Goal: Task Accomplishment & Management: Complete application form

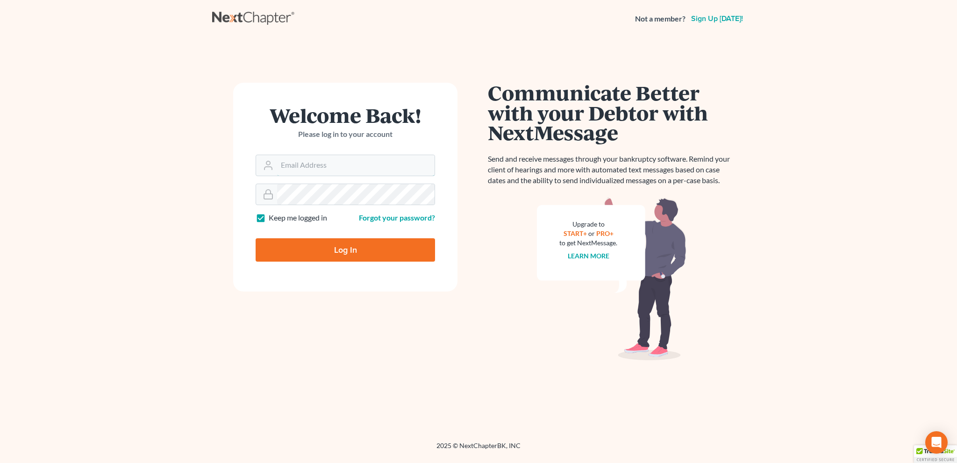
type input "[EMAIL_ADDRESS][DOMAIN_NAME]"
click at [333, 256] on input "Log In" at bounding box center [345, 249] width 179 height 23
type input "Thinking..."
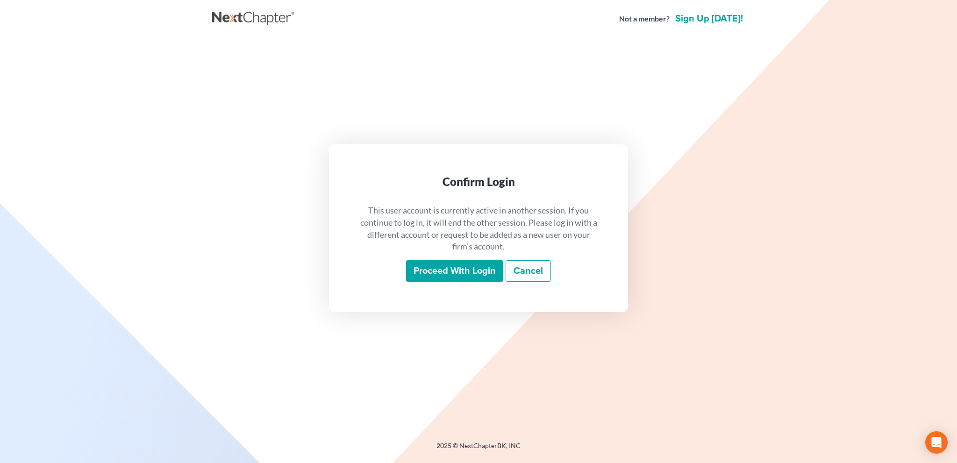
click at [464, 269] on input "Proceed with login" at bounding box center [454, 270] width 97 height 21
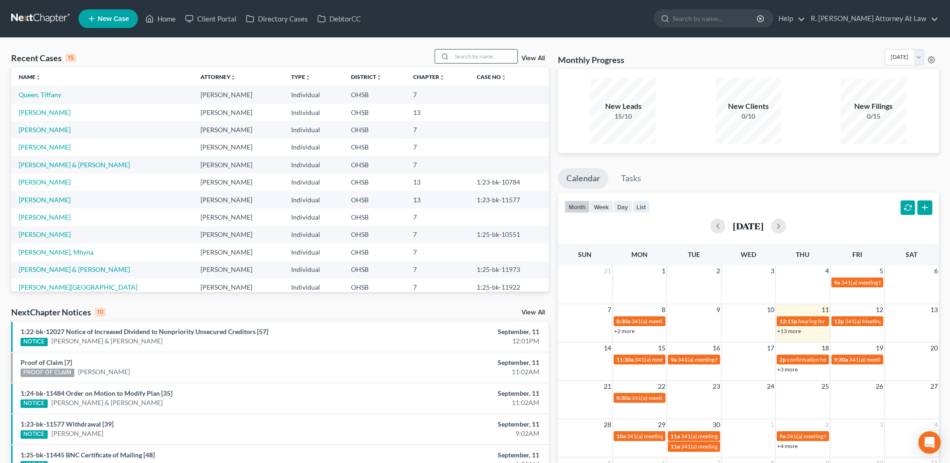
click at [485, 55] on input "search" at bounding box center [484, 57] width 65 height 14
type input "[PERSON_NAME]"
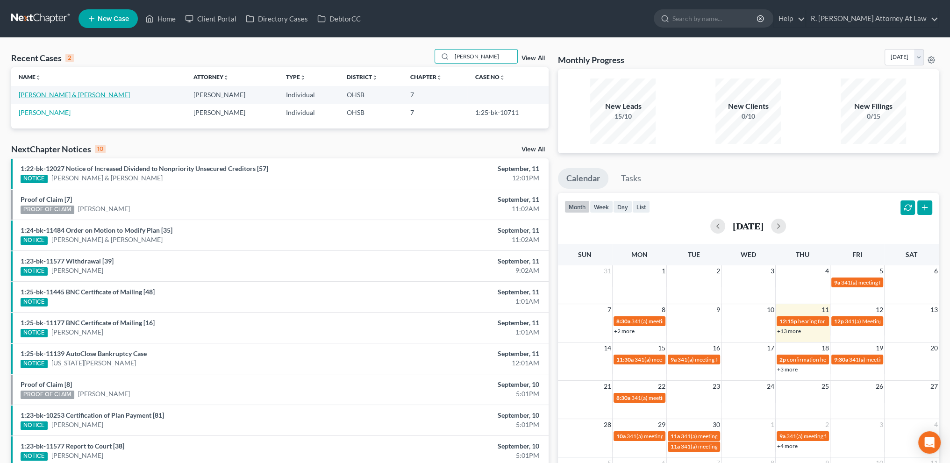
click at [25, 94] on link "[PERSON_NAME] & [PERSON_NAME]" at bounding box center [74, 95] width 111 height 8
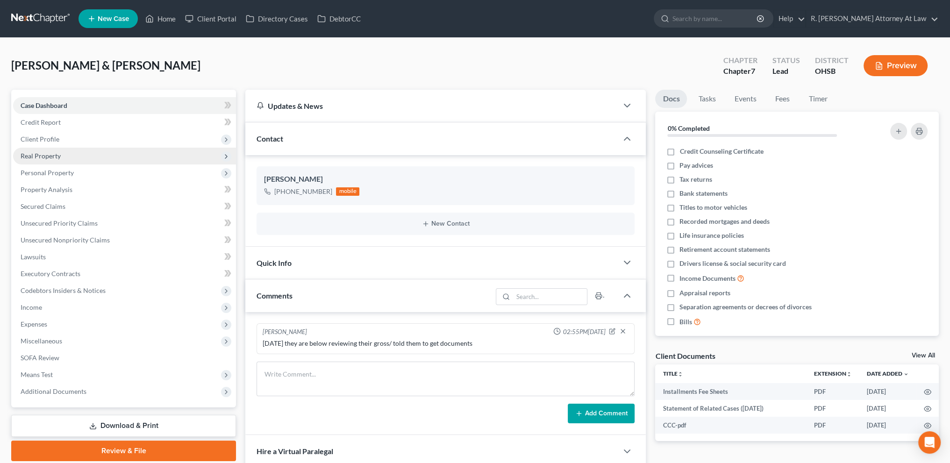
click at [38, 156] on span "Real Property" at bounding box center [41, 156] width 40 height 8
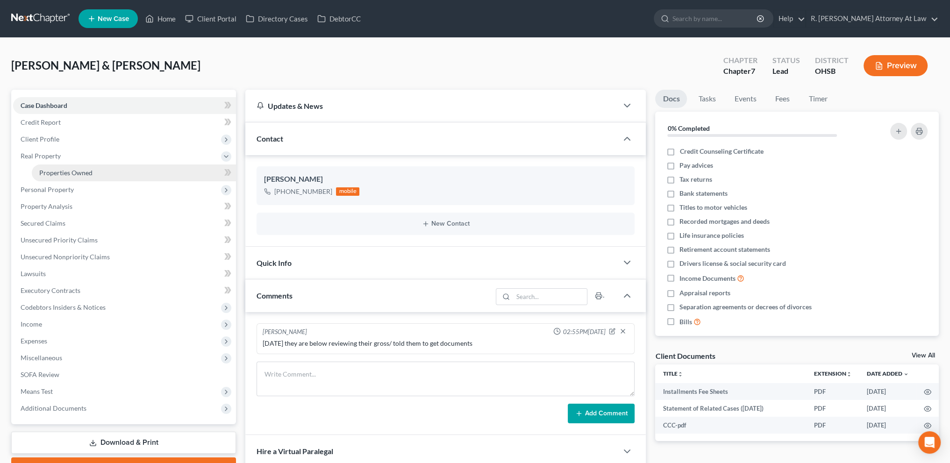
click at [48, 171] on span "Properties Owned" at bounding box center [65, 173] width 53 height 8
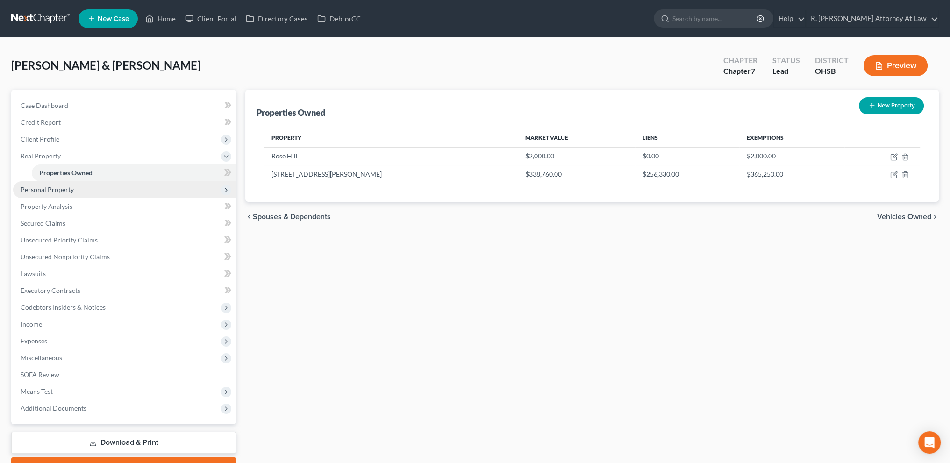
click at [46, 186] on span "Personal Property" at bounding box center [47, 189] width 53 height 8
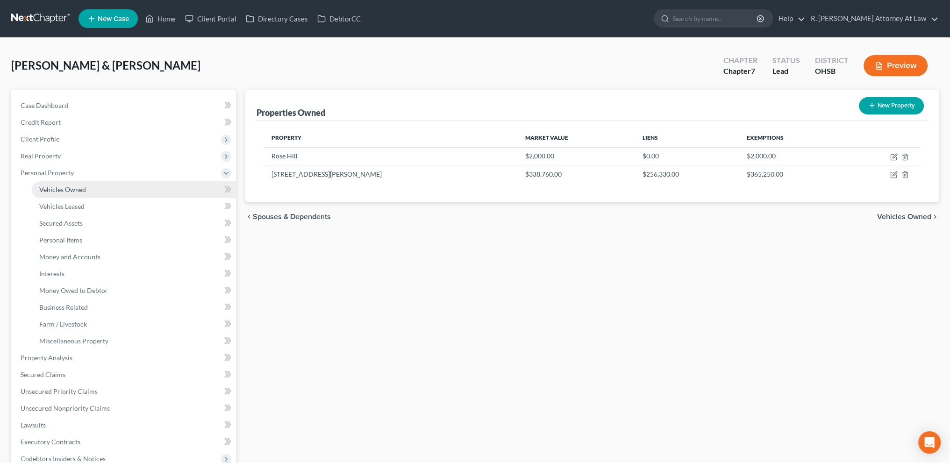
click at [47, 187] on span "Vehicles Owned" at bounding box center [62, 189] width 47 height 8
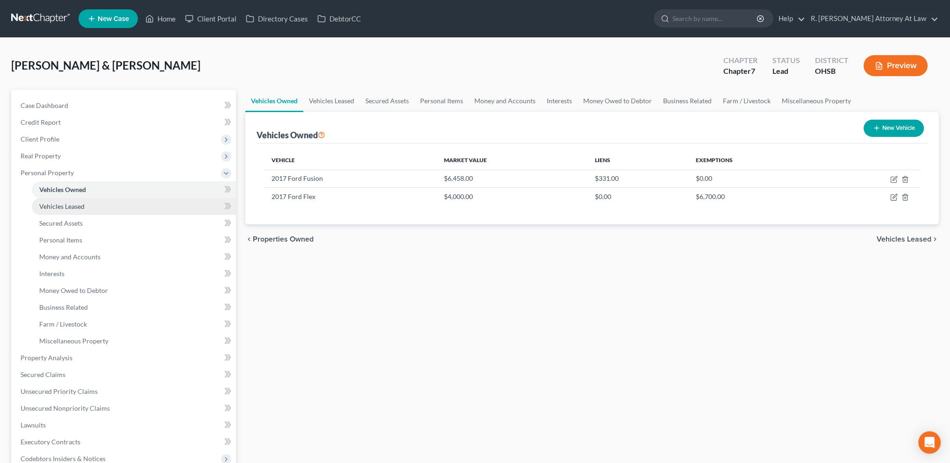
click at [60, 208] on span "Vehicles Leased" at bounding box center [61, 206] width 45 height 8
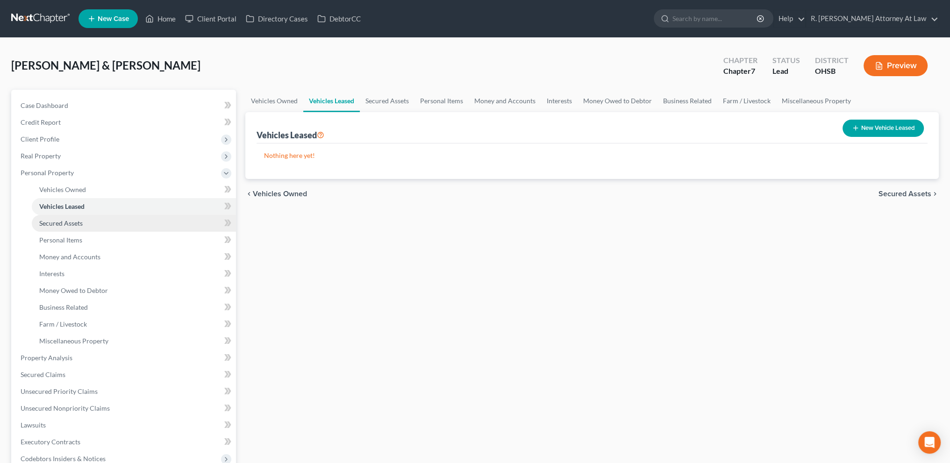
click at [64, 225] on span "Secured Assets" at bounding box center [60, 223] width 43 height 8
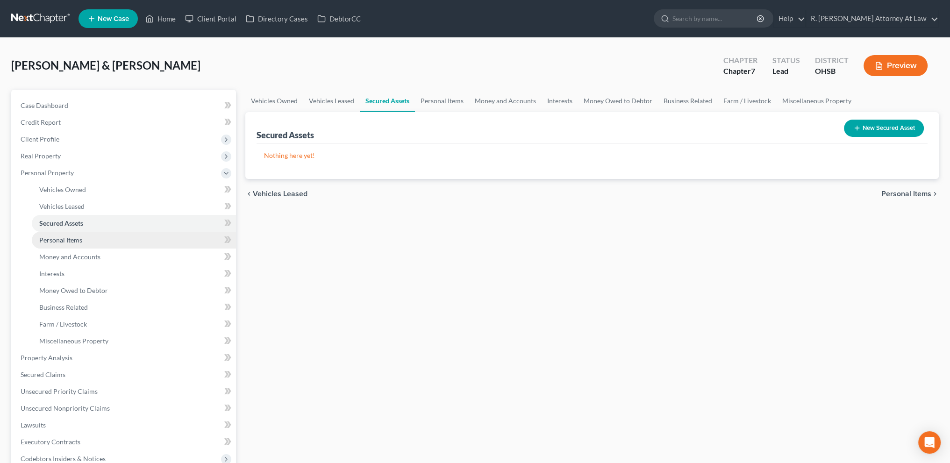
click at [63, 239] on span "Personal Items" at bounding box center [60, 240] width 43 height 8
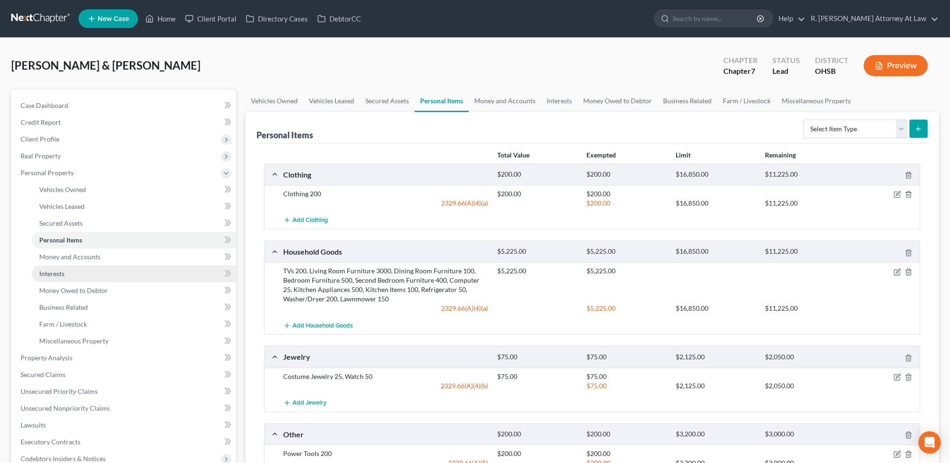
click at [62, 272] on span "Interests" at bounding box center [51, 274] width 25 height 8
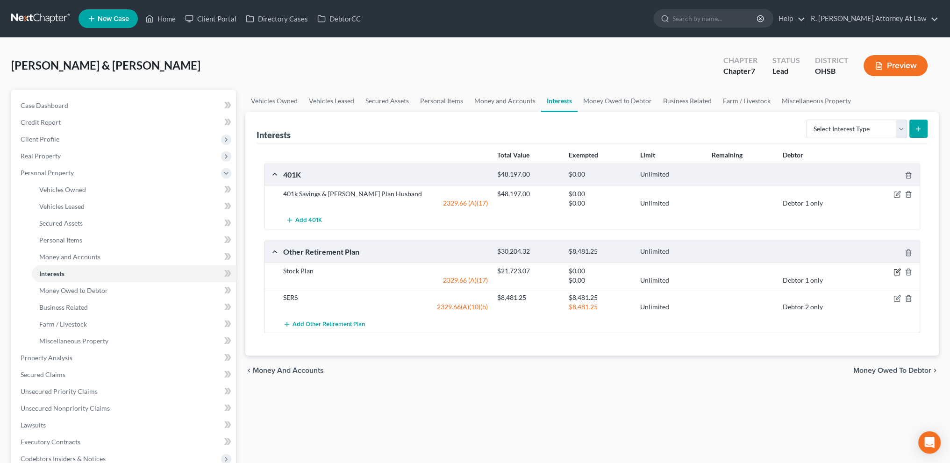
click at [895, 269] on icon "button" at bounding box center [896, 271] width 7 height 7
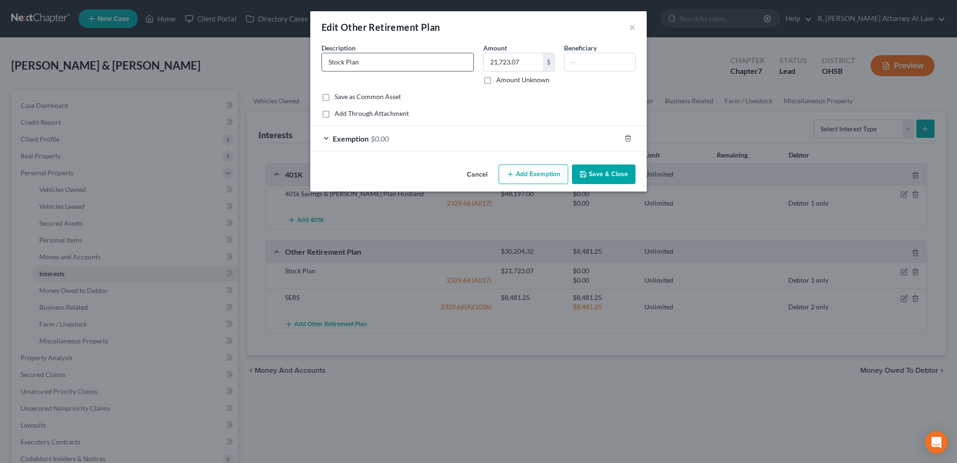
click at [330, 63] on input "Stock Plan" at bounding box center [397, 62] width 151 height 18
click at [359, 61] on input "P& G Stock Plan" at bounding box center [397, 62] width 151 height 18
type input "P& G Stock Savings Plan"
click at [526, 132] on div "Exemption $0.00" at bounding box center [465, 138] width 310 height 25
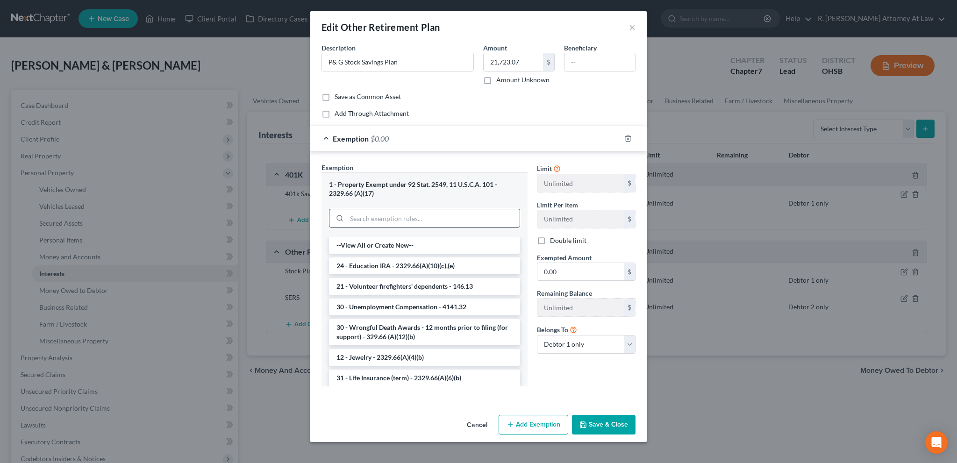
click at [372, 215] on input "search" at bounding box center [433, 218] width 173 height 18
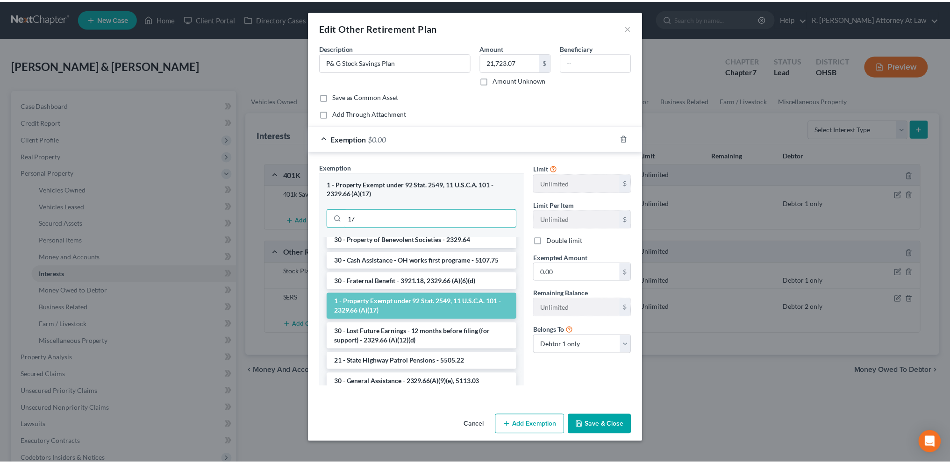
scroll to position [198, 0]
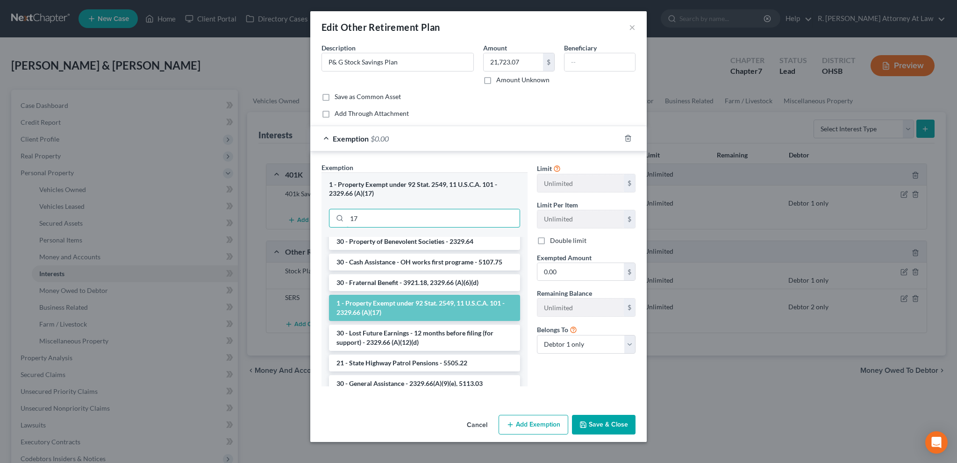
type input "17"
click at [361, 304] on li "1 - Property Exempt under 92 Stat. 2549, 11 U.S.C.A. 101 - 2329.66 (A)(17)" at bounding box center [424, 308] width 191 height 26
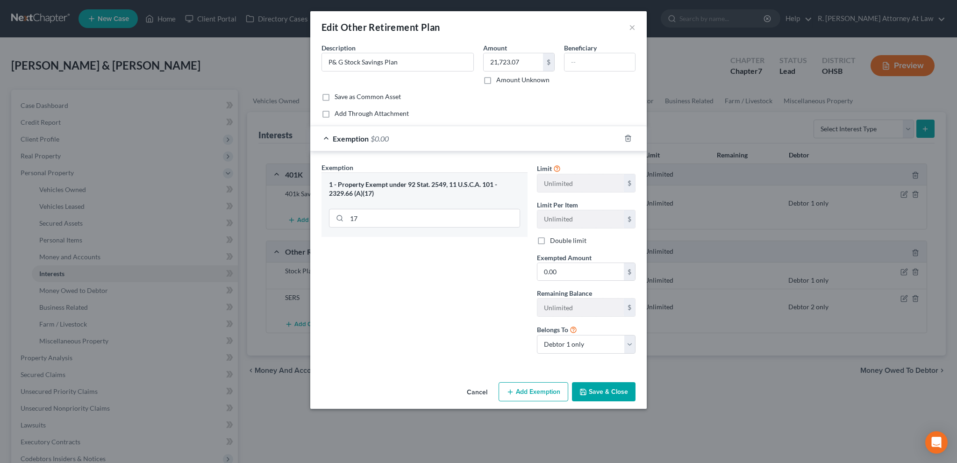
click at [589, 388] on button "Save & Close" at bounding box center [604, 392] width 64 height 20
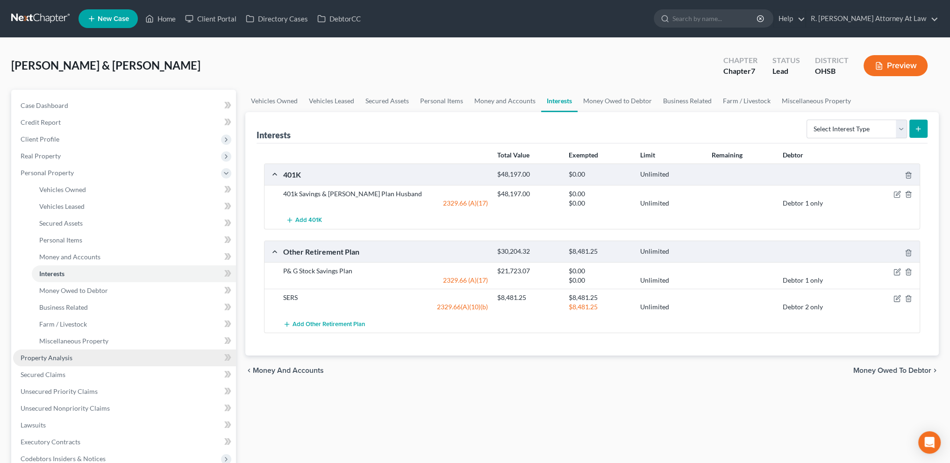
click at [44, 354] on span "Property Analysis" at bounding box center [47, 358] width 52 height 8
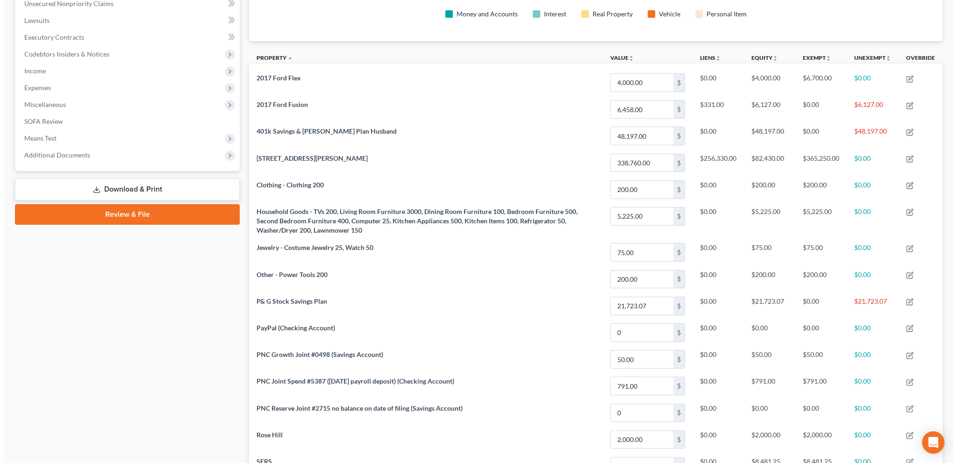
scroll to position [257, 0]
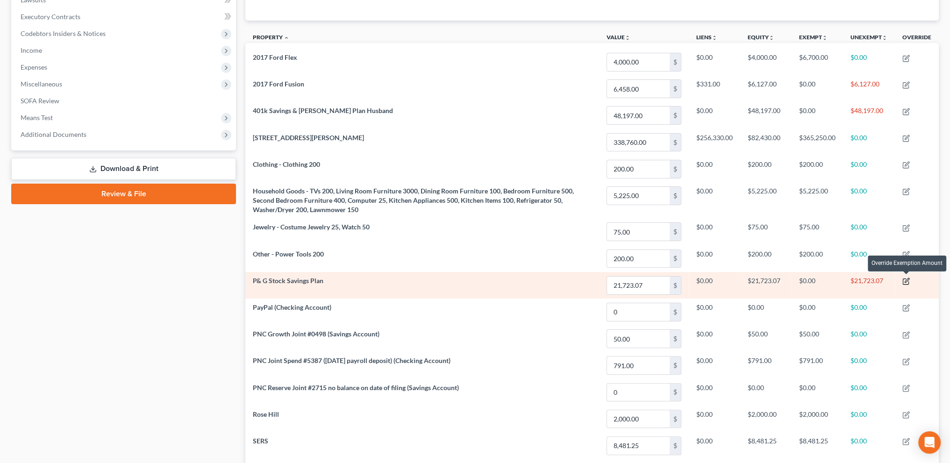
click at [908, 278] on icon "button" at bounding box center [906, 280] width 4 height 4
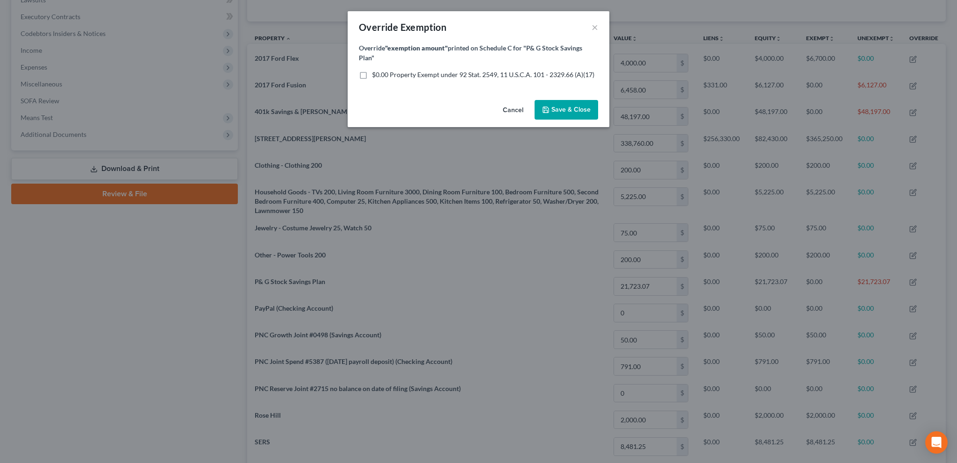
click at [372, 71] on label "$0.00 Property Exempt under 92 Stat. 2549, 11 U.S.C.A. 101 - 2329.66 (A)(17)" at bounding box center [483, 74] width 222 height 9
click at [376, 71] on input "$0.00 Property Exempt under 92 Stat. 2549, 11 U.S.C.A. 101 - 2329.66 (A)(17)" at bounding box center [379, 73] width 6 height 6
checkbox input "true"
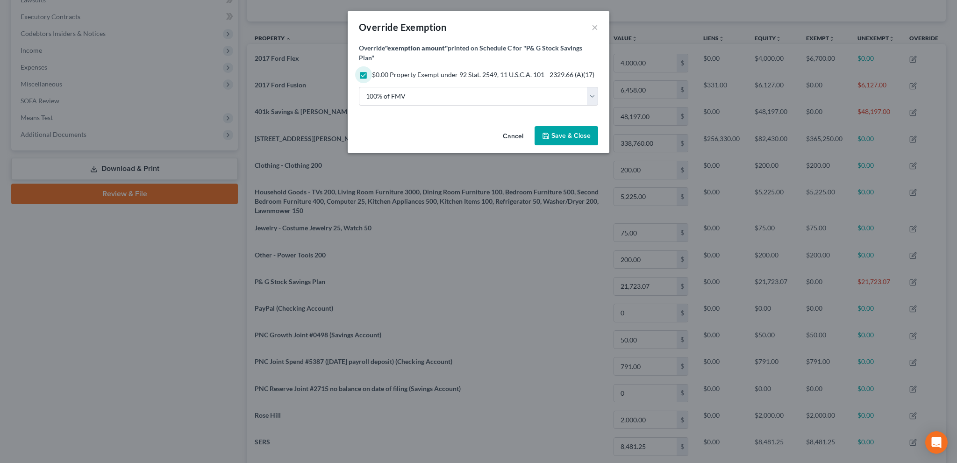
click at [562, 142] on button "Save & Close" at bounding box center [566, 136] width 64 height 20
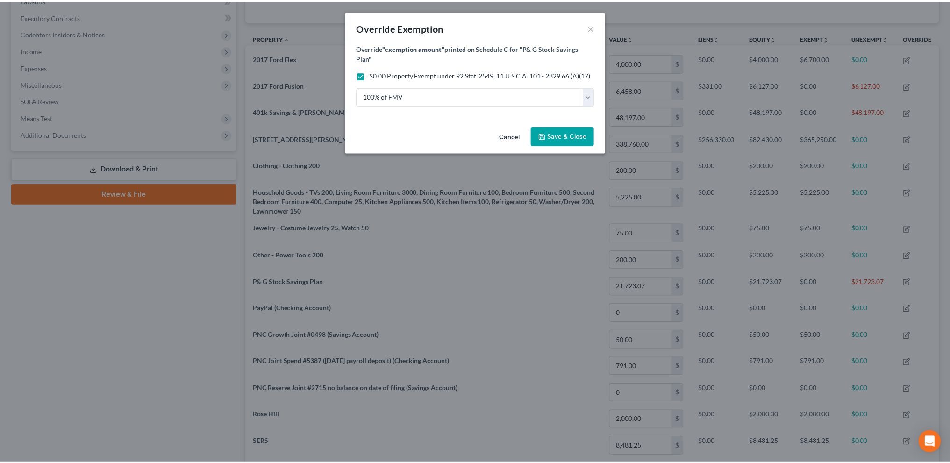
scroll to position [0, 0]
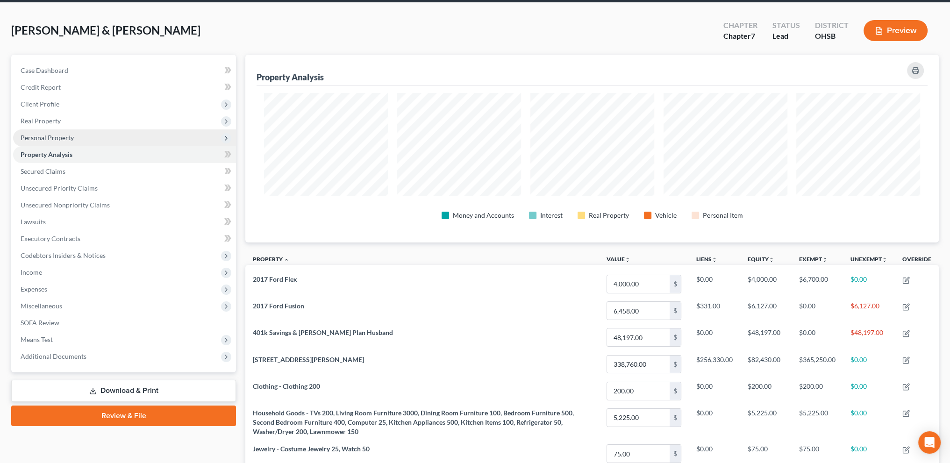
click at [32, 132] on span "Personal Property" at bounding box center [124, 137] width 223 height 17
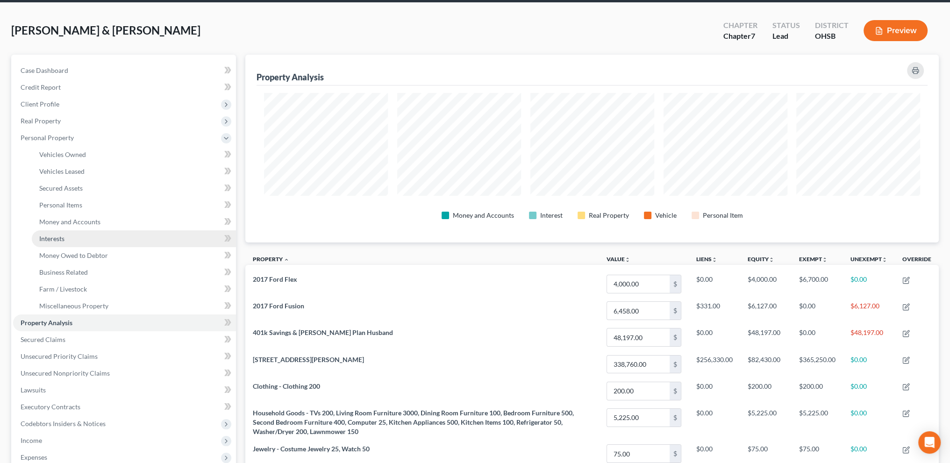
click at [62, 235] on span "Interests" at bounding box center [51, 238] width 25 height 8
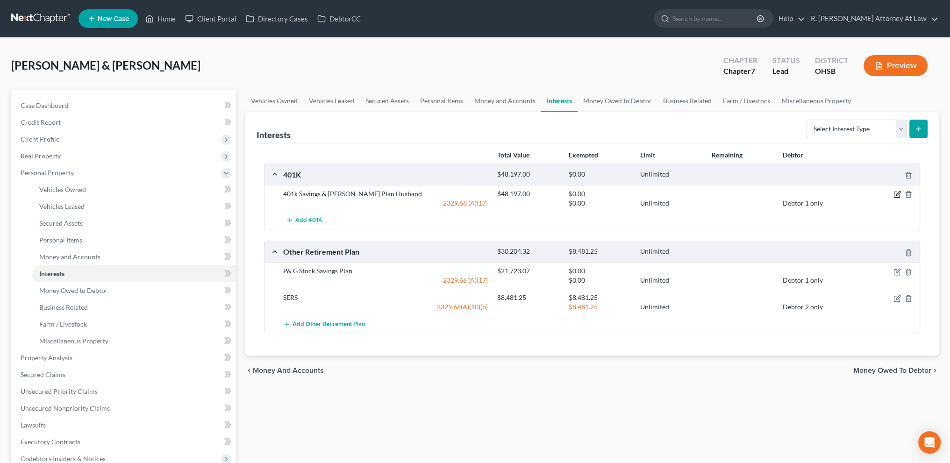
click at [895, 193] on icon "button" at bounding box center [896, 194] width 7 height 7
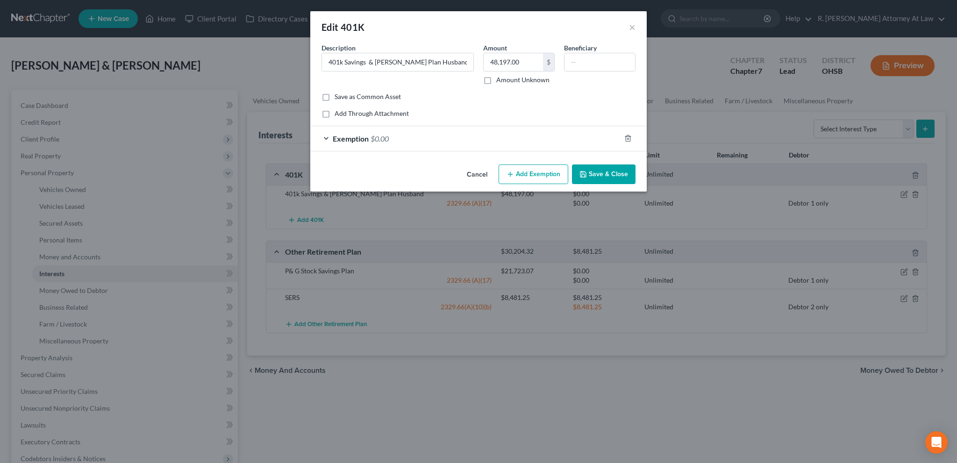
click at [413, 135] on div "Exemption $0.00" at bounding box center [465, 138] width 310 height 25
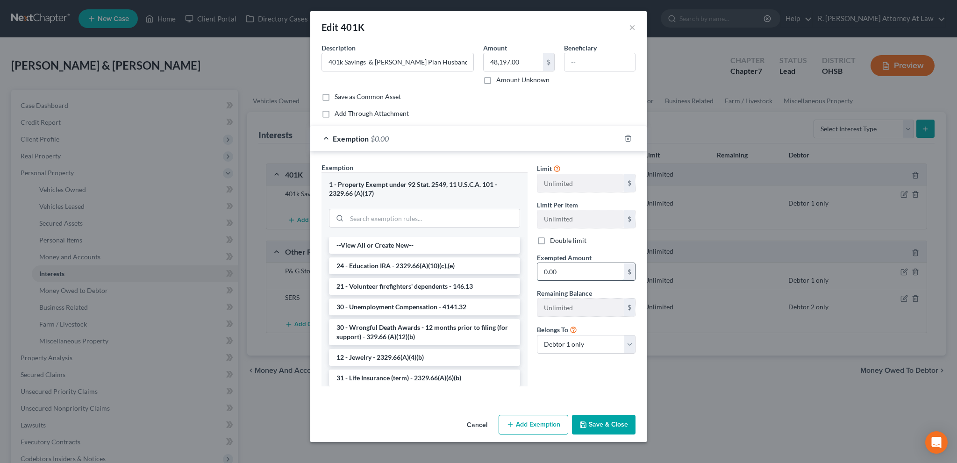
click at [563, 274] on input "0.00" at bounding box center [580, 272] width 86 height 18
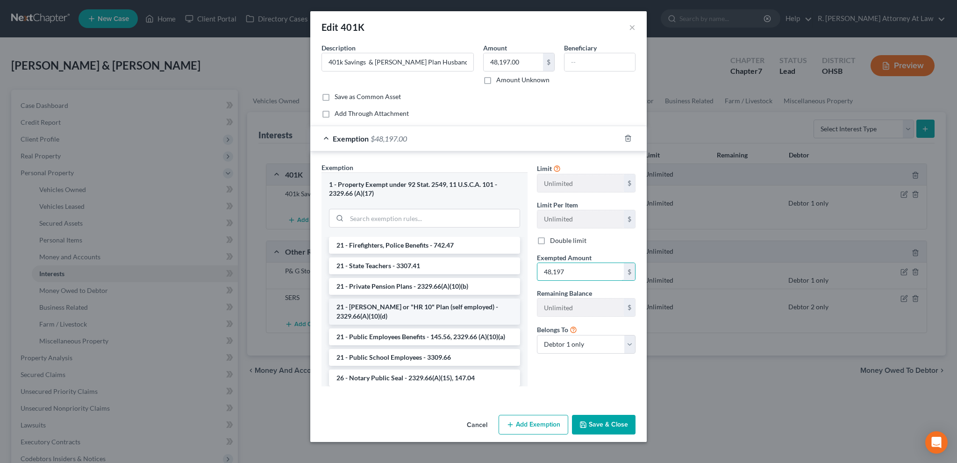
scroll to position [747, 0]
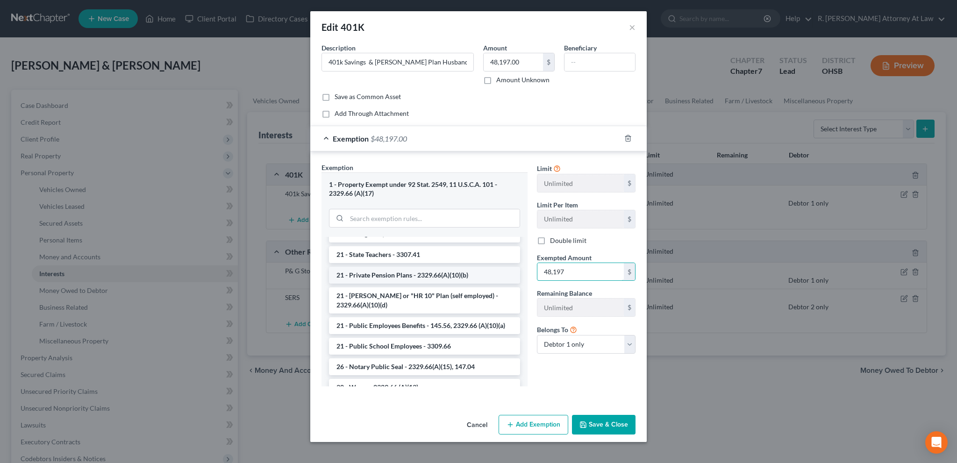
type input "48,197"
click at [413, 274] on li "21 - Private Pension Plans - 2329.66(A)(10)(b)" at bounding box center [424, 275] width 191 height 17
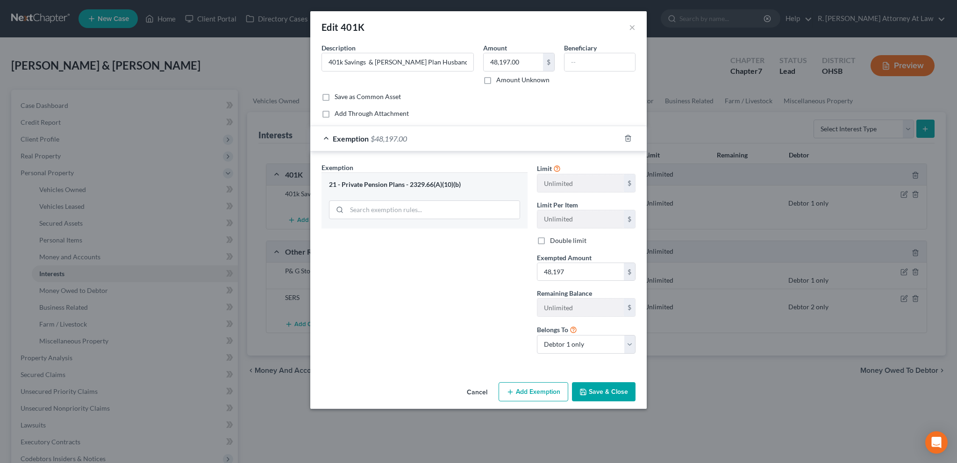
click at [590, 391] on button "Save & Close" at bounding box center [604, 392] width 64 height 20
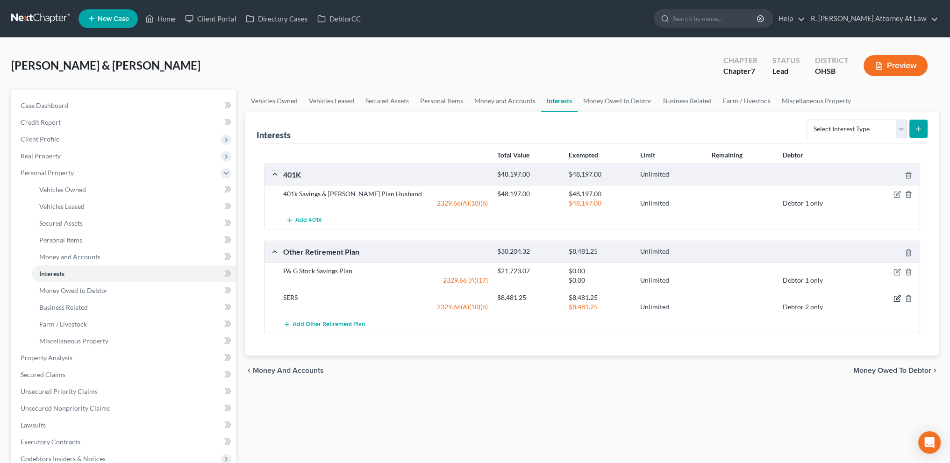
click at [897, 297] on icon "button" at bounding box center [896, 298] width 7 height 7
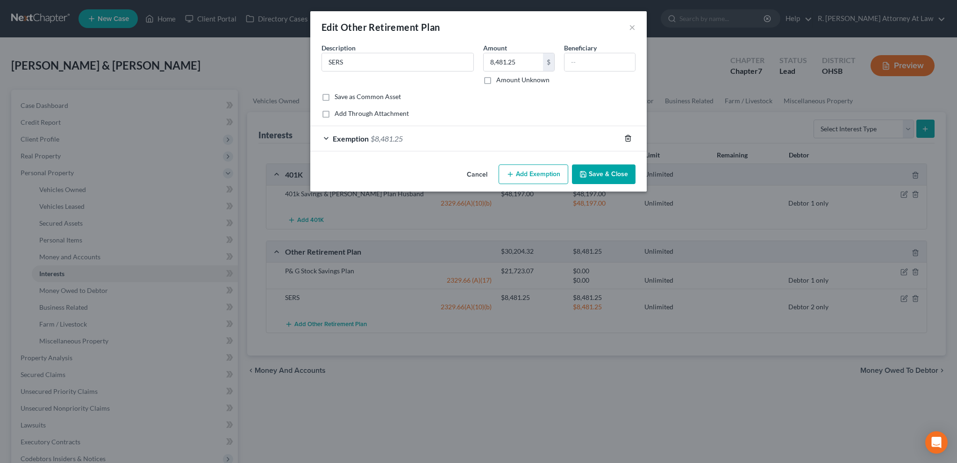
click at [629, 136] on icon "button" at bounding box center [627, 138] width 7 height 7
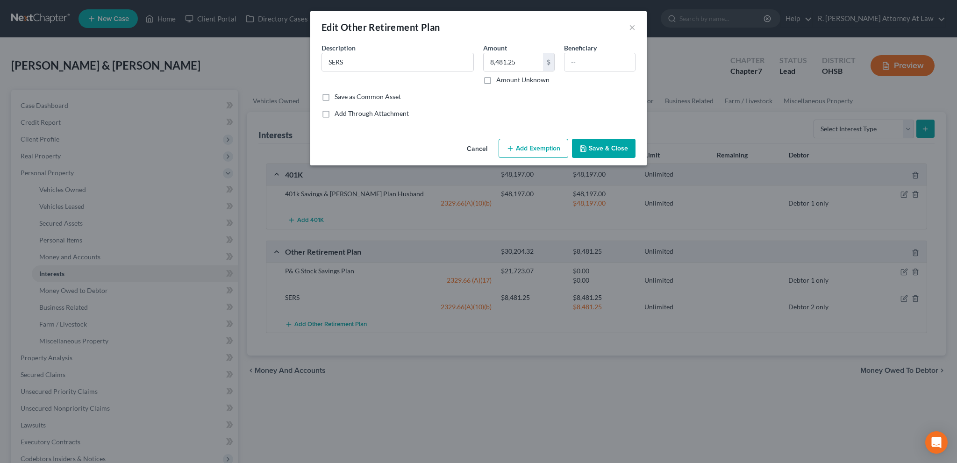
click at [519, 148] on button "Add Exemption" at bounding box center [533, 149] width 70 height 20
select select "2"
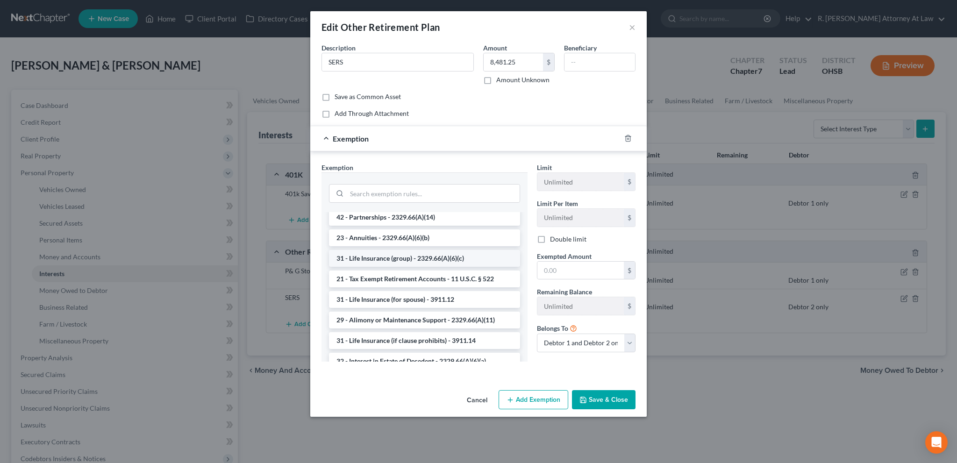
scroll to position [175, 0]
click at [379, 192] on input "search" at bounding box center [433, 194] width 173 height 18
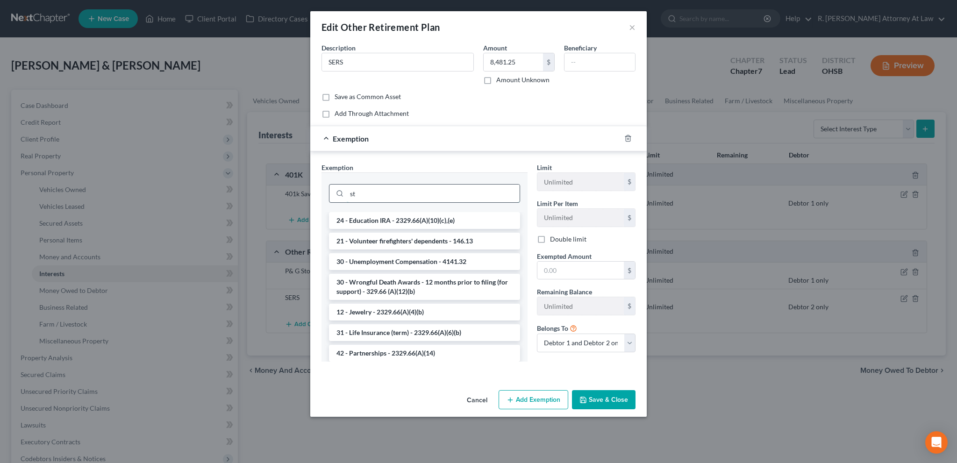
type input "s"
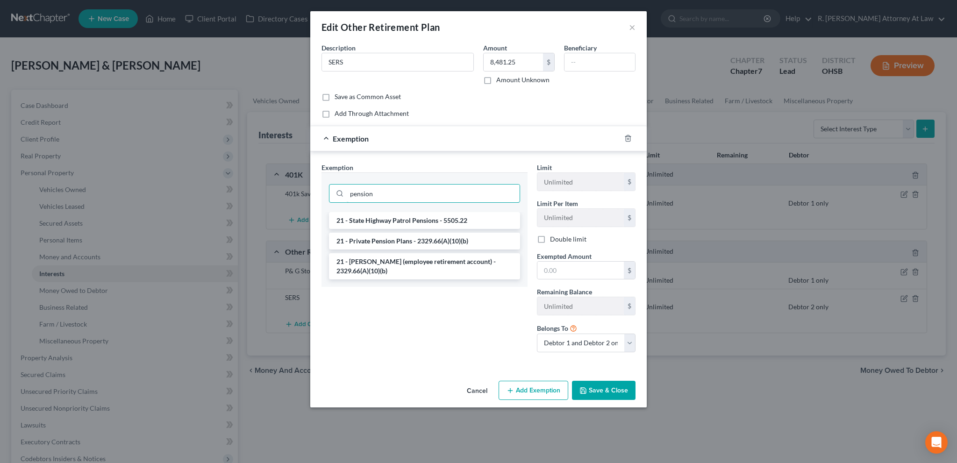
type input "pension"
click at [474, 391] on button "Cancel" at bounding box center [477, 391] width 36 height 19
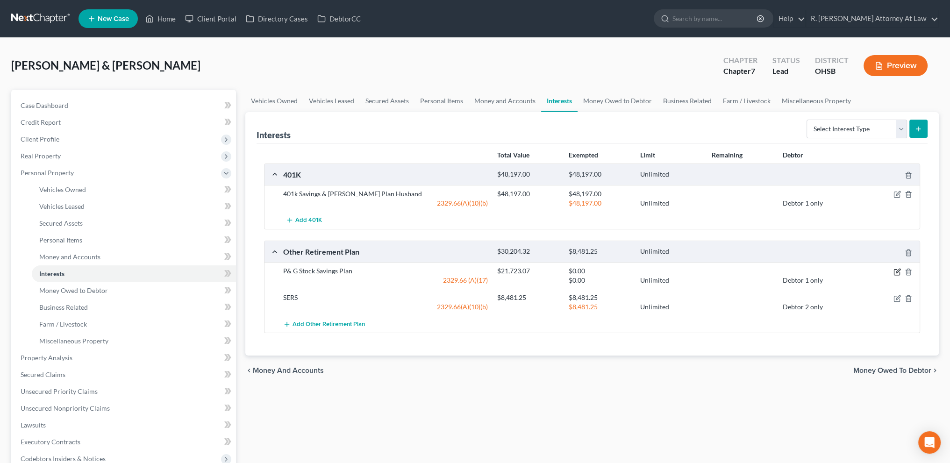
click at [897, 272] on icon "button" at bounding box center [896, 271] width 7 height 7
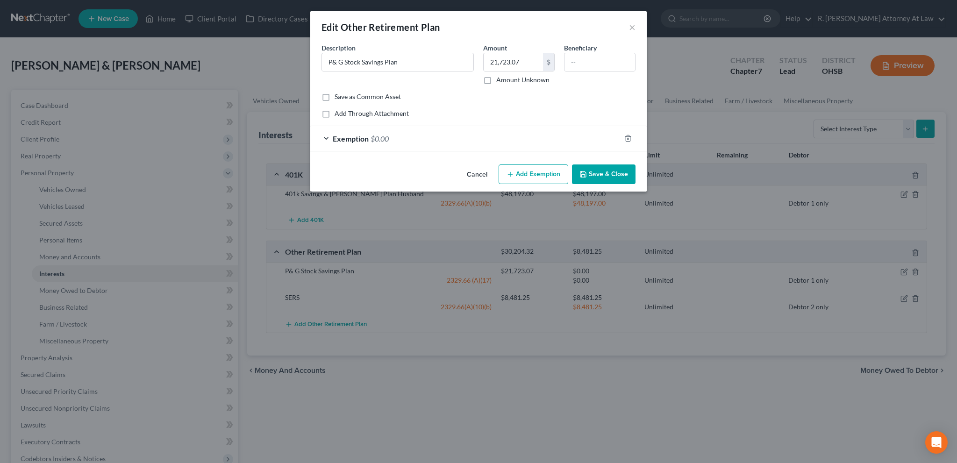
click at [534, 171] on button "Add Exemption" at bounding box center [533, 174] width 70 height 20
select select "2"
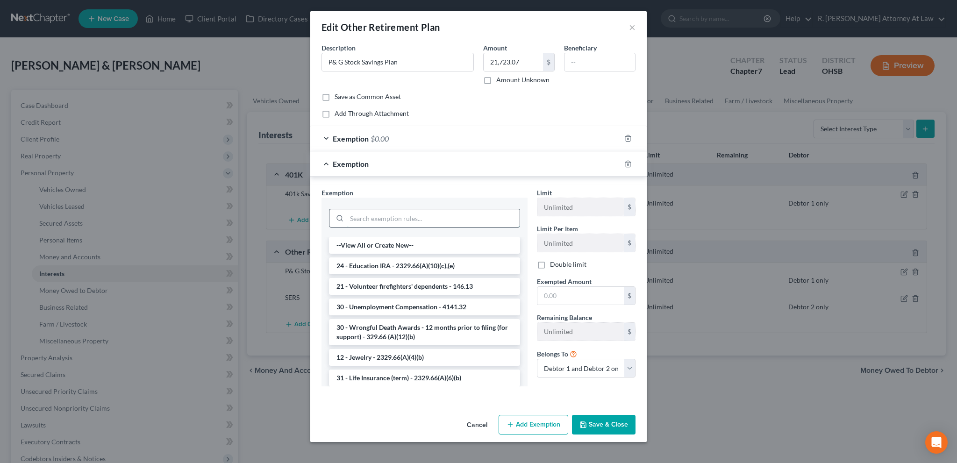
click at [382, 214] on input "search" at bounding box center [433, 218] width 173 height 18
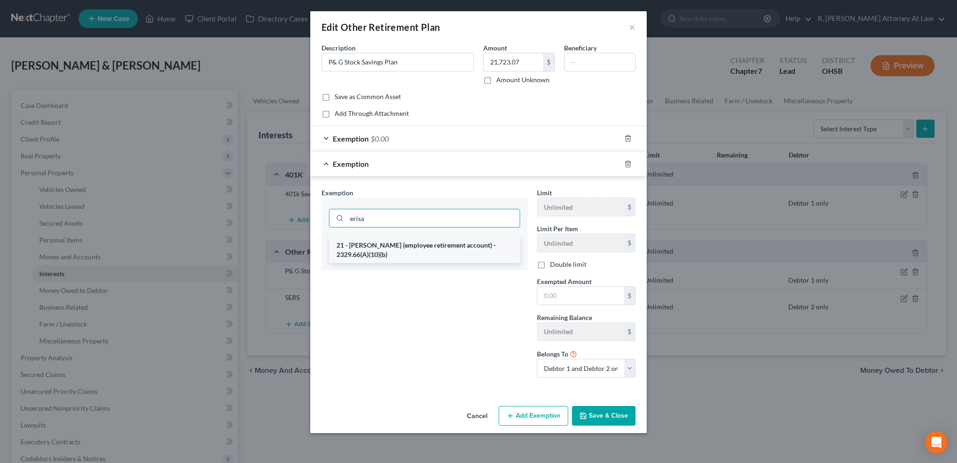
type input "erisa"
click at [353, 242] on li "21 - ERISA (employee retirement account) - 2329.66(A)(10)(b)" at bounding box center [424, 250] width 191 height 26
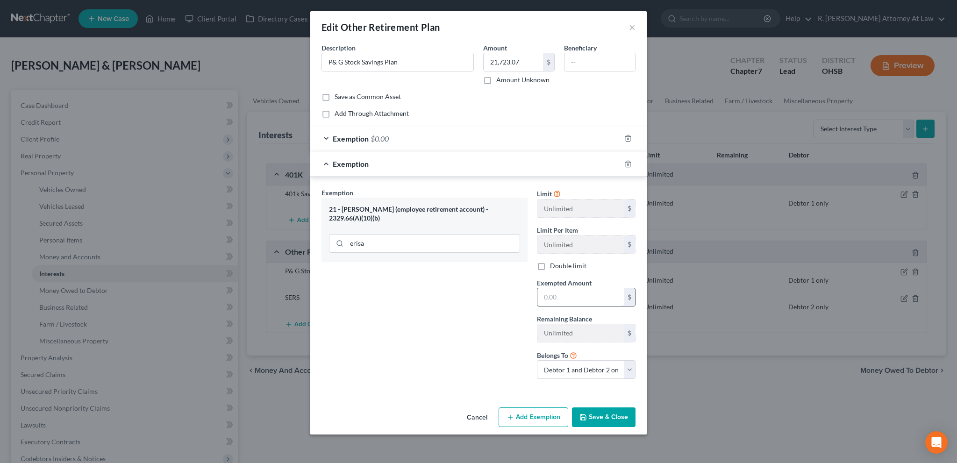
click at [556, 298] on input "text" at bounding box center [580, 297] width 86 height 18
type input "21,723.07"
click at [566, 368] on select "Debtor 1 only Debtor 2 only Debtor 1 and Debtor 2 only" at bounding box center [586, 369] width 99 height 19
select select "0"
click at [537, 360] on select "Debtor 1 only Debtor 2 only Debtor 1 and Debtor 2 only" at bounding box center [586, 369] width 99 height 19
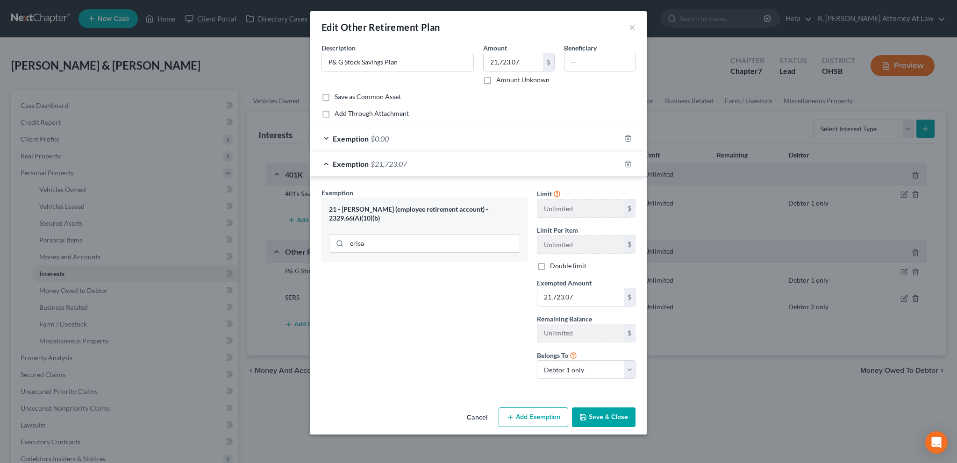
click at [597, 419] on button "Save & Close" at bounding box center [604, 417] width 64 height 20
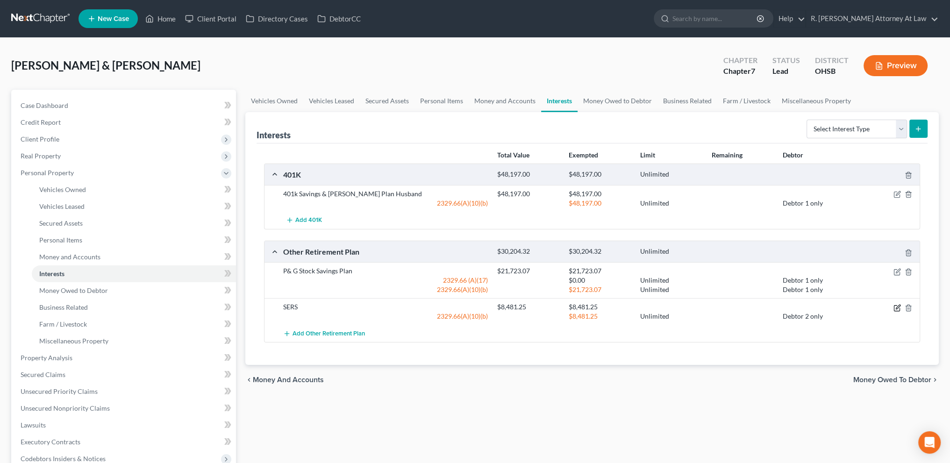
click at [895, 306] on icon "button" at bounding box center [896, 307] width 7 height 7
select select "1"
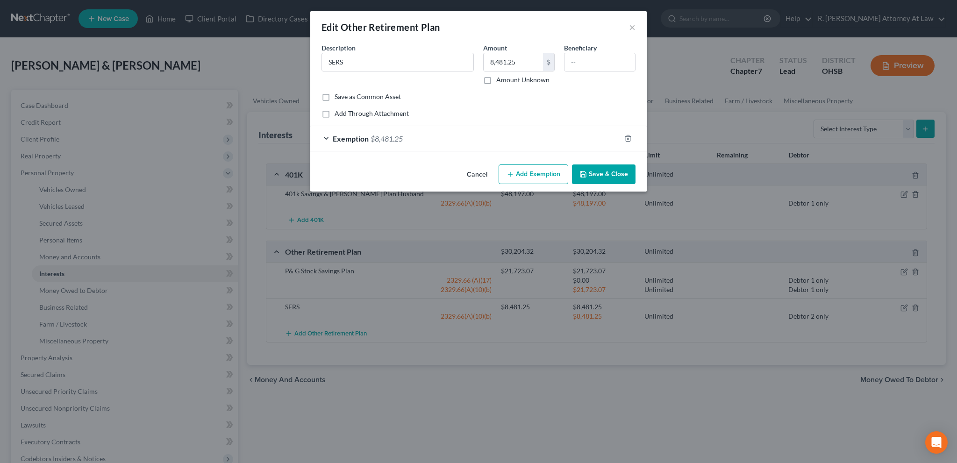
click at [429, 134] on div "Exemption $8,481.25" at bounding box center [465, 138] width 310 height 25
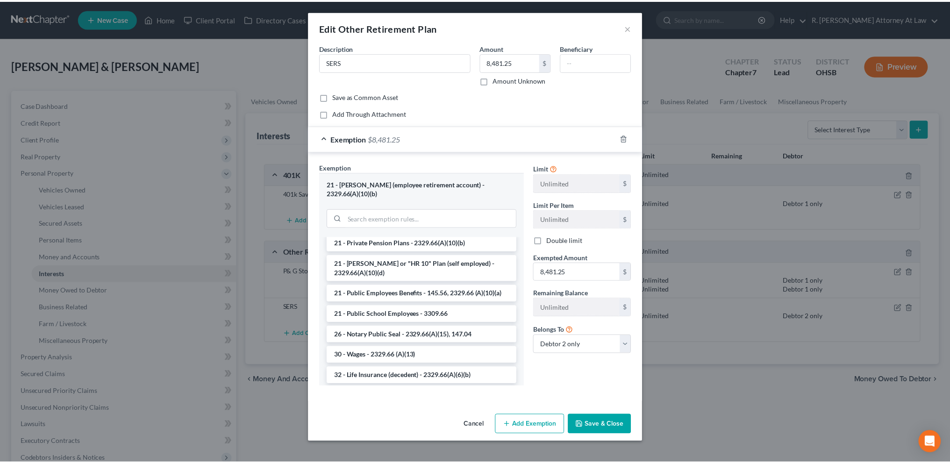
scroll to position [782, 0]
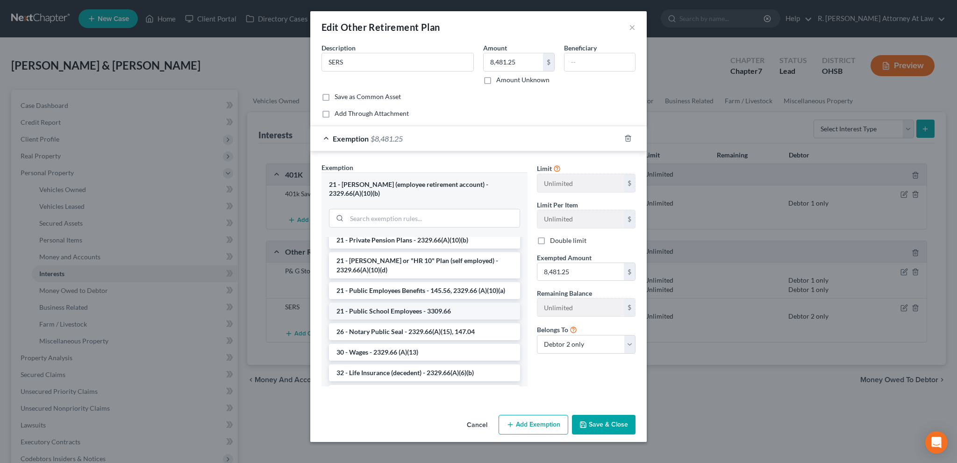
click at [425, 309] on li "21 - Public School Employees - 3309.66" at bounding box center [424, 311] width 191 height 17
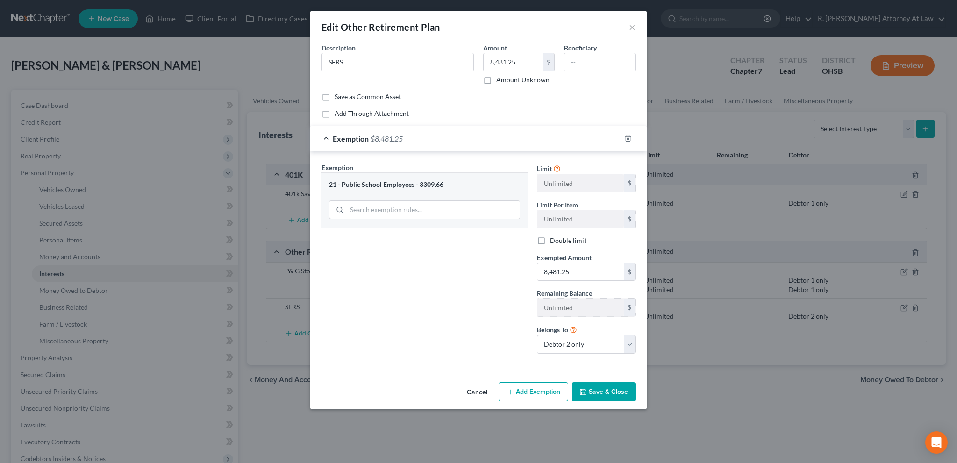
click at [589, 389] on button "Save & Close" at bounding box center [604, 392] width 64 height 20
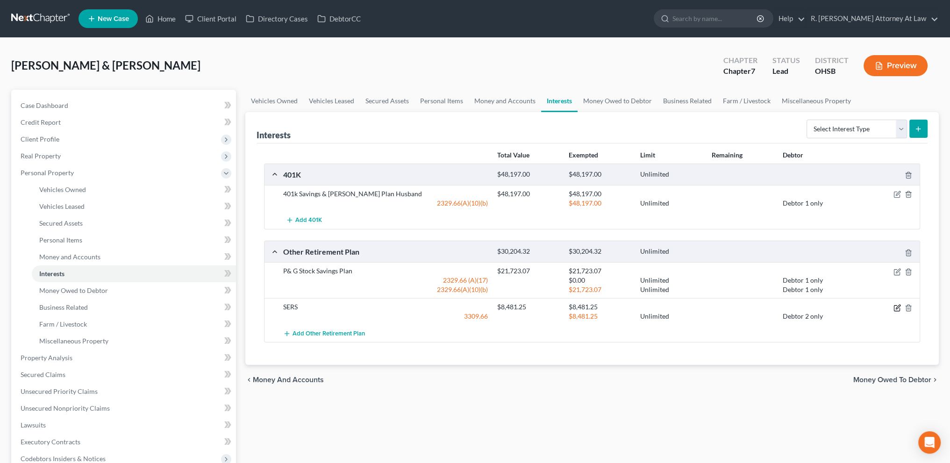
click at [899, 306] on icon "button" at bounding box center [896, 307] width 7 height 7
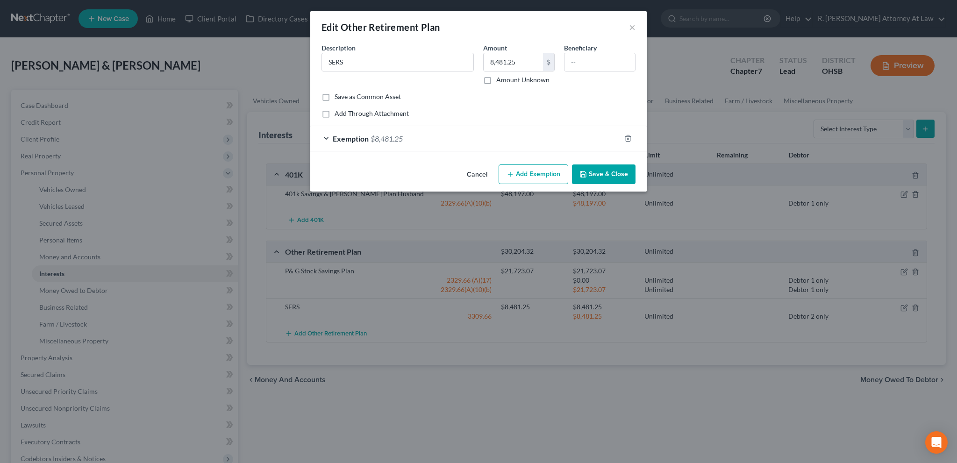
click at [590, 170] on button "Save & Close" at bounding box center [604, 174] width 64 height 20
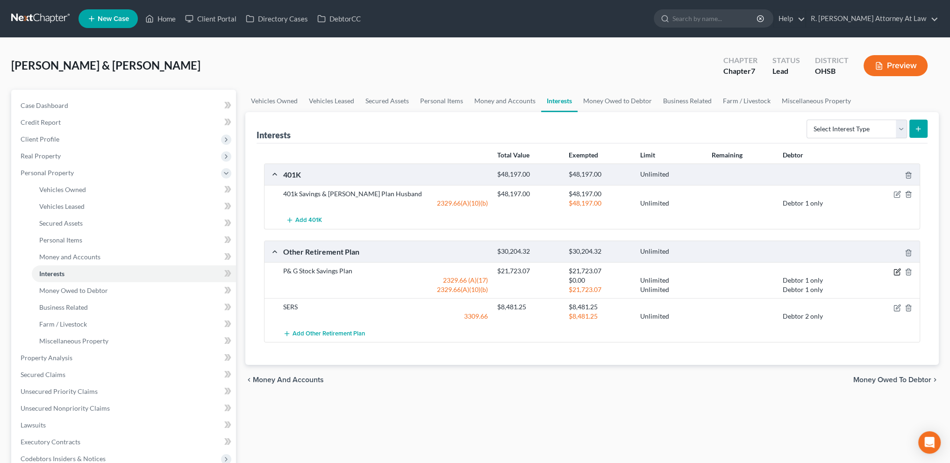
click at [897, 269] on icon "button" at bounding box center [897, 271] width 4 height 4
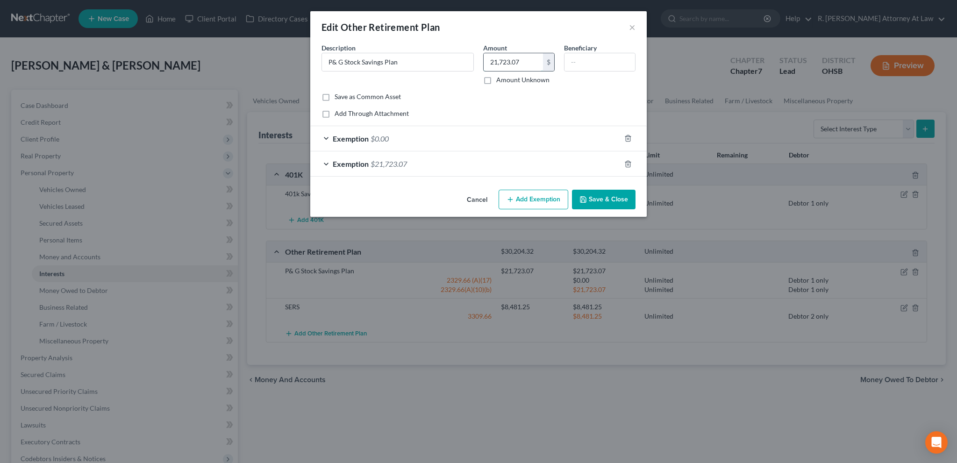
click at [509, 62] on input "21,723.07" at bounding box center [512, 62] width 59 height 18
click at [509, 63] on input "21,723.07" at bounding box center [512, 62] width 59 height 18
type input "2"
type input "21,273.07"
click at [523, 168] on div "Exemption $21,723.07" at bounding box center [465, 163] width 310 height 25
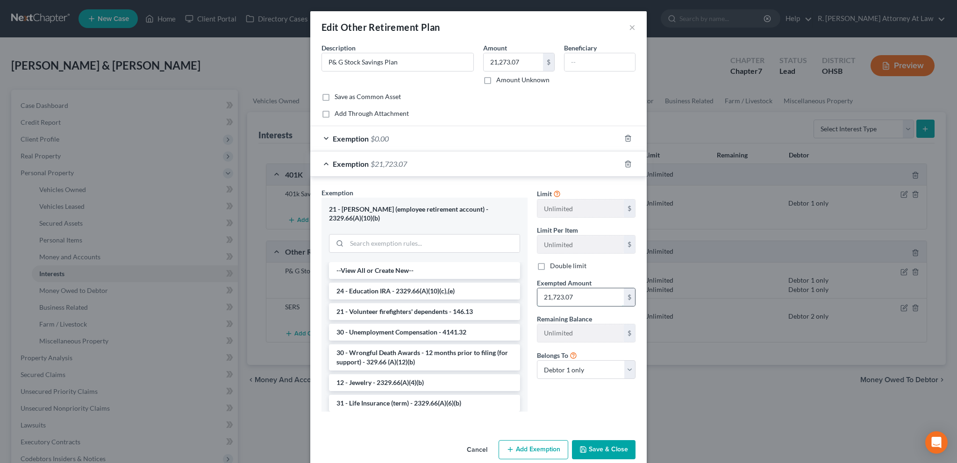
click at [579, 298] on input "21,723.07" at bounding box center [580, 297] width 86 height 18
type input "21,273.07"
click at [592, 440] on button "Save & Close" at bounding box center [604, 450] width 64 height 20
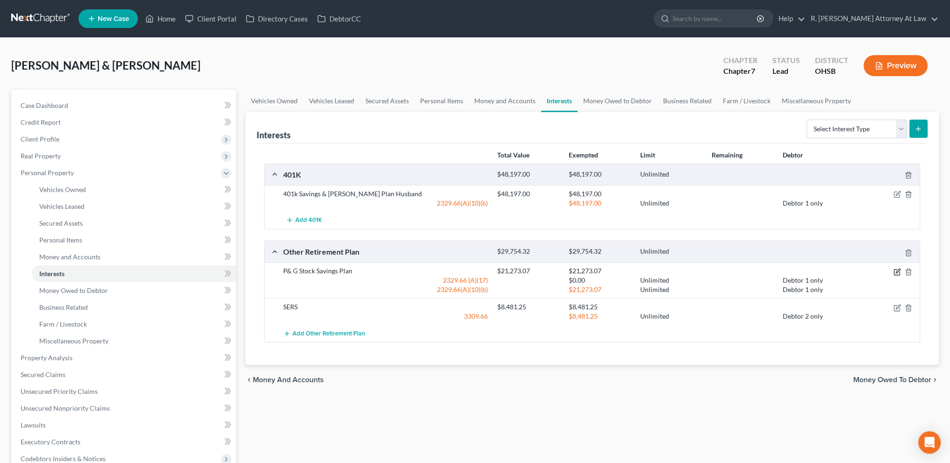
click at [897, 269] on icon "button" at bounding box center [896, 271] width 7 height 7
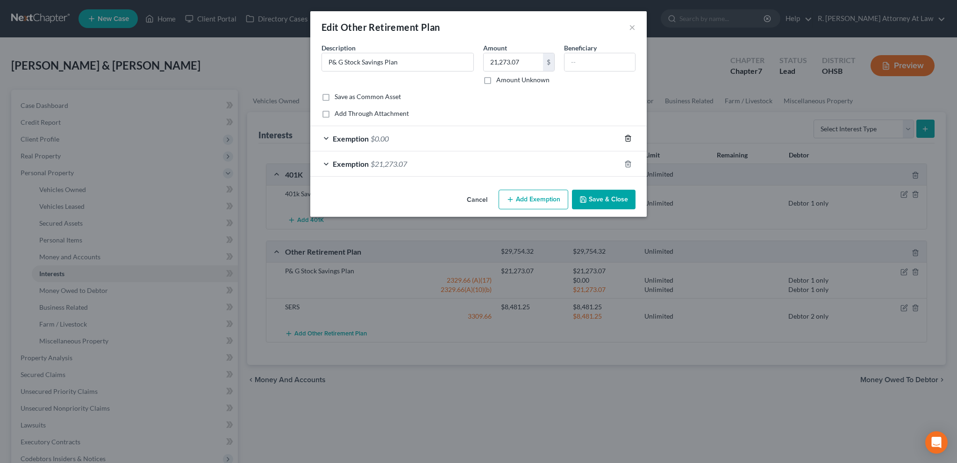
click at [631, 138] on icon "button" at bounding box center [627, 138] width 7 height 7
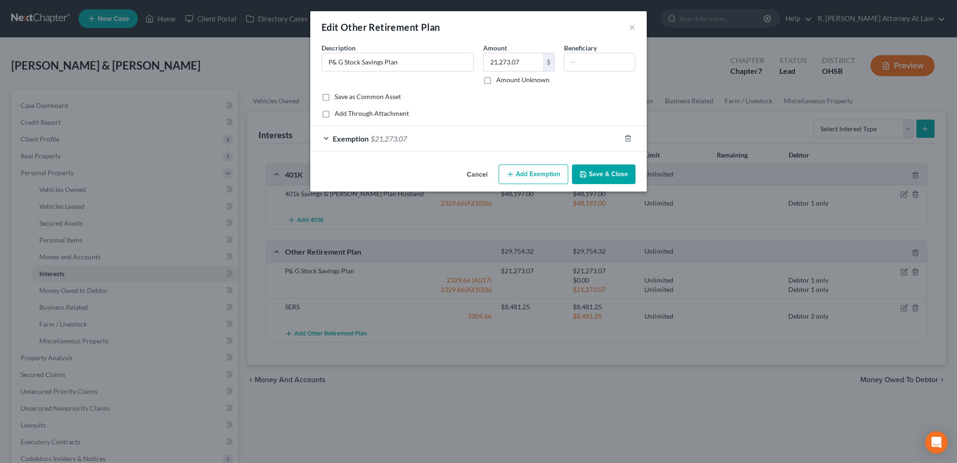
click at [609, 173] on button "Save & Close" at bounding box center [604, 174] width 64 height 20
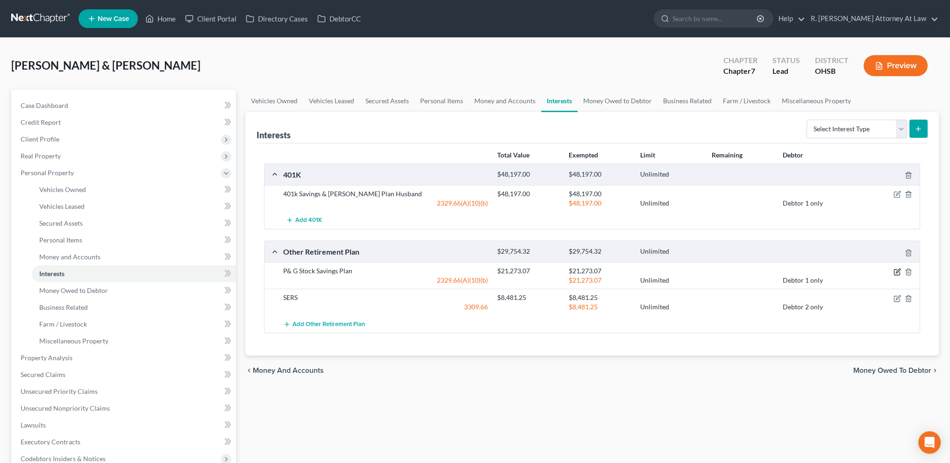
click at [894, 270] on icon "button" at bounding box center [896, 271] width 7 height 7
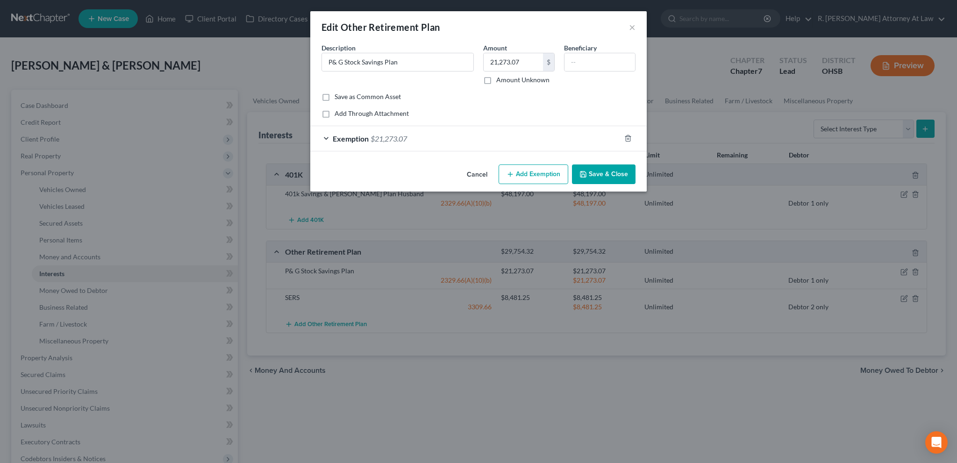
click at [605, 175] on button "Save & Close" at bounding box center [604, 174] width 64 height 20
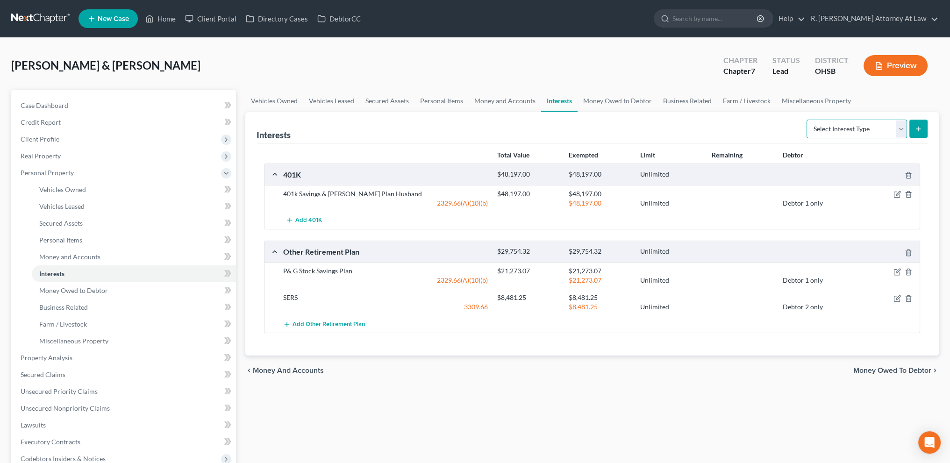
click at [826, 127] on select "Select Interest Type 401K Annuity Bond Education IRA Government Bond Government…" at bounding box center [856, 129] width 100 height 19
select select "term_life_insurance"
click at [807, 120] on select "Select Interest Type 401K Annuity Bond Education IRA Government Bond Government…" at bounding box center [856, 129] width 100 height 19
click at [917, 129] on line "submit" at bounding box center [918, 129] width 4 height 0
click at [918, 130] on icon "submit" at bounding box center [917, 128] width 7 height 7
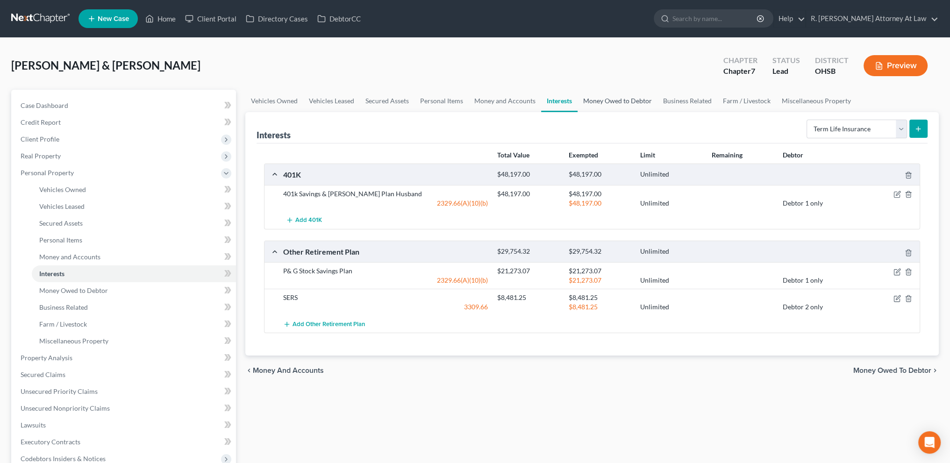
click at [609, 96] on link "Money Owed to Debtor" at bounding box center [617, 101] width 80 height 22
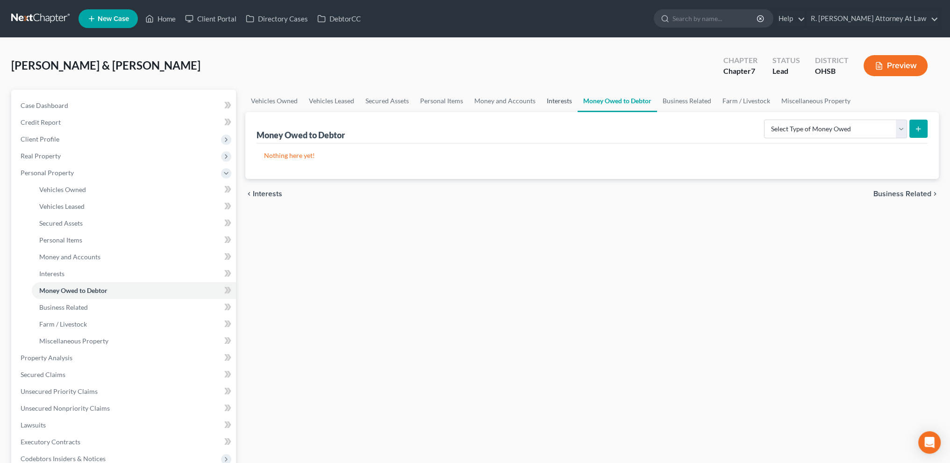
click at [547, 99] on link "Interests" at bounding box center [559, 101] width 36 height 22
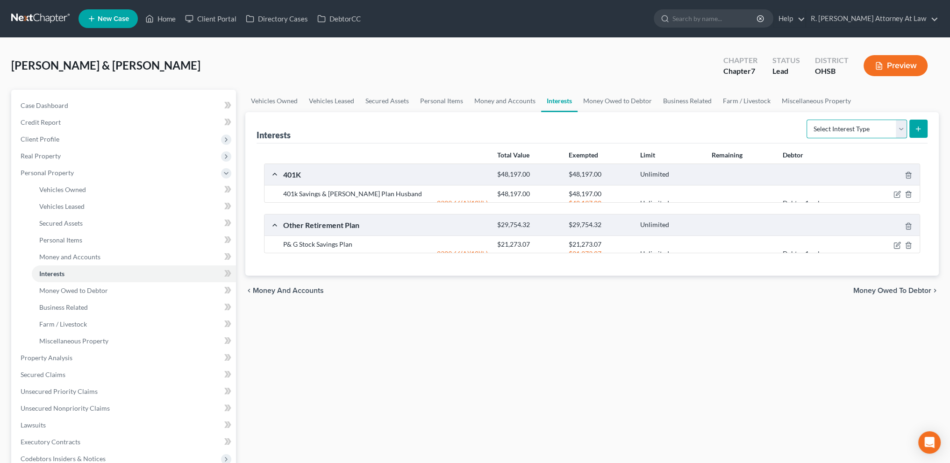
click at [822, 127] on select "Select Interest Type 401K Annuity Bond Education IRA Government Bond Government…" at bounding box center [856, 129] width 100 height 19
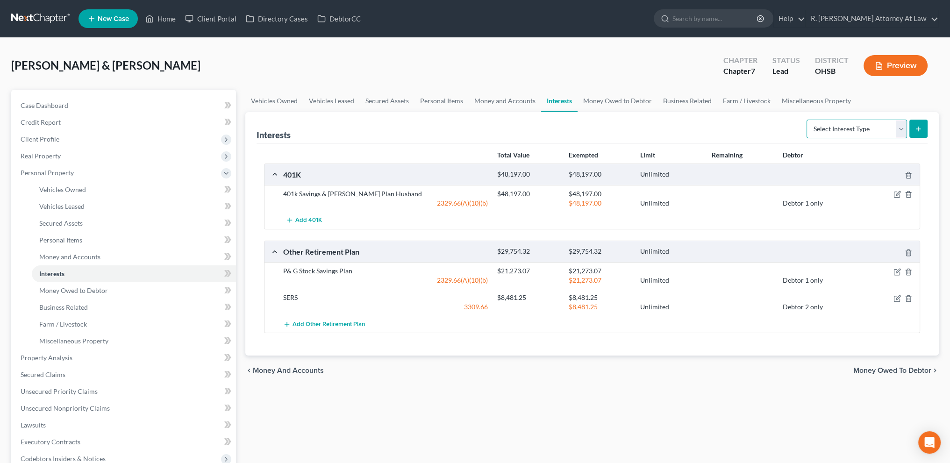
select select "term_life_insurance"
click at [807, 120] on select "Select Interest Type 401K Annuity Bond Education IRA Government Bond Government…" at bounding box center [856, 129] width 100 height 19
click at [916, 129] on icon "submit" at bounding box center [917, 128] width 7 height 7
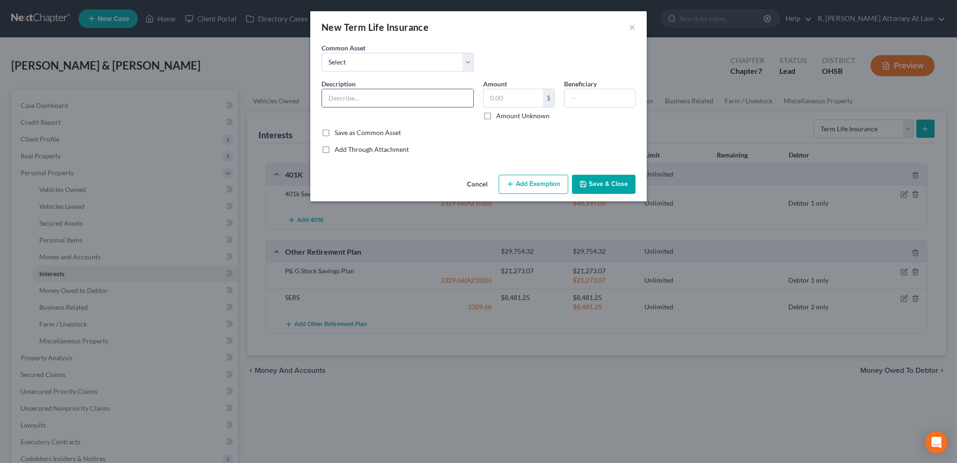
click at [333, 91] on input "text" at bounding box center [397, 98] width 151 height 18
type input "Term Life through Husbands Employer"
click at [544, 182] on button "Add Exemption" at bounding box center [533, 185] width 70 height 20
select select "2"
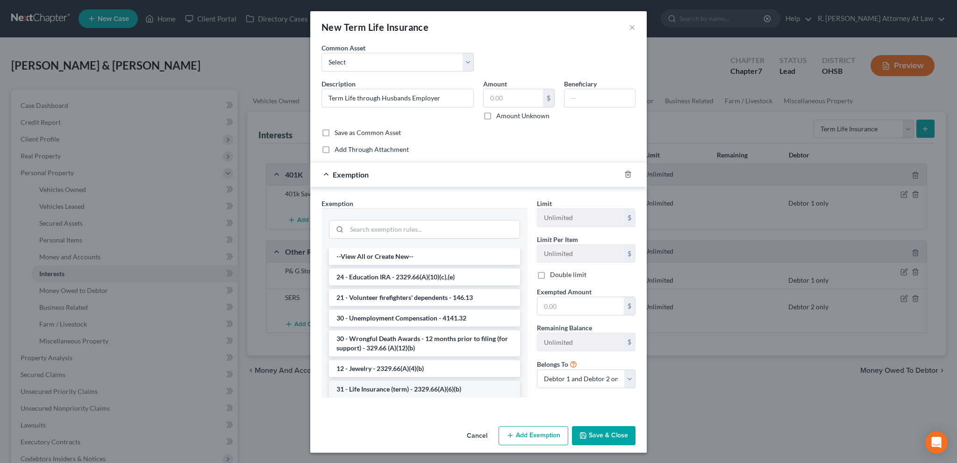
click at [385, 386] on li "31 - Life Insurance (term) - 2329.66(A)(6)(b)" at bounding box center [424, 389] width 191 height 17
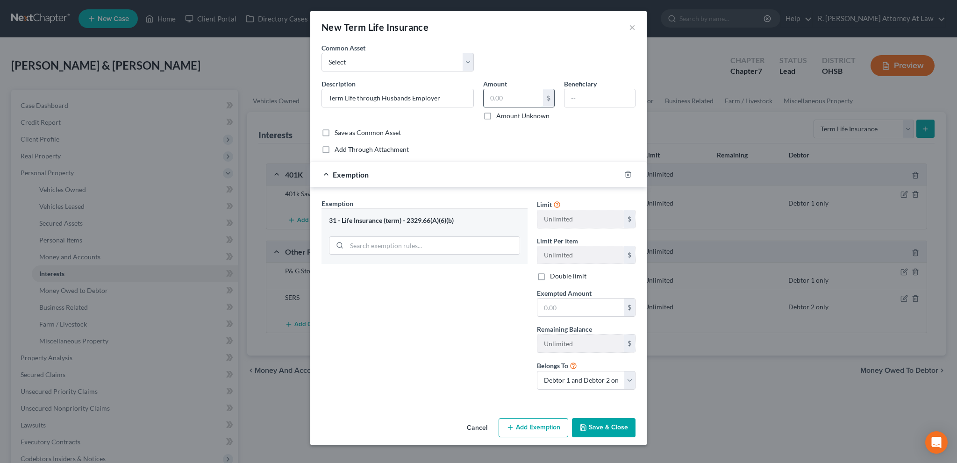
click at [516, 97] on input "text" at bounding box center [512, 98] width 59 height 18
type input "0"
click at [548, 305] on input "text" at bounding box center [580, 307] width 86 height 18
type input "0"
click at [559, 376] on select "Debtor 1 only Debtor 2 only Debtor 1 and Debtor 2 only" at bounding box center [586, 380] width 99 height 19
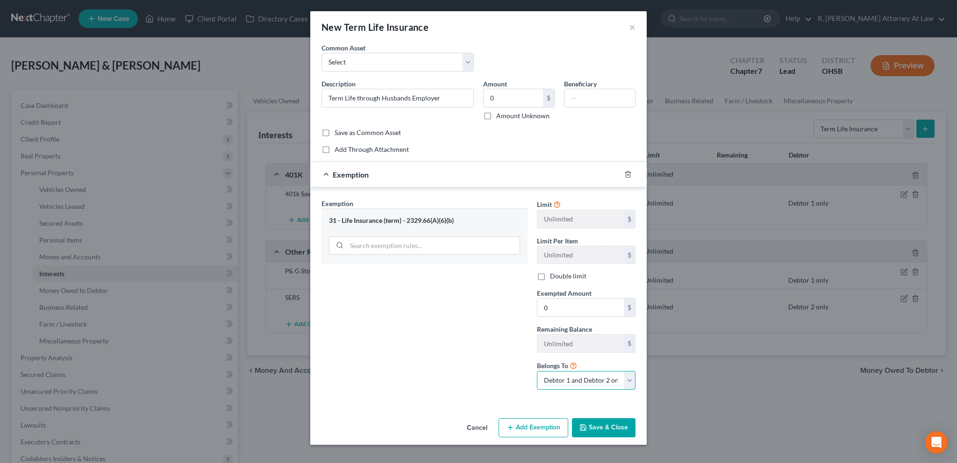
select select "0"
click at [537, 371] on select "Debtor 1 only Debtor 2 only Debtor 1 and Debtor 2 only" at bounding box center [586, 380] width 99 height 19
click at [596, 429] on button "Save & Close" at bounding box center [604, 428] width 64 height 20
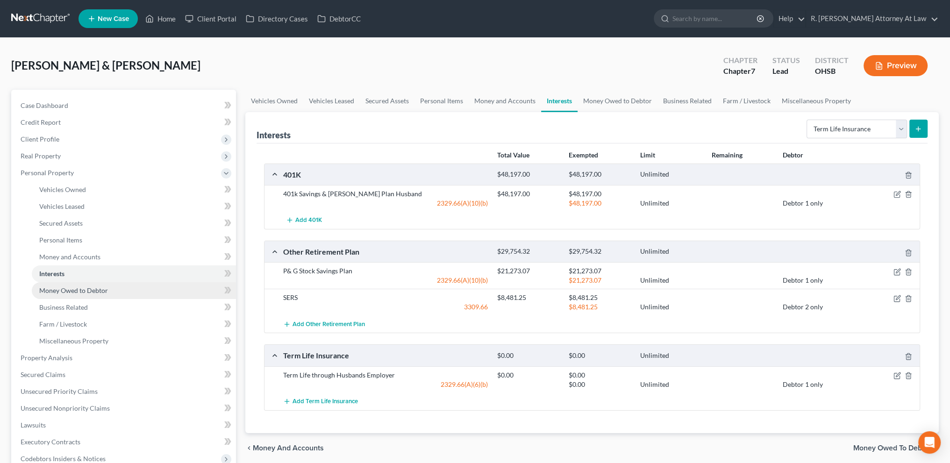
click at [61, 291] on span "Money Owed to Debtor" at bounding box center [73, 290] width 69 height 8
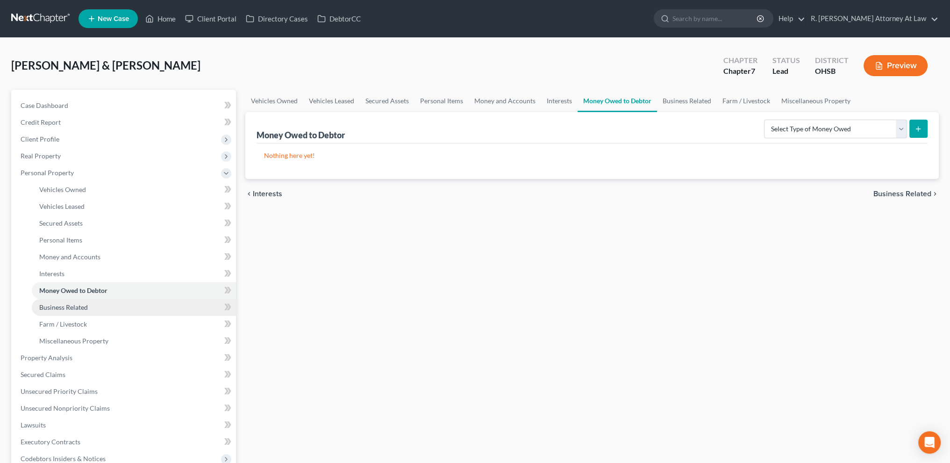
click at [62, 307] on span "Business Related" at bounding box center [63, 307] width 49 height 8
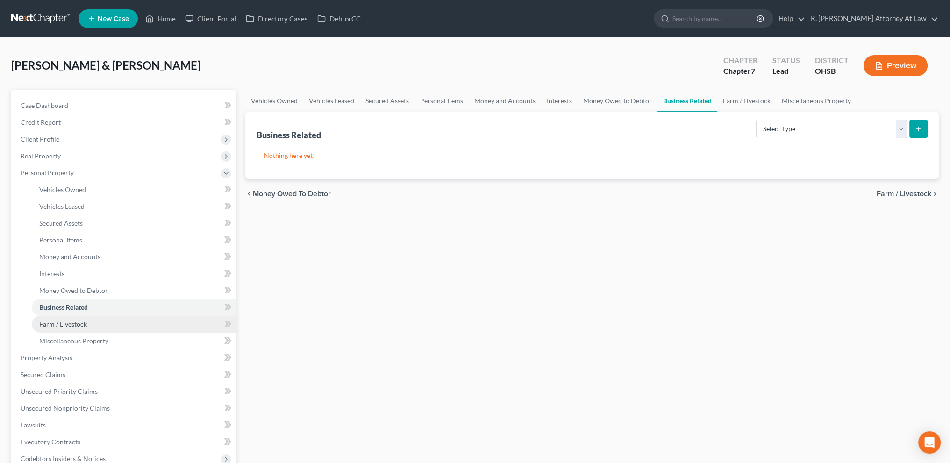
click at [63, 323] on span "Farm / Livestock" at bounding box center [63, 324] width 48 height 8
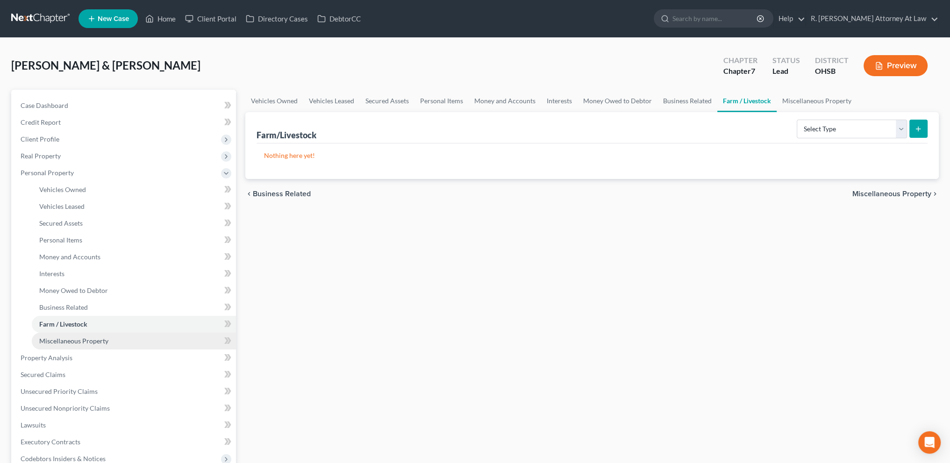
click at [63, 342] on span "Miscellaneous Property" at bounding box center [73, 341] width 69 height 8
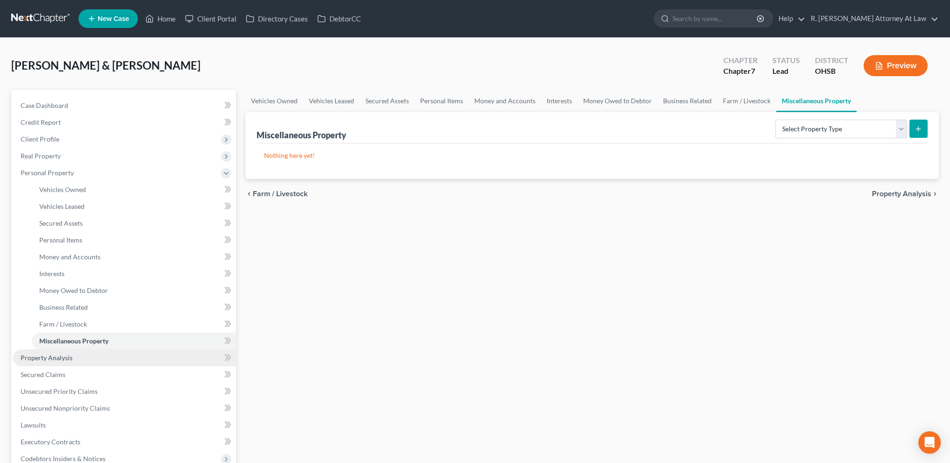
click at [58, 355] on span "Property Analysis" at bounding box center [47, 358] width 52 height 8
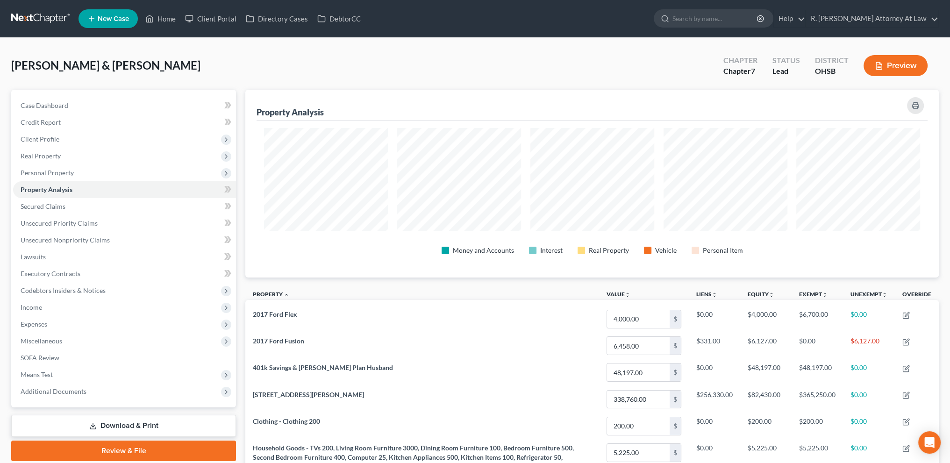
scroll to position [188, 693]
click at [50, 170] on span "Personal Property" at bounding box center [47, 173] width 53 height 8
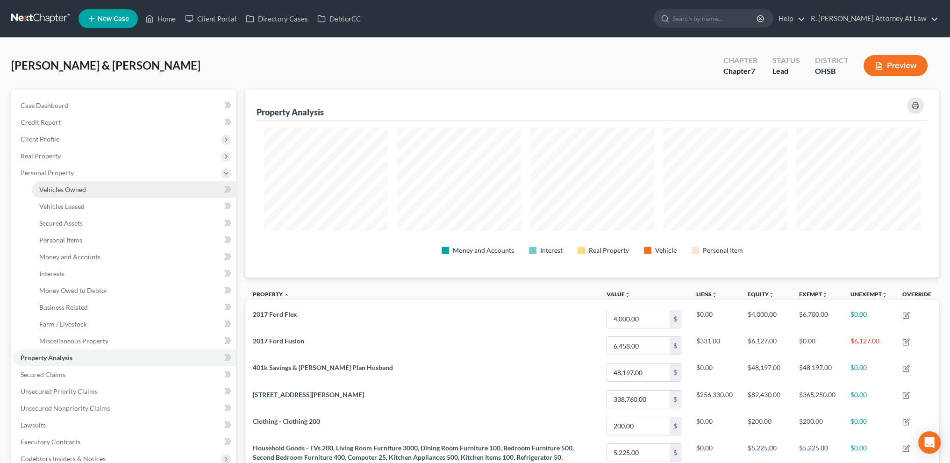
click at [52, 190] on span "Vehicles Owned" at bounding box center [62, 189] width 47 height 8
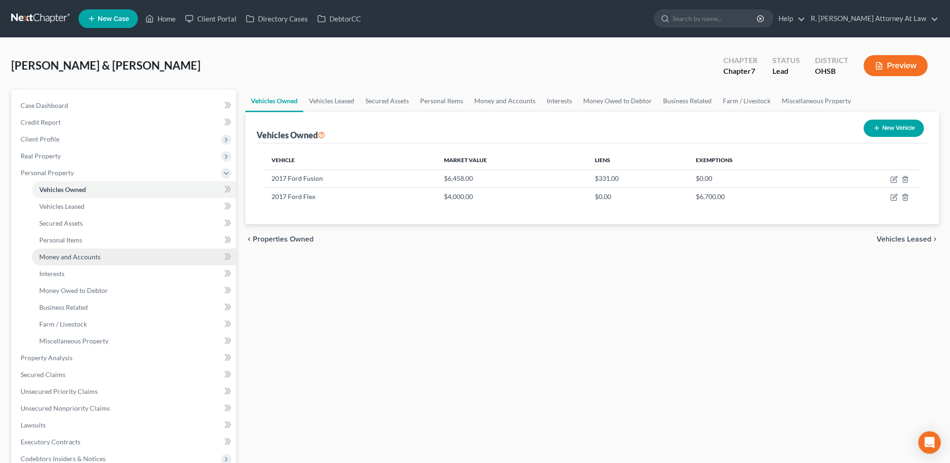
click at [54, 256] on span "Money and Accounts" at bounding box center [69, 257] width 61 height 8
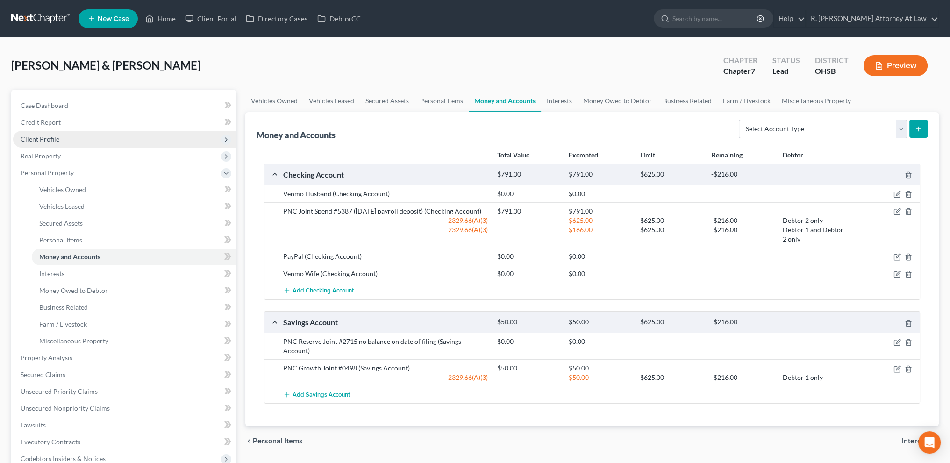
click at [45, 133] on span "Client Profile" at bounding box center [124, 139] width 223 height 17
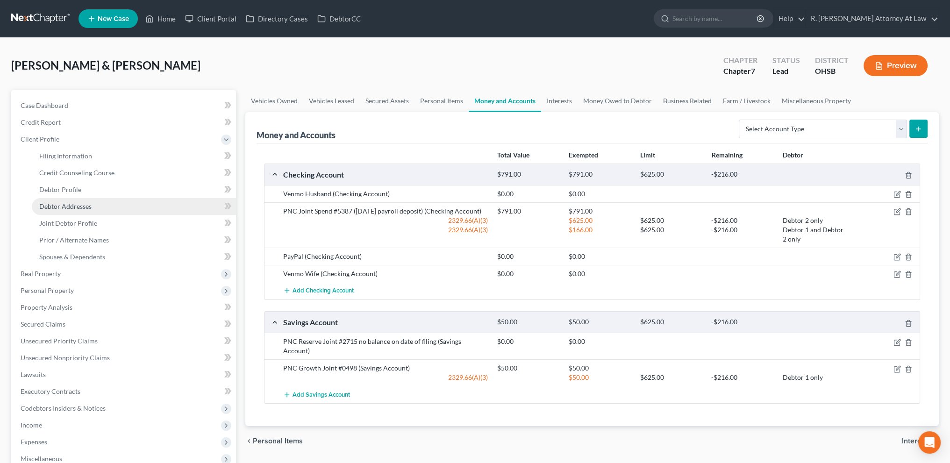
click at [62, 208] on span "Debtor Addresses" at bounding box center [65, 206] width 52 height 8
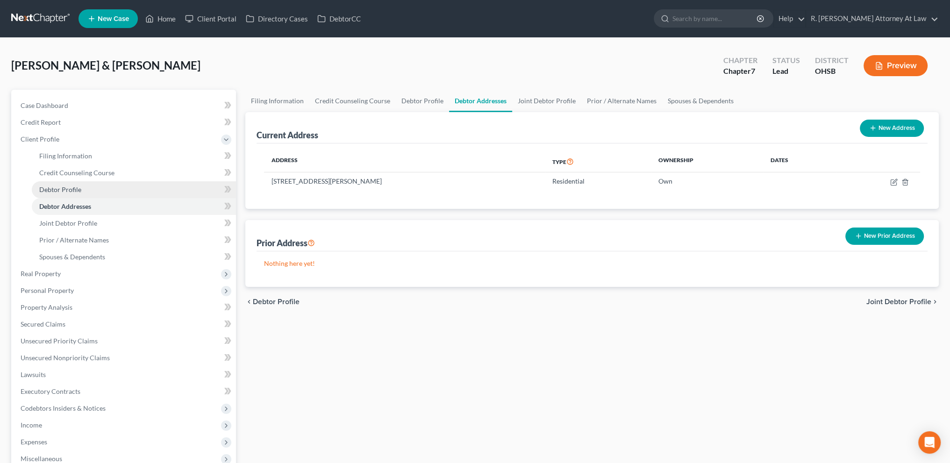
click at [55, 185] on span "Debtor Profile" at bounding box center [60, 189] width 42 height 8
select select "1"
select select "3"
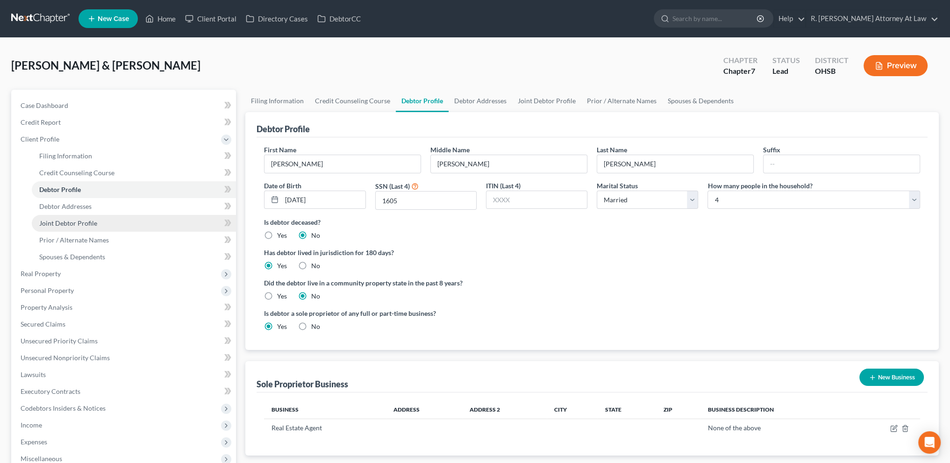
click at [48, 223] on span "Joint Debtor Profile" at bounding box center [68, 223] width 58 height 8
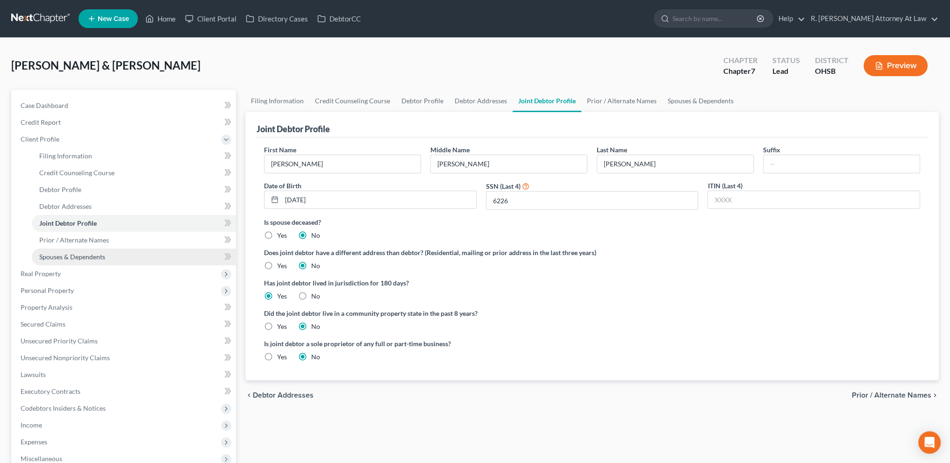
click at [64, 253] on span "Spouses & Dependents" at bounding box center [72, 257] width 66 height 8
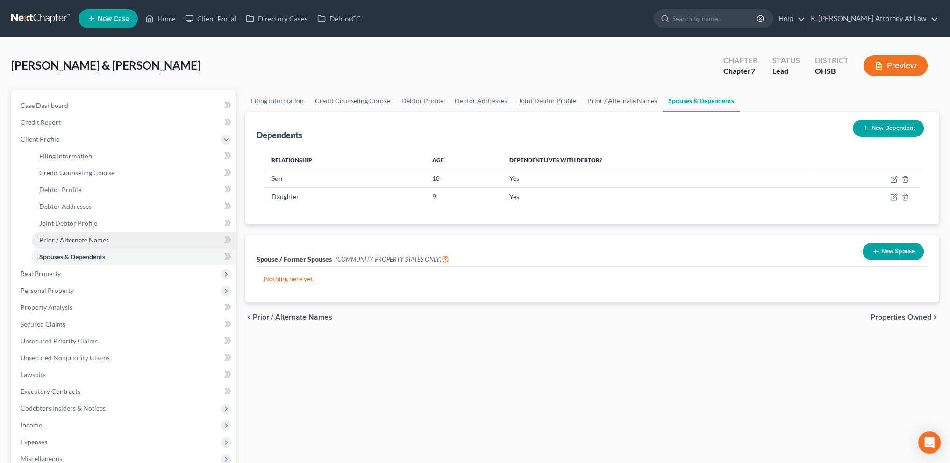
click at [57, 242] on span "Prior / Alternate Names" at bounding box center [74, 240] width 70 height 8
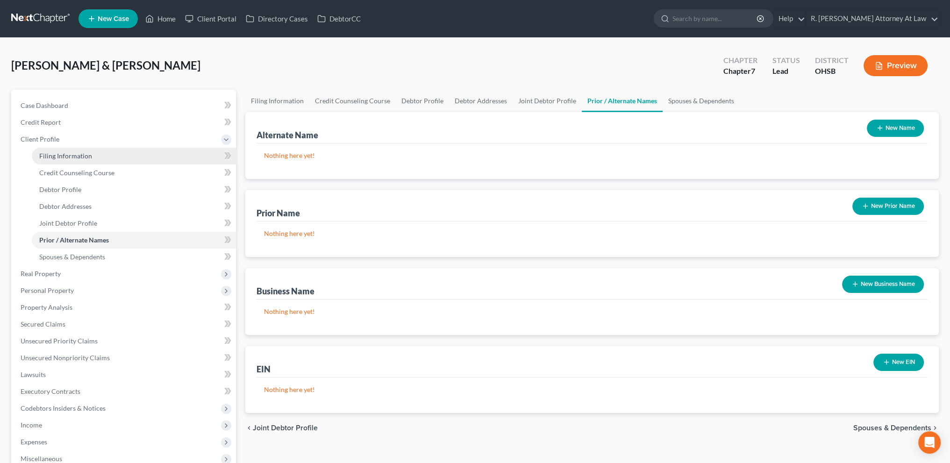
click at [52, 155] on span "Filing Information" at bounding box center [65, 156] width 53 height 8
select select "1"
select select "0"
select select "36"
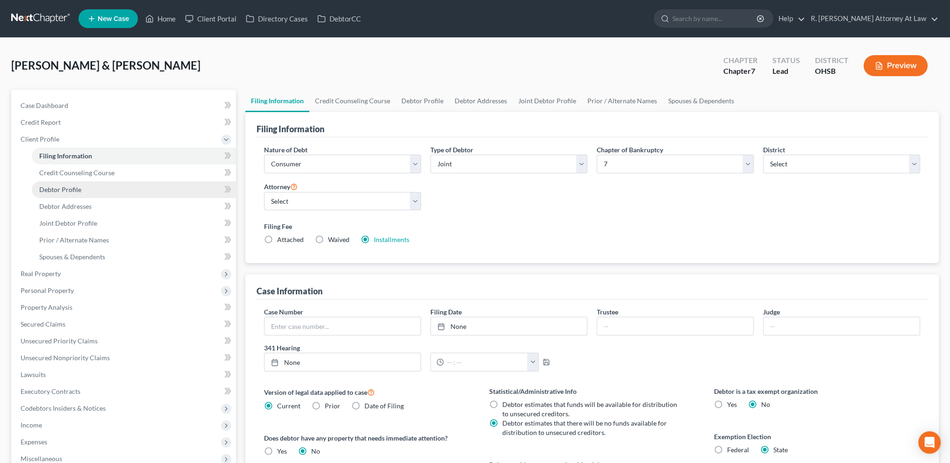
click at [58, 187] on span "Debtor Profile" at bounding box center [60, 189] width 42 height 8
select select "1"
select select "3"
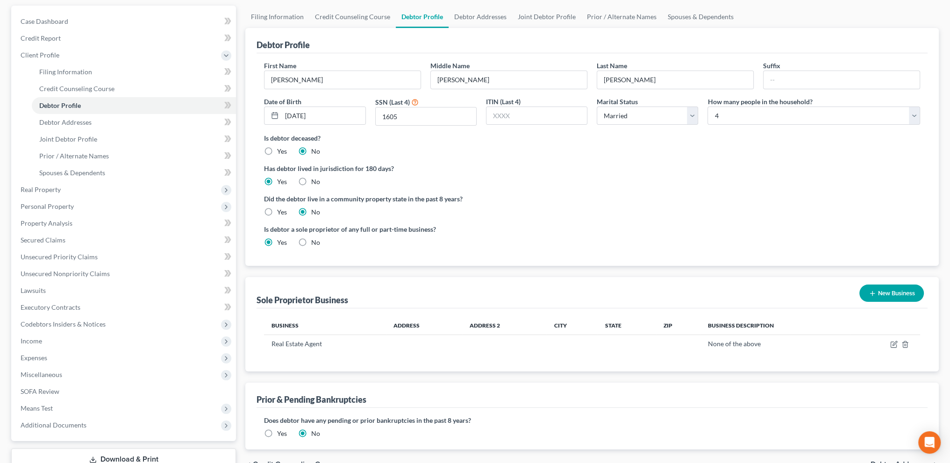
scroll to position [93, 0]
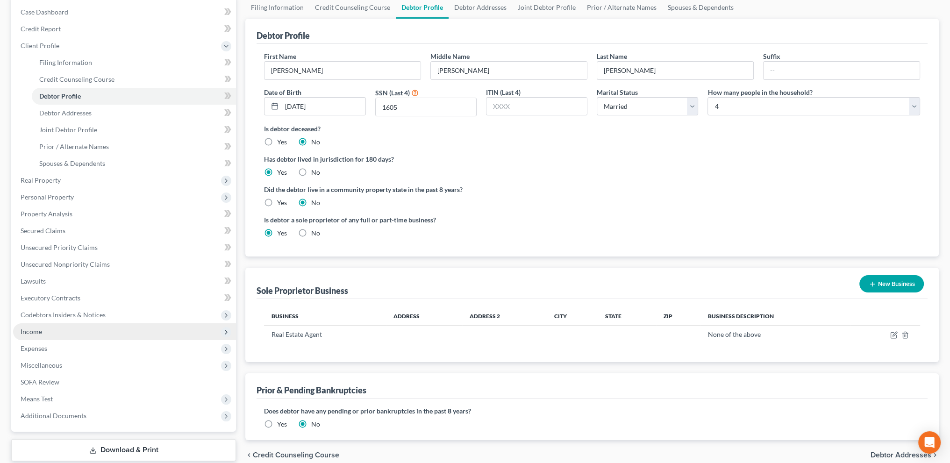
click at [35, 333] on span "Income" at bounding box center [31, 331] width 21 height 8
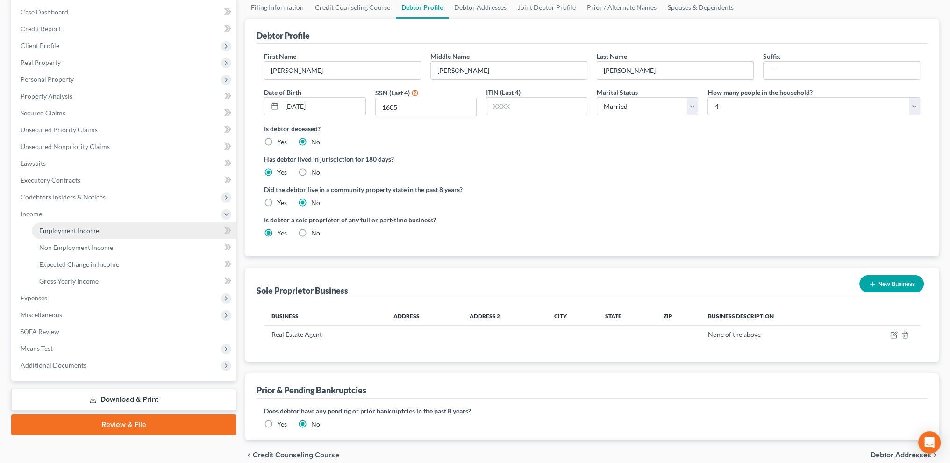
click at [52, 230] on span "Employment Income" at bounding box center [69, 231] width 60 height 8
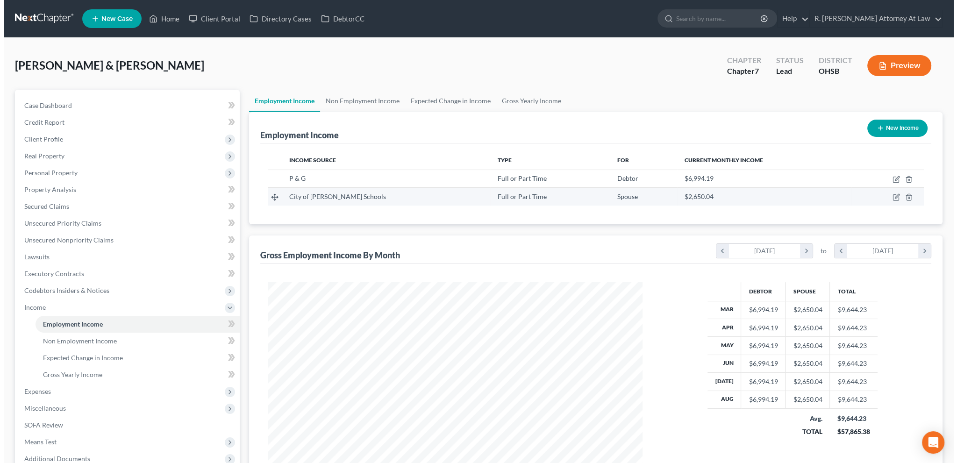
scroll to position [187, 393]
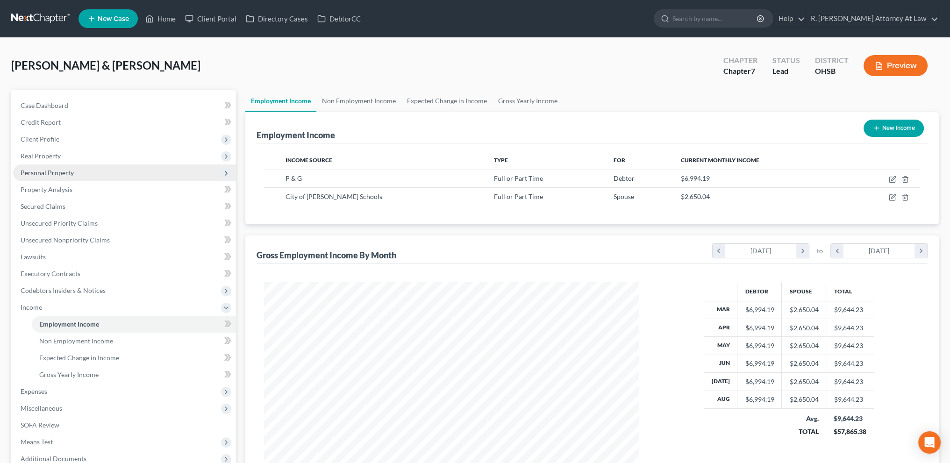
click at [30, 170] on span "Personal Property" at bounding box center [47, 173] width 53 height 8
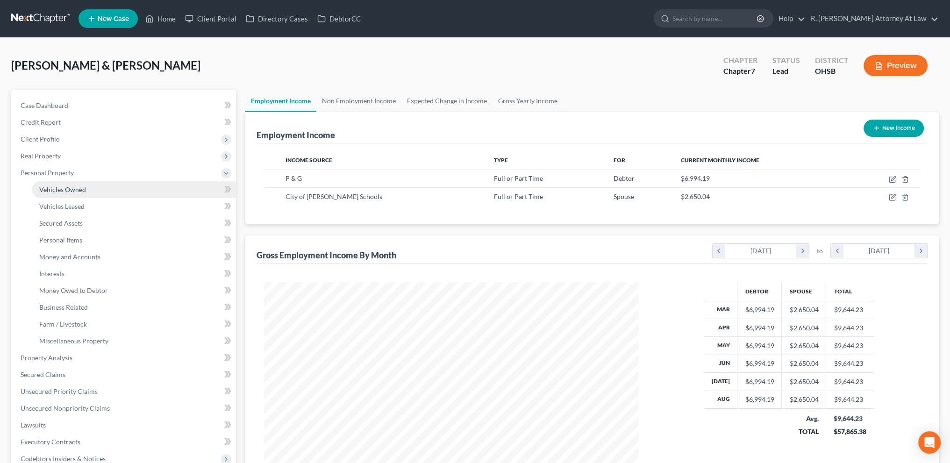
click at [45, 186] on span "Vehicles Owned" at bounding box center [62, 189] width 47 height 8
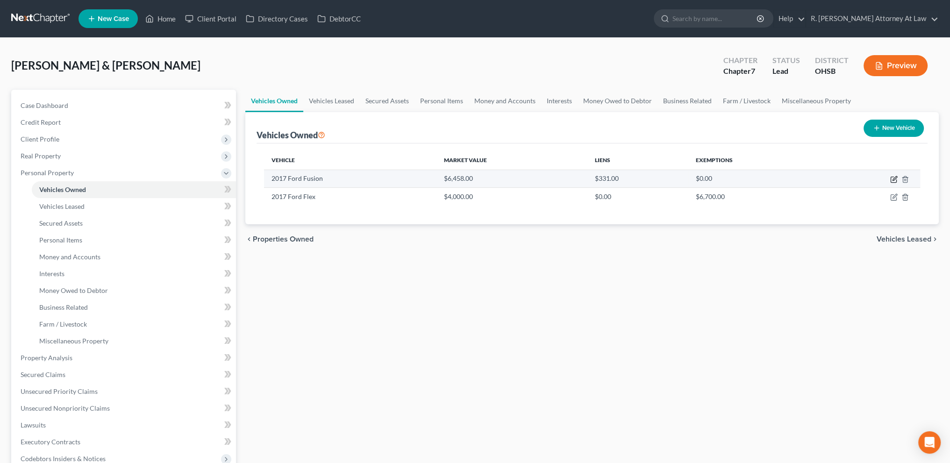
click at [892, 178] on icon "button" at bounding box center [893, 179] width 7 height 7
select select "0"
select select "9"
select select "1"
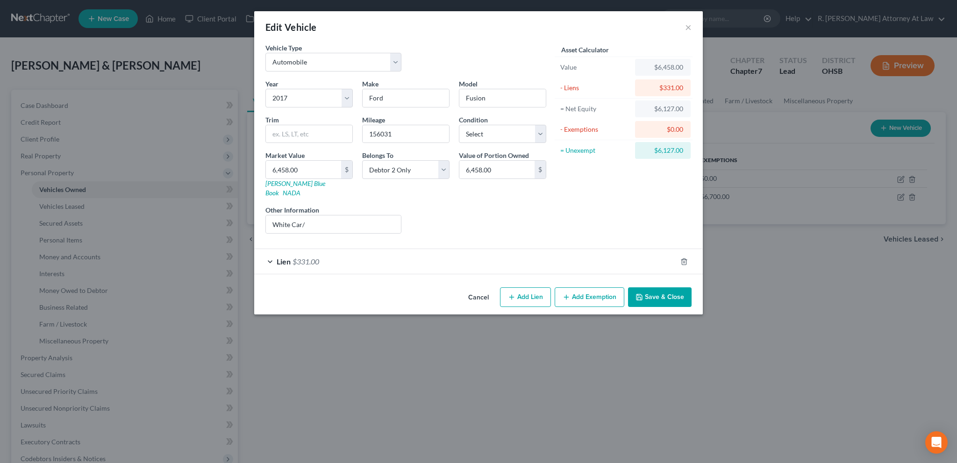
click at [581, 287] on button "Add Exemption" at bounding box center [589, 297] width 70 height 20
select select "2"
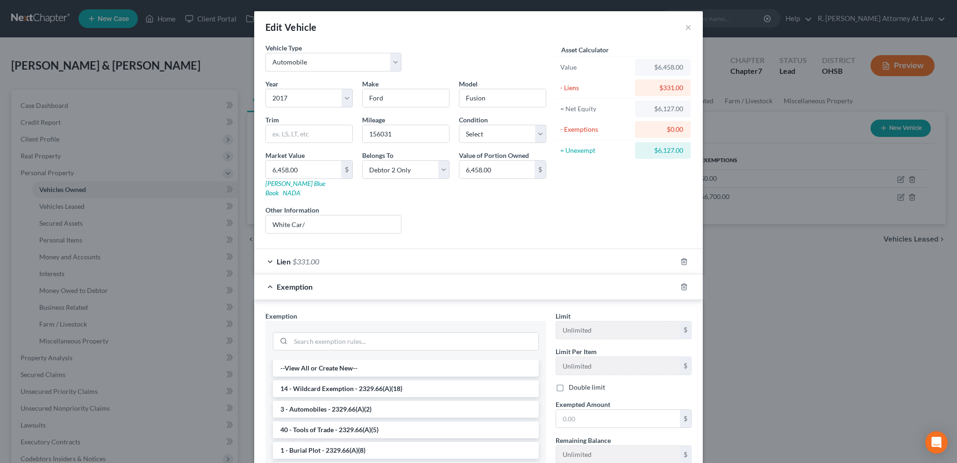
click at [312, 401] on li "3 - Automobiles - 2329.66(A)(2)" at bounding box center [406, 409] width 266 height 17
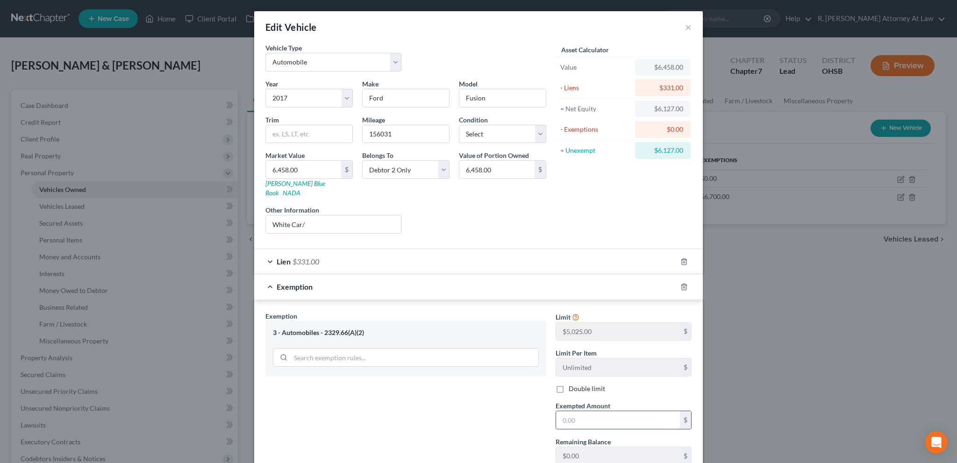
click at [566, 412] on input "text" at bounding box center [618, 420] width 124 height 18
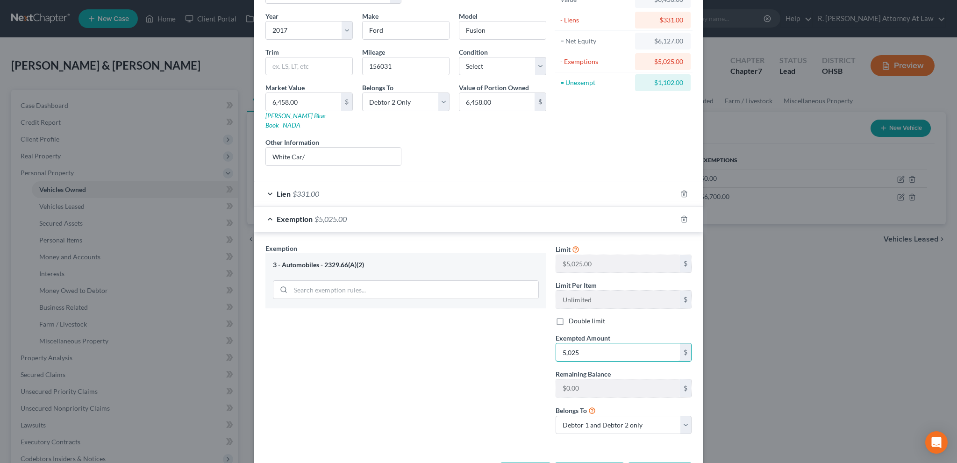
scroll to position [94, 0]
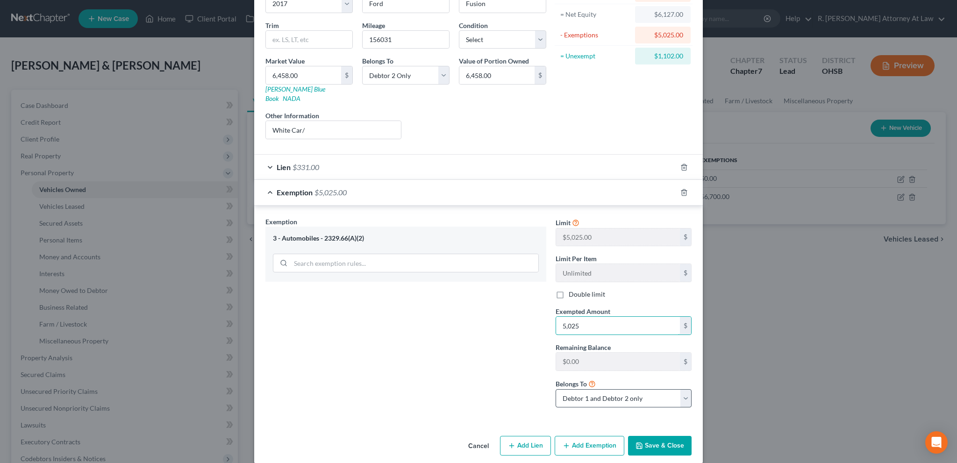
type input "5,025"
click at [581, 390] on select "Debtor 1 only Debtor 2 only Debtor 1 and Debtor 2 only" at bounding box center [623, 398] width 136 height 19
select select "1"
click at [555, 389] on select "Debtor 1 only Debtor 2 only Debtor 1 and Debtor 2 only" at bounding box center [623, 398] width 136 height 19
click at [659, 436] on button "Save & Close" at bounding box center [660, 446] width 64 height 20
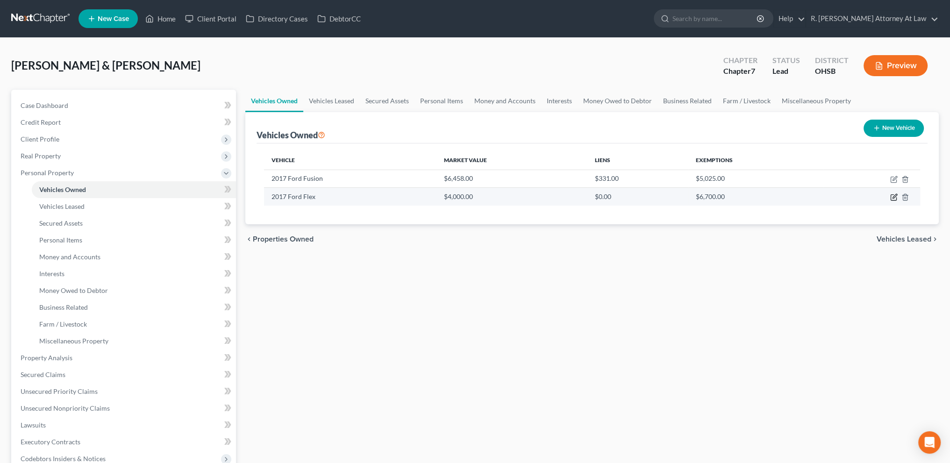
click at [893, 195] on icon "button" at bounding box center [893, 196] width 7 height 7
select select "0"
select select "9"
select select "2"
select select "0"
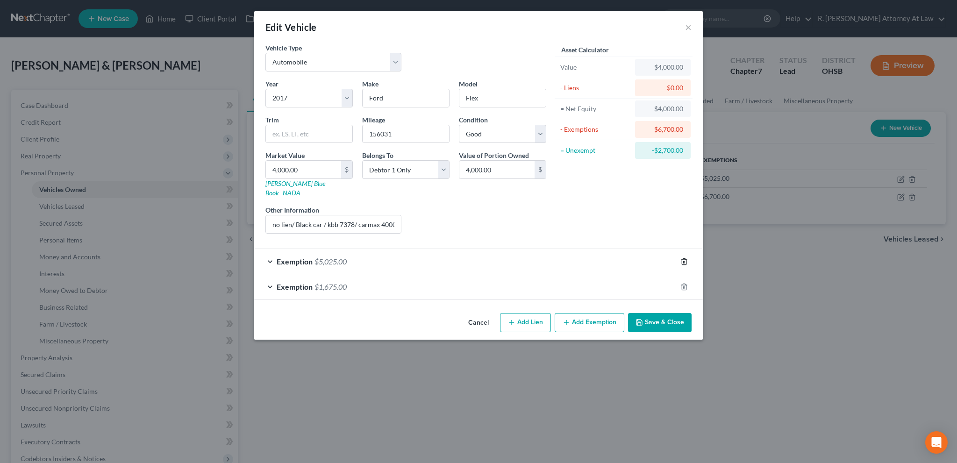
click at [685, 258] on icon "button" at bounding box center [683, 261] width 7 height 7
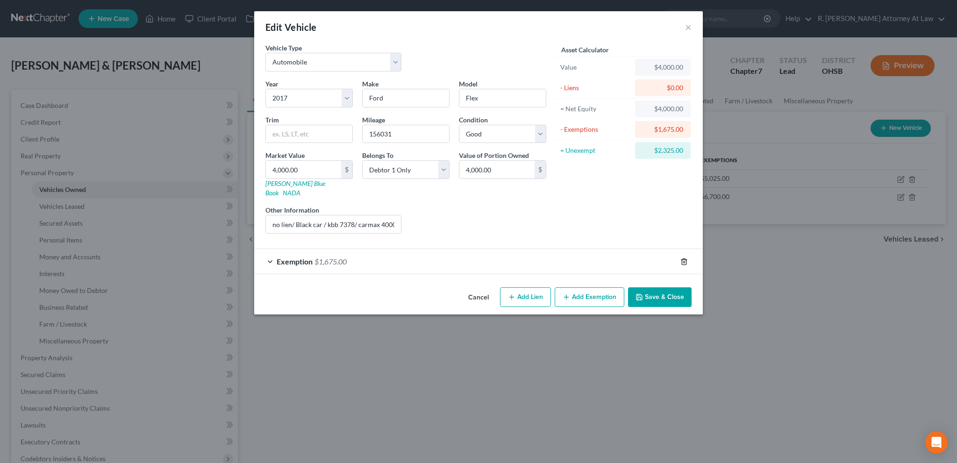
click at [685, 258] on icon "button" at bounding box center [683, 261] width 7 height 7
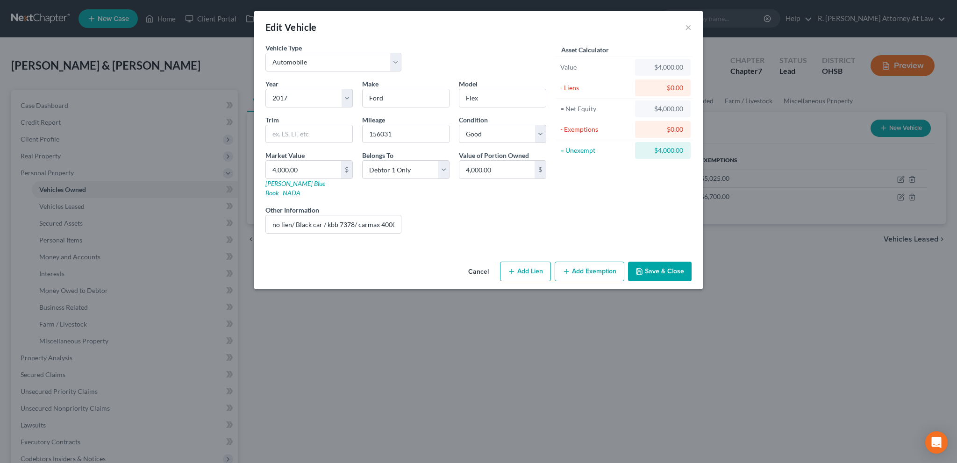
click at [649, 263] on button "Save & Close" at bounding box center [660, 272] width 64 height 20
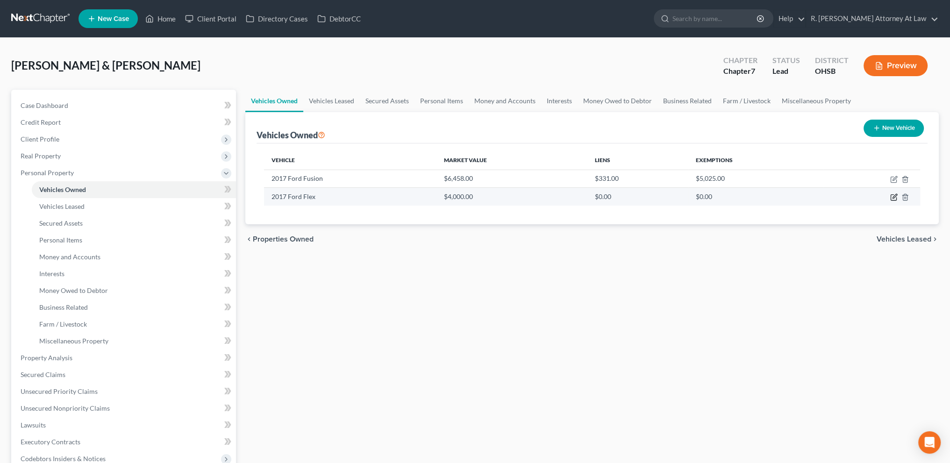
click at [893, 198] on icon "button" at bounding box center [894, 196] width 4 height 4
select select "0"
select select "9"
select select "2"
select select "0"
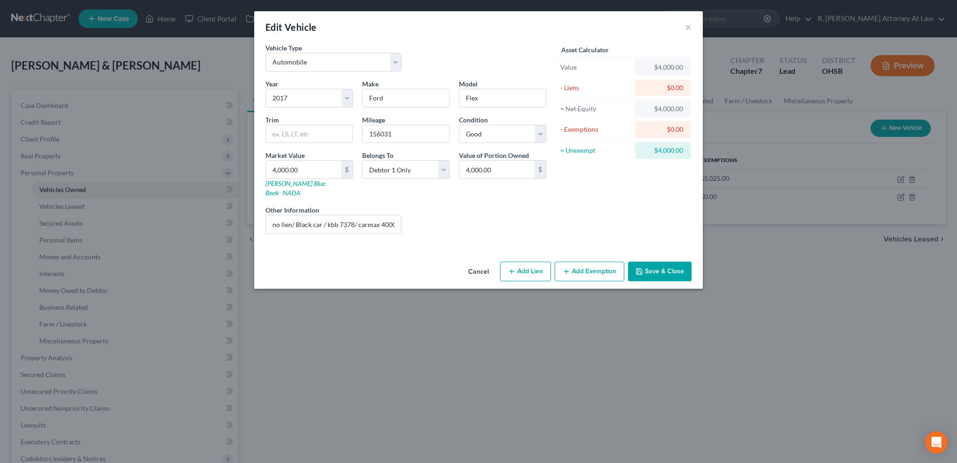
click at [643, 268] on icon "button" at bounding box center [638, 271] width 7 height 7
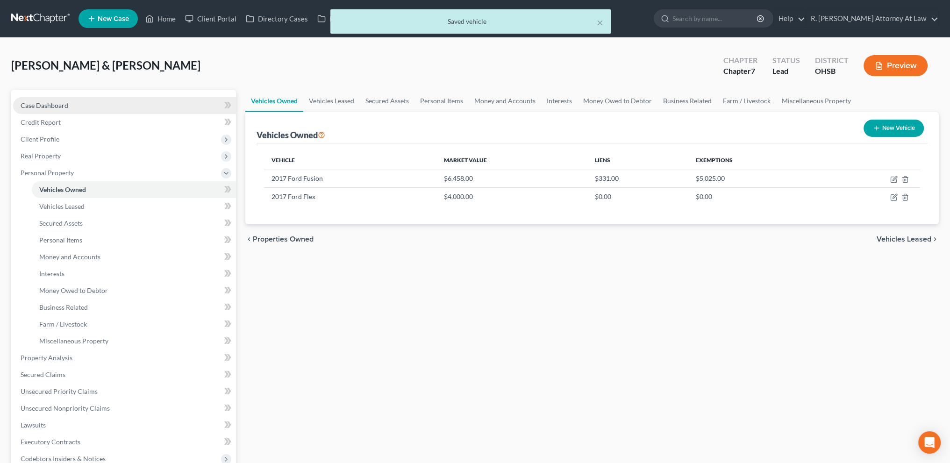
click at [43, 100] on link "Case Dashboard" at bounding box center [124, 105] width 223 height 17
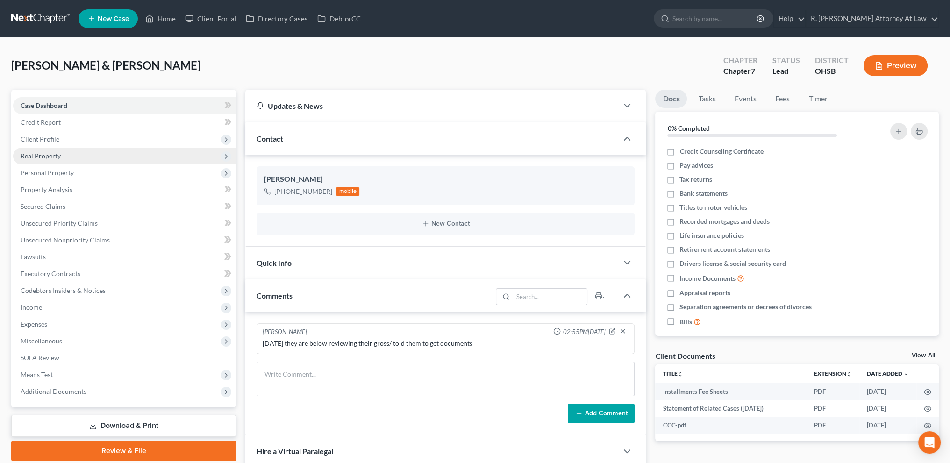
click at [44, 155] on span "Real Property" at bounding box center [41, 156] width 40 height 8
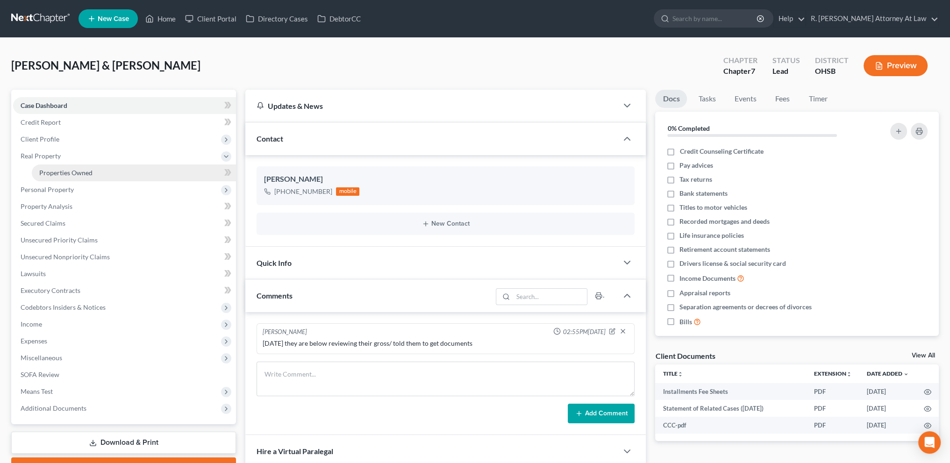
click at [57, 172] on span "Properties Owned" at bounding box center [65, 173] width 53 height 8
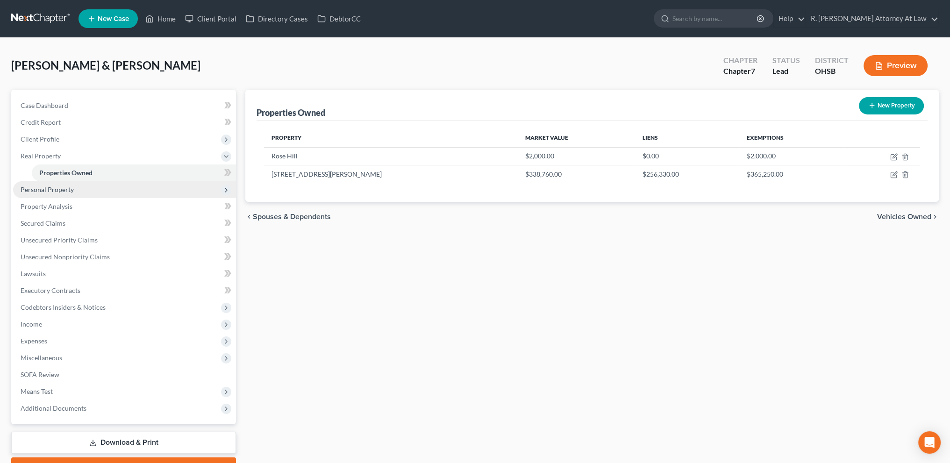
click at [54, 194] on span "Personal Property" at bounding box center [124, 189] width 223 height 17
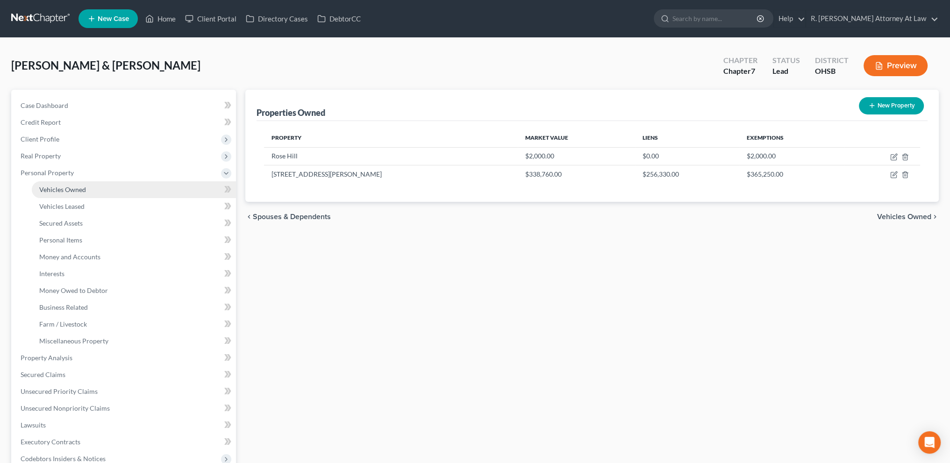
click at [68, 188] on span "Vehicles Owned" at bounding box center [62, 189] width 47 height 8
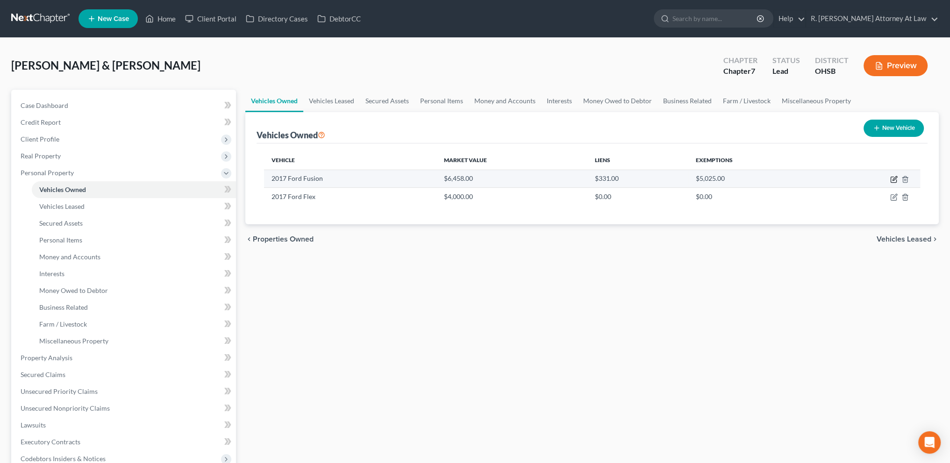
click at [895, 179] on icon "button" at bounding box center [893, 179] width 7 height 7
select select "0"
select select "9"
select select "1"
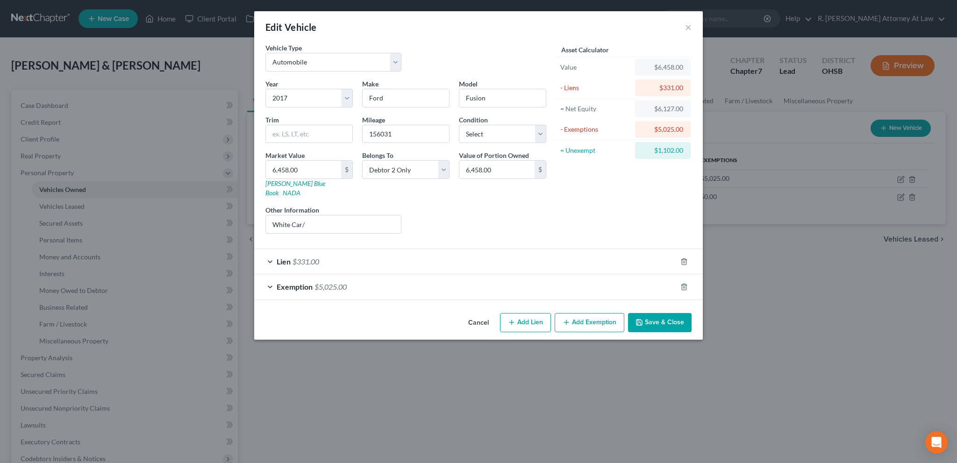
click at [454, 278] on div "Exemption $5,025.00" at bounding box center [465, 286] width 422 height 25
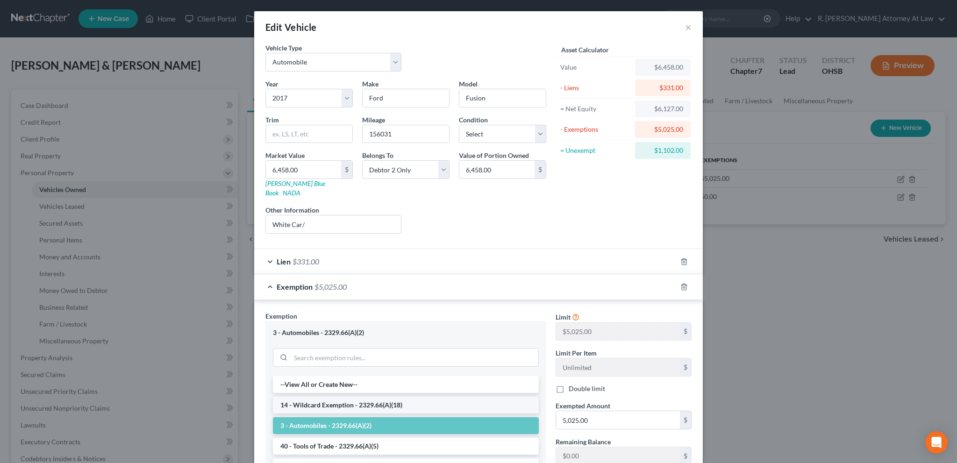
click at [346, 397] on li "14 - Wildcard Exemption - 2329.66(A)(18)" at bounding box center [406, 405] width 266 height 17
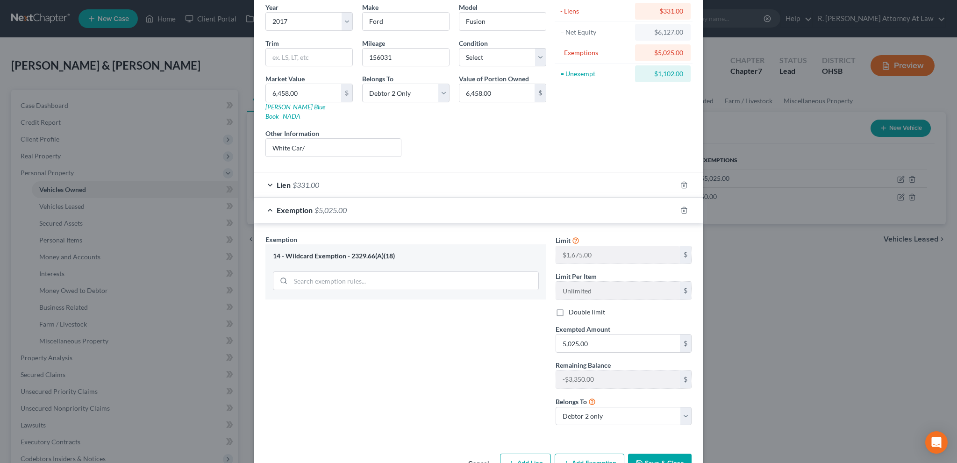
scroll to position [71, 0]
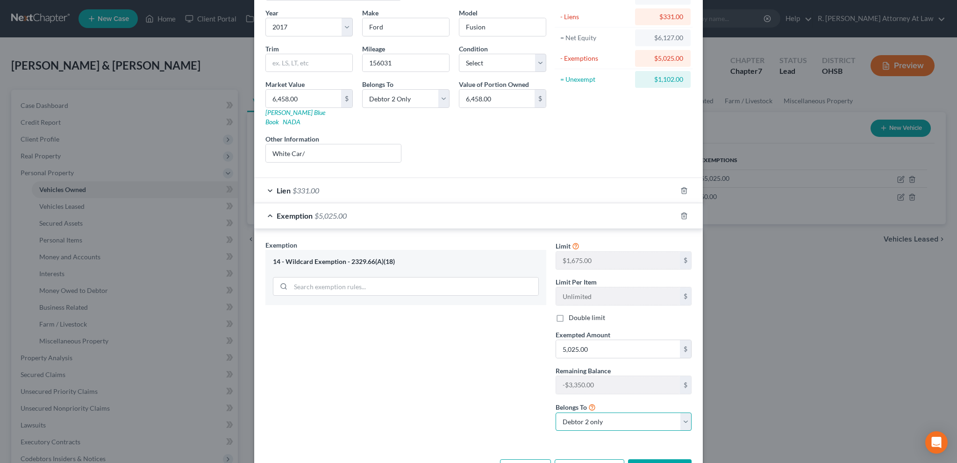
click at [560, 412] on select "Debtor 1 only Debtor 2 only Debtor 1 and Debtor 2 only" at bounding box center [623, 421] width 136 height 19
select select "0"
click at [555, 412] on select "Debtor 1 only Debtor 2 only Debtor 1 and Debtor 2 only" at bounding box center [623, 421] width 136 height 19
click at [585, 340] on input "5,025.00" at bounding box center [618, 349] width 124 height 18
type input "1,433"
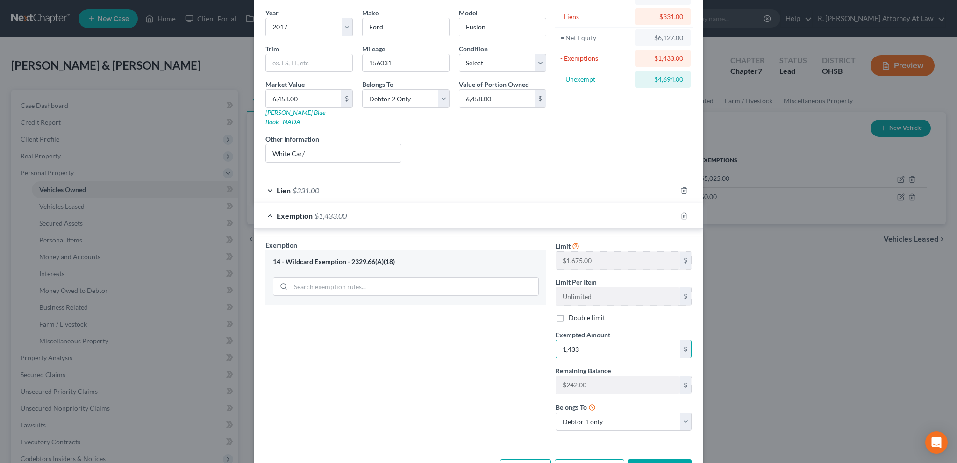
click at [650, 459] on button "Save & Close" at bounding box center [660, 469] width 64 height 20
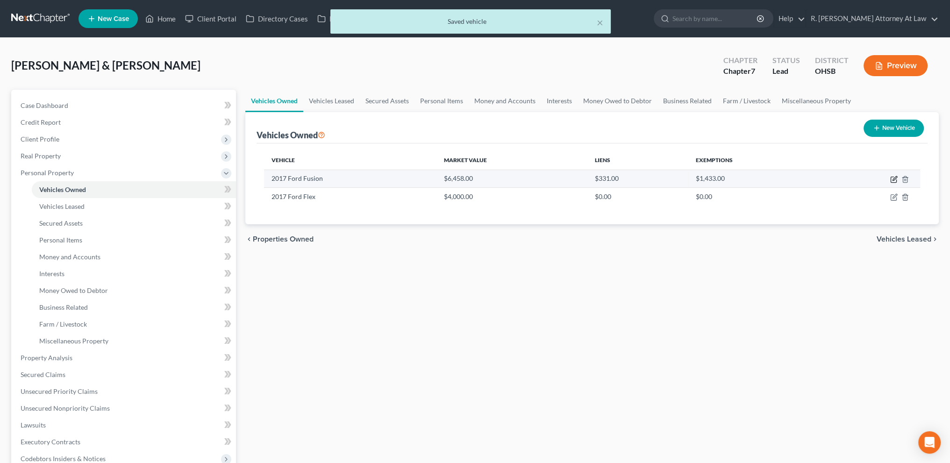
click at [894, 180] on icon "button" at bounding box center [893, 179] width 7 height 7
select select "0"
select select "9"
select select "1"
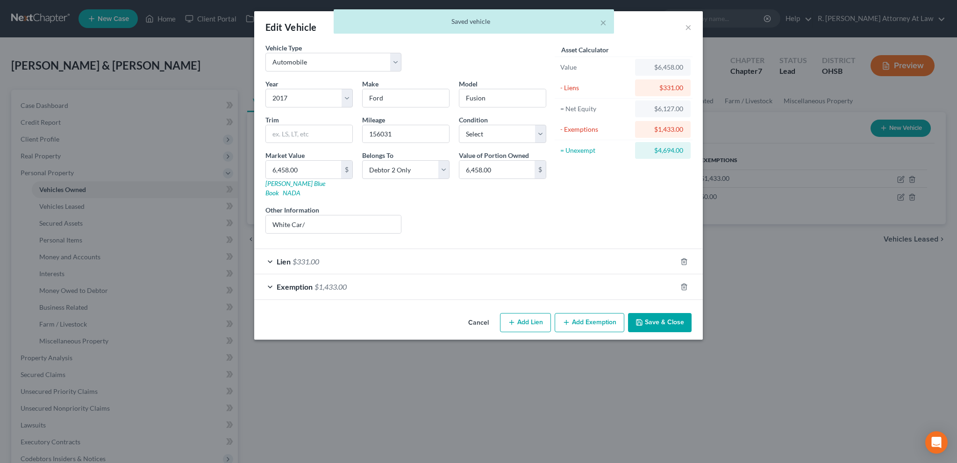
click at [533, 313] on button "Add Lien" at bounding box center [525, 323] width 51 height 20
select select "1"
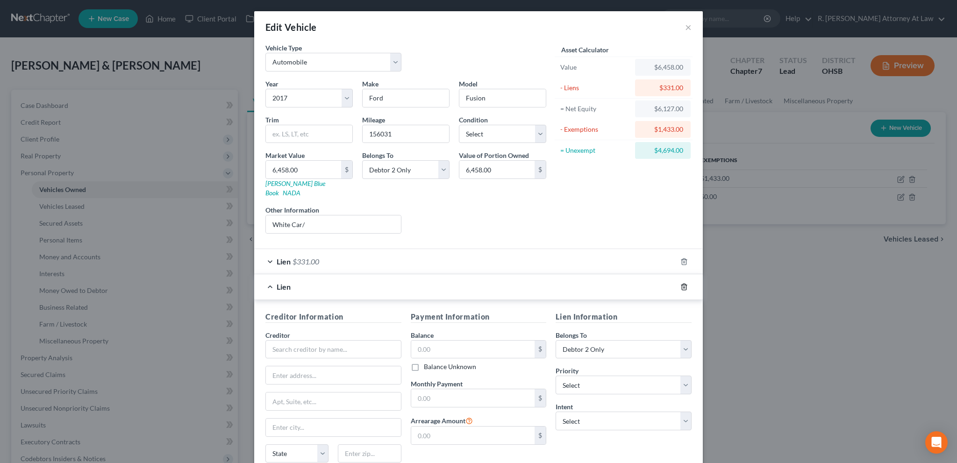
click at [682, 283] on icon "button" at bounding box center [683, 286] width 7 height 7
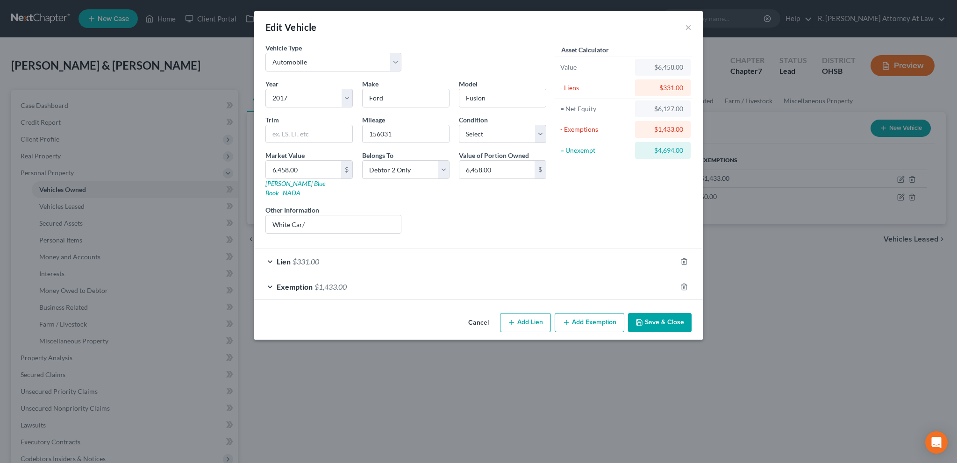
click at [584, 315] on button "Add Exemption" at bounding box center [589, 323] width 70 height 20
select select "2"
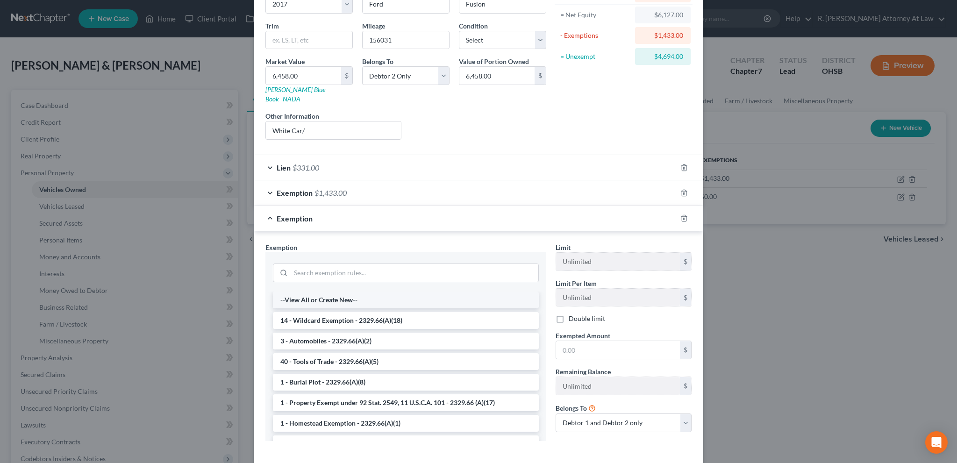
scroll to position [127, 0]
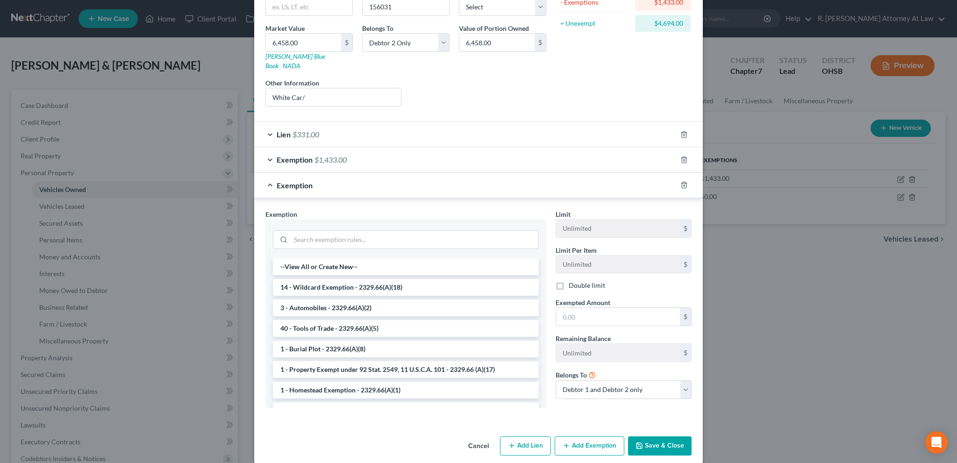
drag, startPoint x: 304, startPoint y: 293, endPoint x: 311, endPoint y: 296, distance: 6.9
click at [305, 299] on li "3 - Automobiles - 2329.66(A)(2)" at bounding box center [406, 307] width 266 height 17
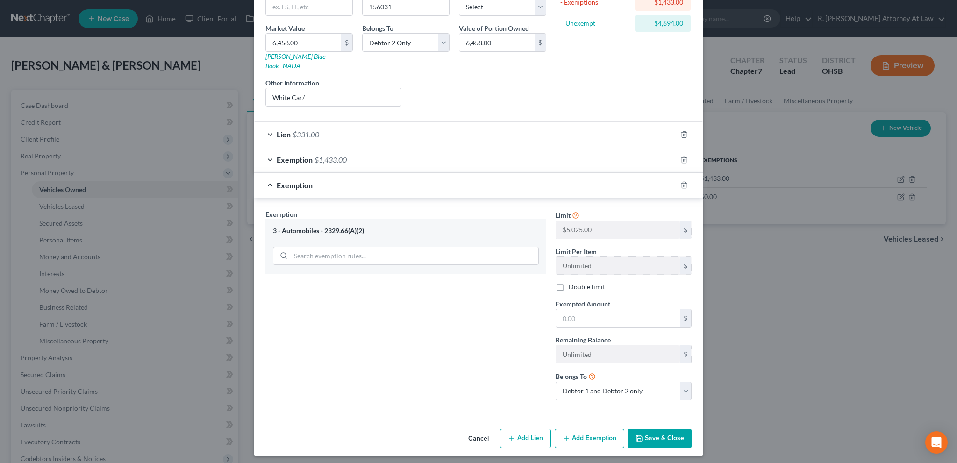
scroll to position [120, 0]
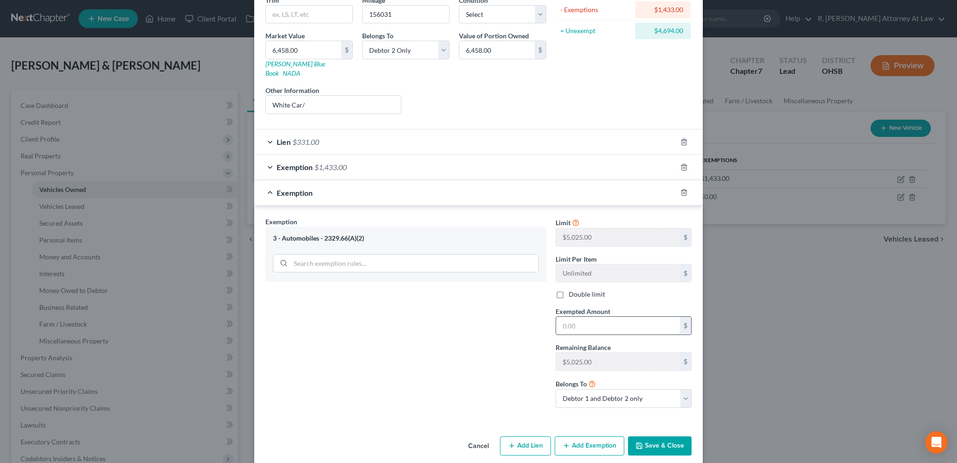
click at [566, 317] on input "text" at bounding box center [618, 326] width 124 height 18
type input "5,025"
click at [583, 389] on select "Debtor 1 only Debtor 2 only Debtor 1 and Debtor 2 only" at bounding box center [623, 398] width 136 height 19
select select "0"
click at [555, 389] on select "Debtor 1 only Debtor 2 only Debtor 1 and Debtor 2 only" at bounding box center [623, 398] width 136 height 19
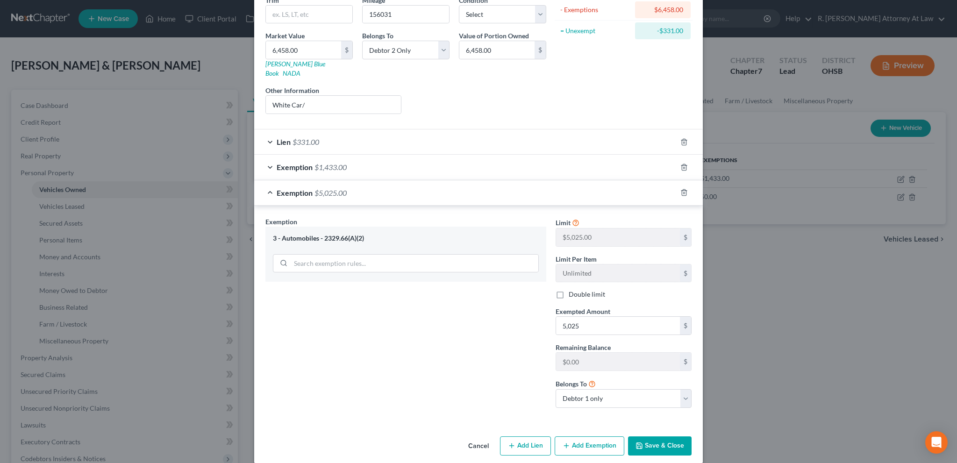
click at [644, 437] on button "Save & Close" at bounding box center [660, 446] width 64 height 20
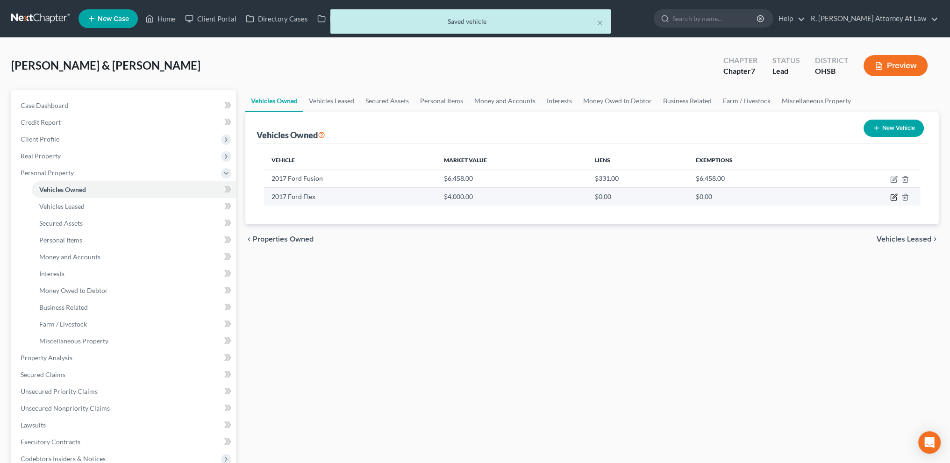
click at [894, 197] on icon "button" at bounding box center [894, 196] width 4 height 4
select select "0"
select select "9"
select select "2"
select select "0"
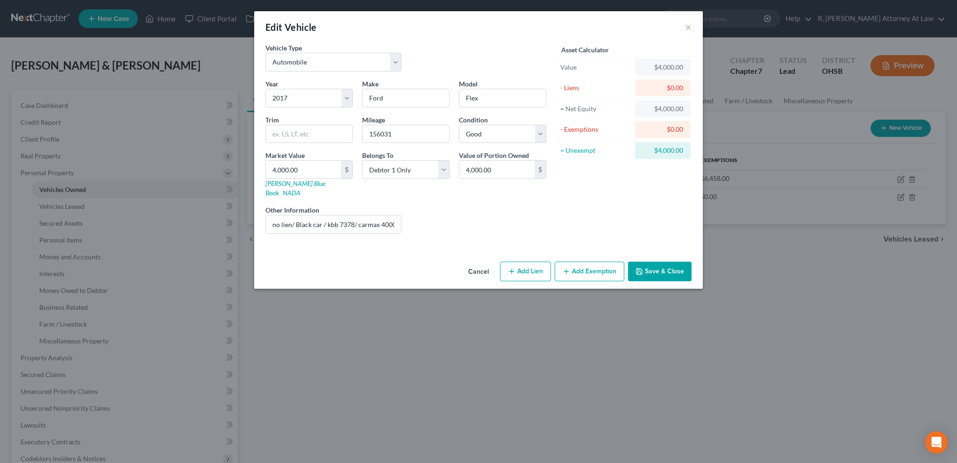
click at [597, 262] on button "Add Exemption" at bounding box center [589, 272] width 70 height 20
select select "2"
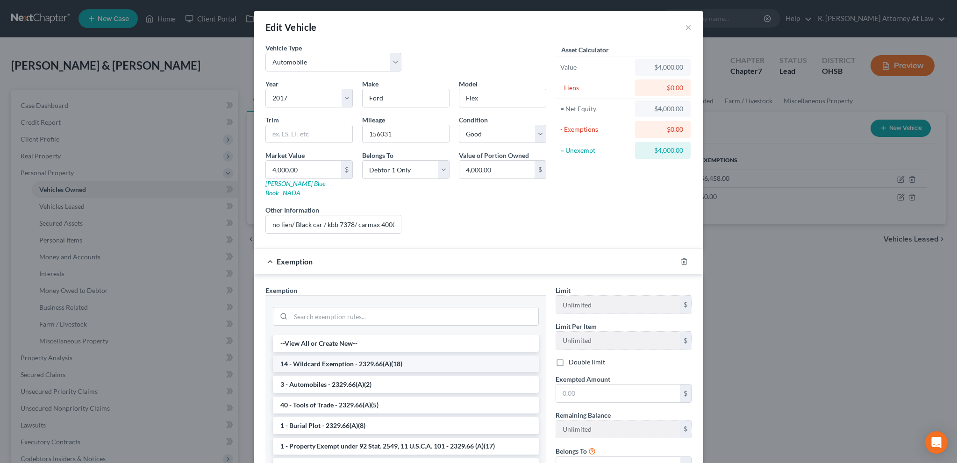
click at [309, 355] on li "14 - Wildcard Exemption - 2329.66(A)(18)" at bounding box center [406, 363] width 266 height 17
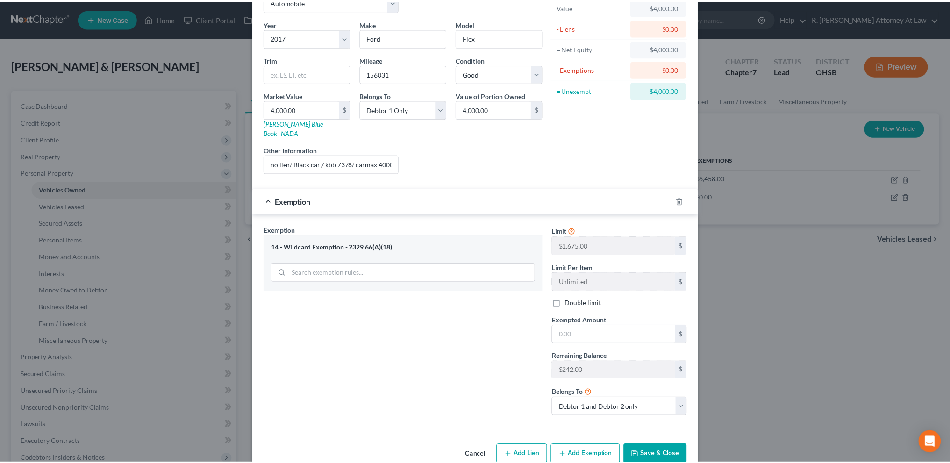
scroll to position [69, 0]
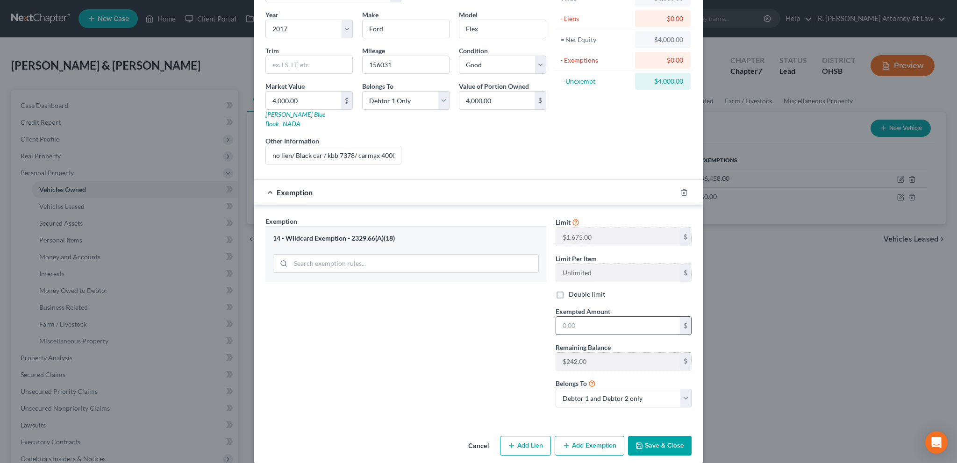
click at [572, 317] on input "text" at bounding box center [618, 326] width 124 height 18
type input "242"
click at [587, 390] on select "Debtor 1 only Debtor 2 only Debtor 1 and Debtor 2 only" at bounding box center [623, 398] width 136 height 19
select select "0"
click at [555, 389] on select "Debtor 1 only Debtor 2 only Debtor 1 and Debtor 2 only" at bounding box center [623, 398] width 136 height 19
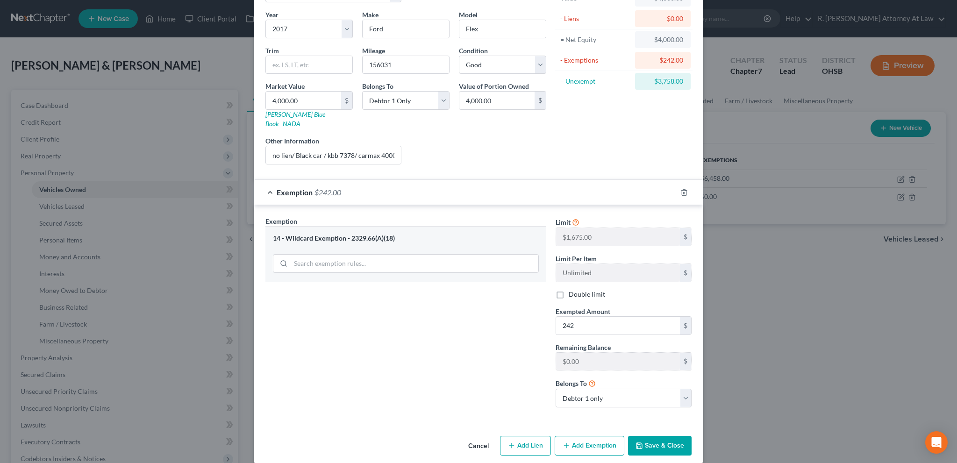
click at [664, 436] on button "Save & Close" at bounding box center [660, 446] width 64 height 20
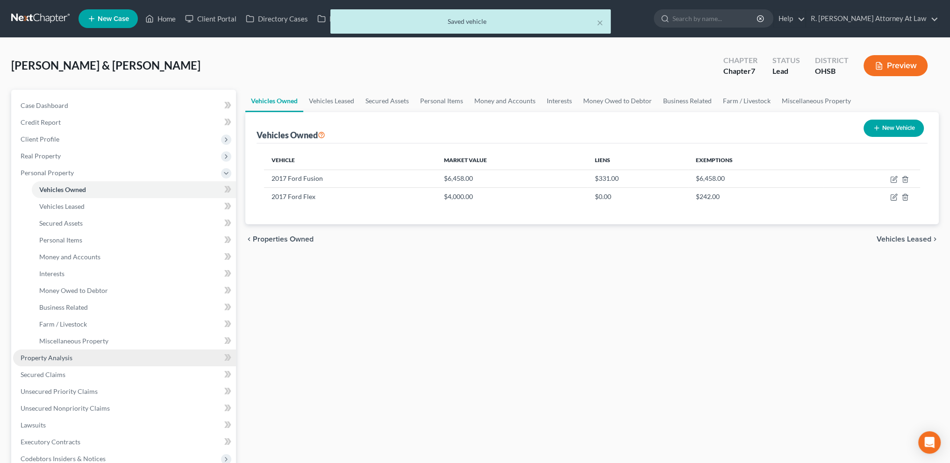
click at [51, 355] on span "Property Analysis" at bounding box center [47, 358] width 52 height 8
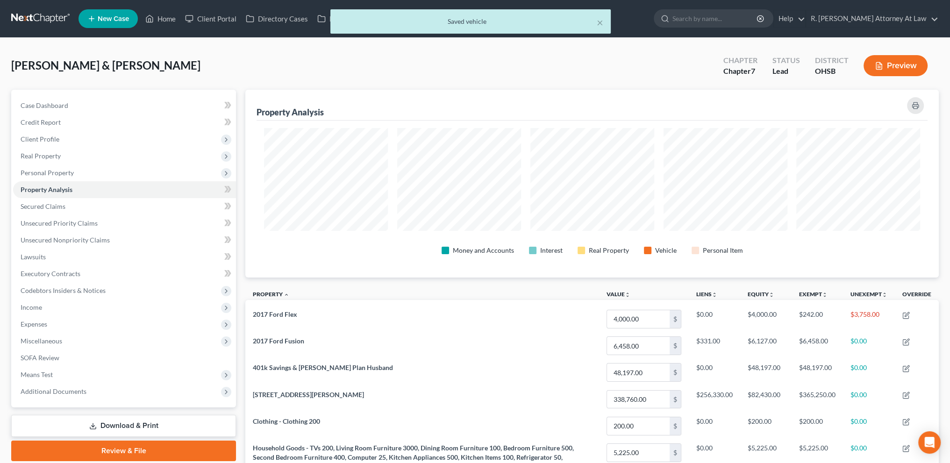
scroll to position [188, 693]
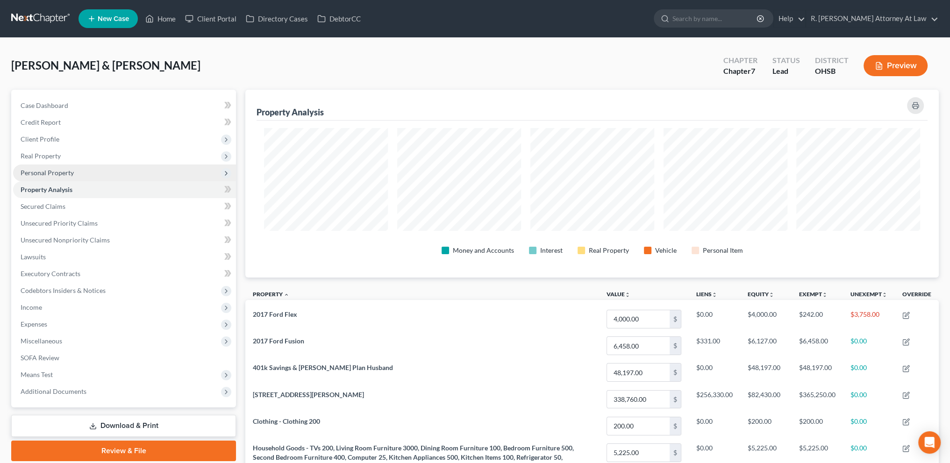
click at [32, 169] on span "Personal Property" at bounding box center [47, 173] width 53 height 8
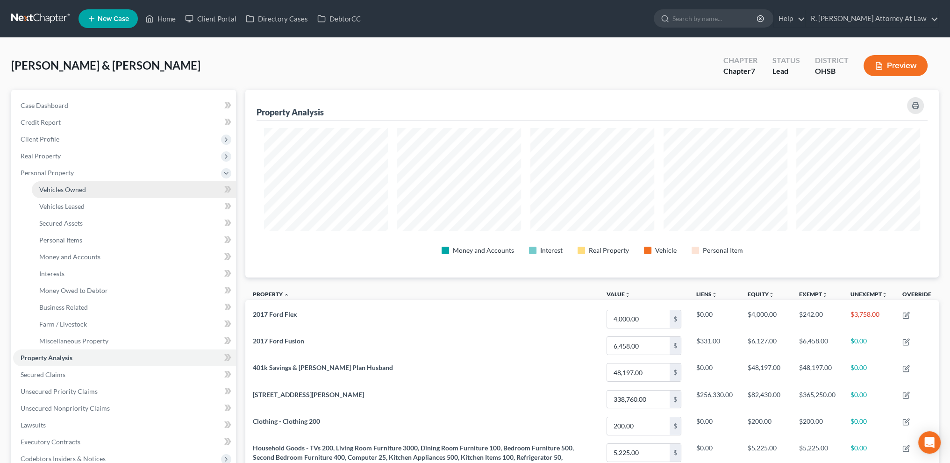
click at [51, 192] on span "Vehicles Owned" at bounding box center [62, 189] width 47 height 8
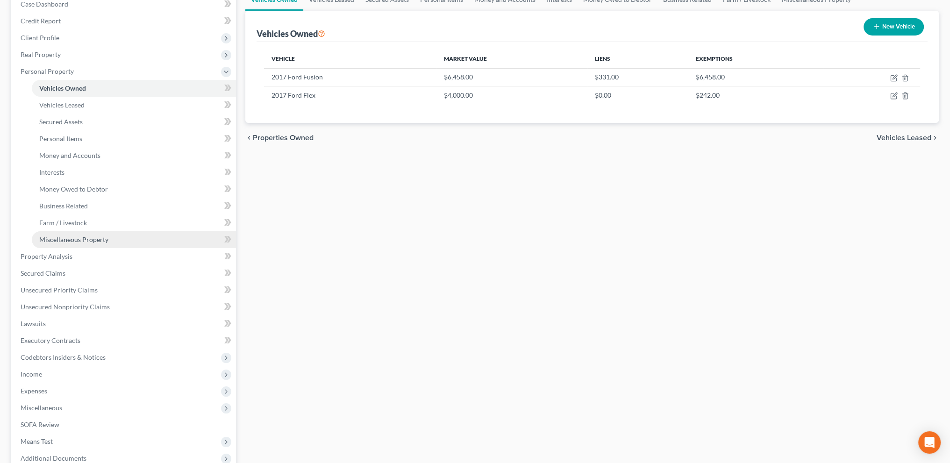
scroll to position [105, 0]
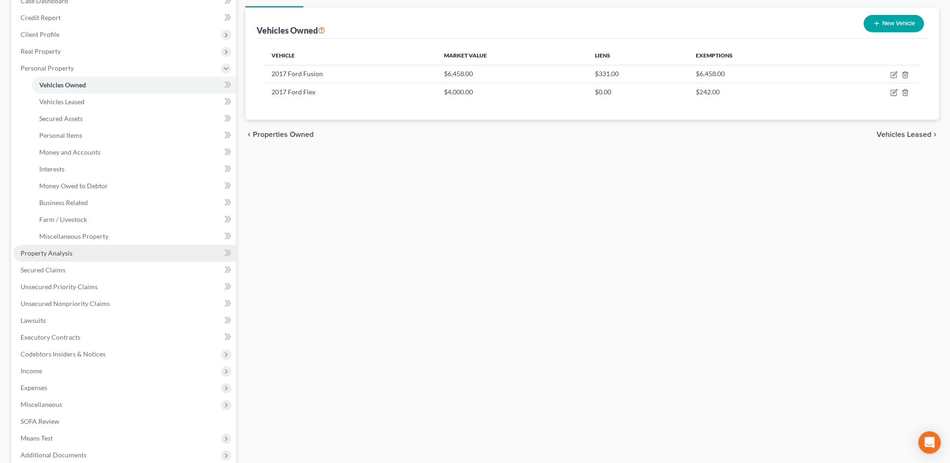
click at [55, 251] on span "Property Analysis" at bounding box center [47, 253] width 52 height 8
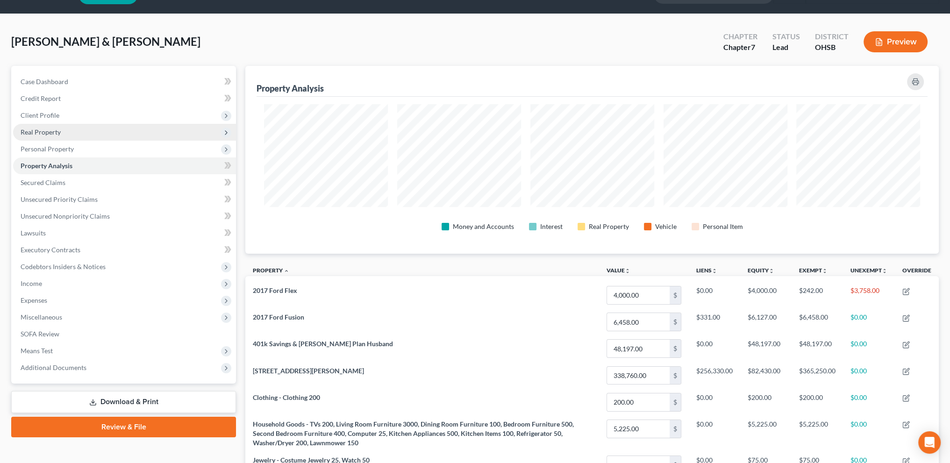
scroll to position [23, 0]
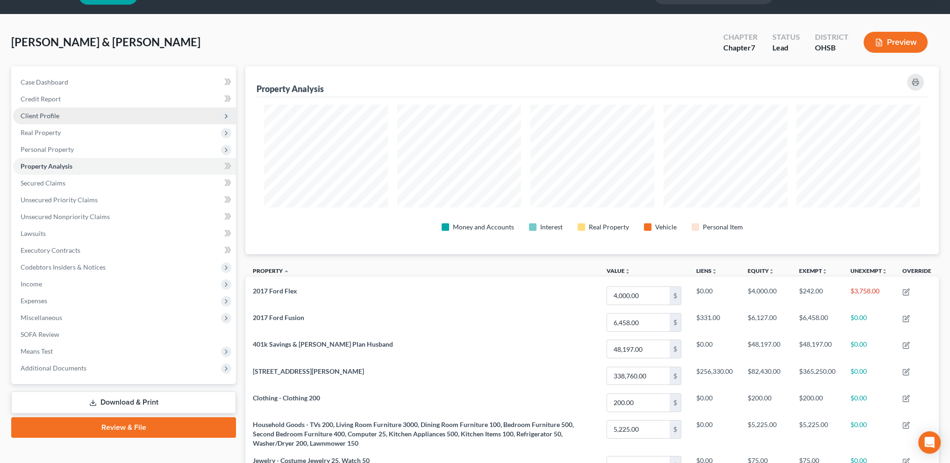
click at [45, 112] on span "Client Profile" at bounding box center [40, 116] width 39 height 8
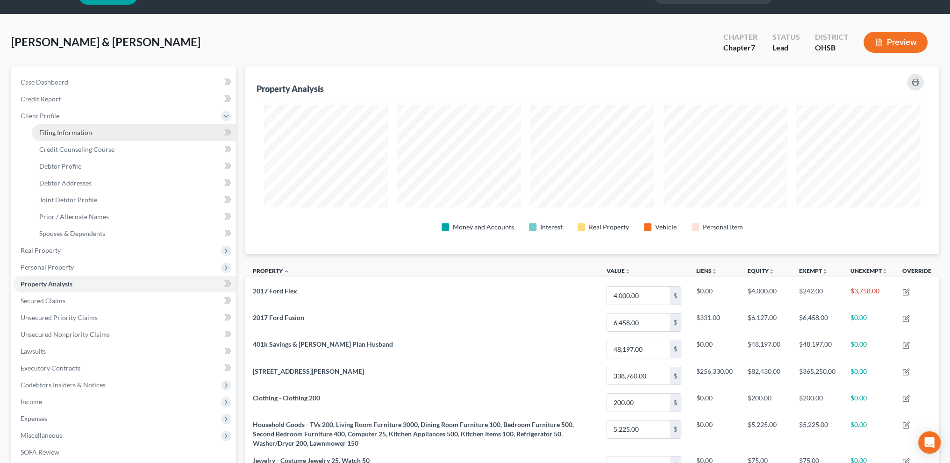
click at [59, 129] on span "Filing Information" at bounding box center [65, 132] width 53 height 8
select select "1"
select select "0"
select select "62"
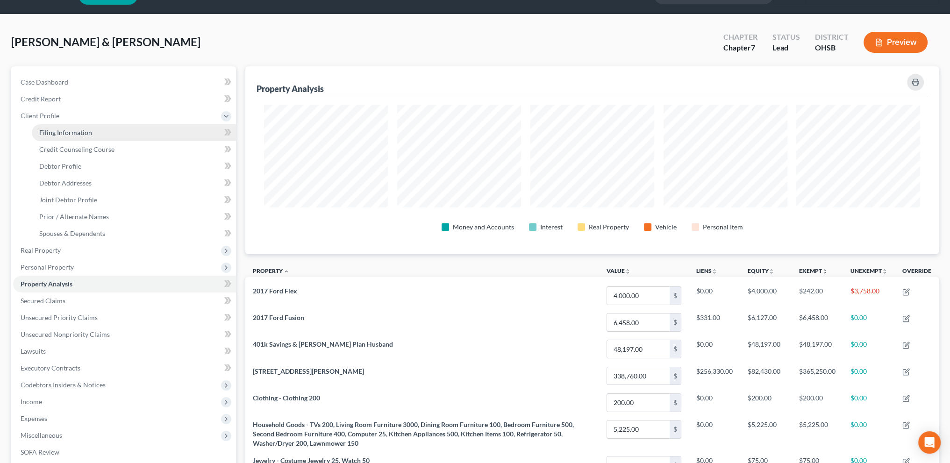
select select "0"
select select "36"
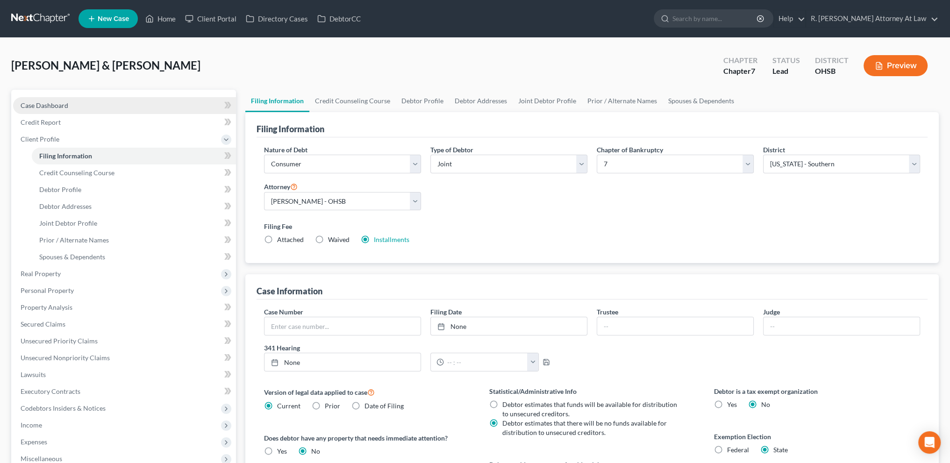
click at [34, 104] on span "Case Dashboard" at bounding box center [45, 105] width 48 height 8
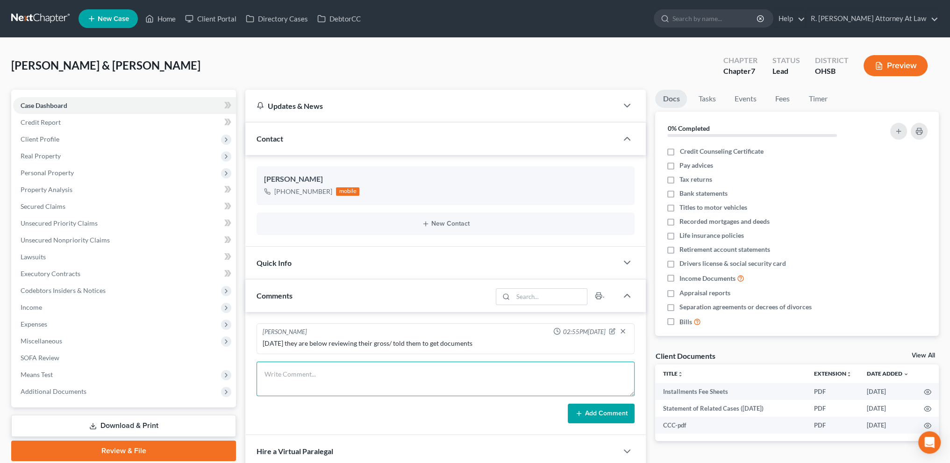
click at [306, 371] on textarea at bounding box center [445, 379] width 378 height 35
type textarea "9"
type textarea "Debtors to pay excess equity from 401k"
click at [598, 414] on button "Add Comment" at bounding box center [601, 414] width 67 height 20
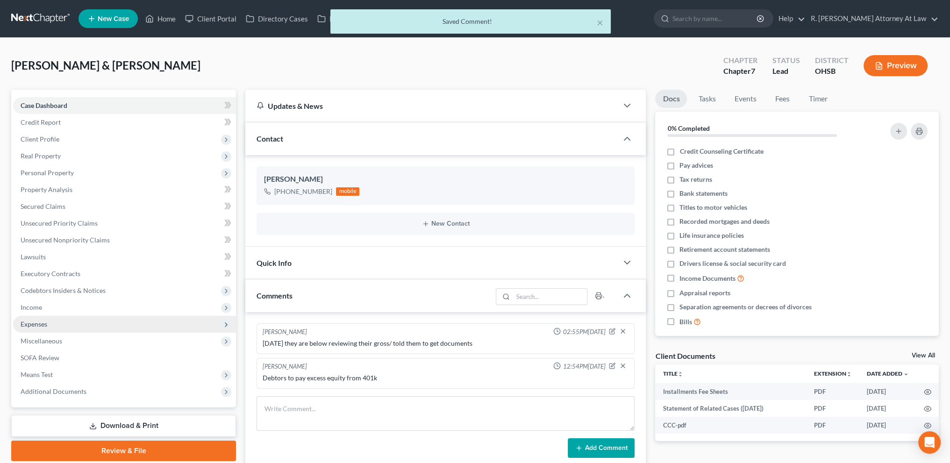
click at [39, 323] on span "Expenses" at bounding box center [34, 324] width 27 height 8
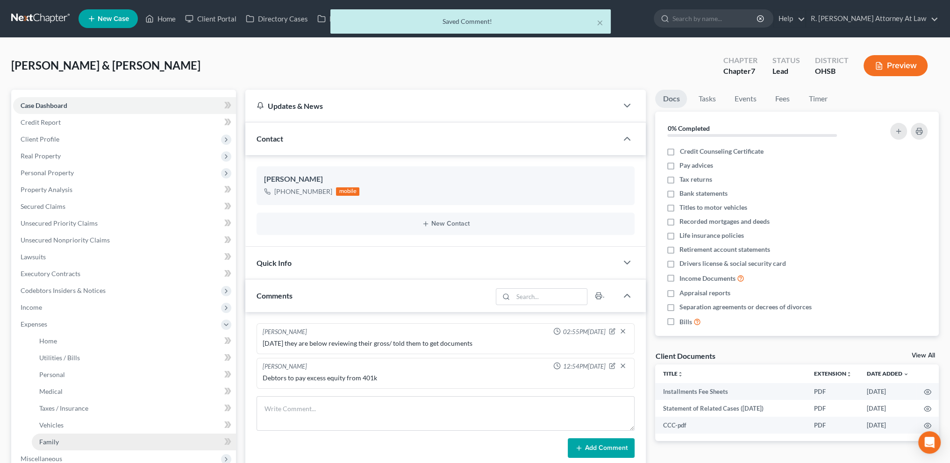
click at [47, 438] on span "Family" at bounding box center [49, 442] width 20 height 8
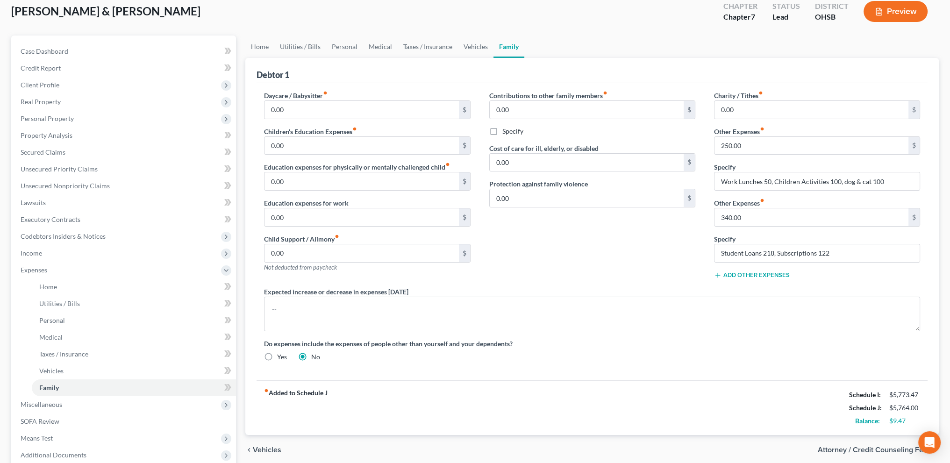
scroll to position [58, 0]
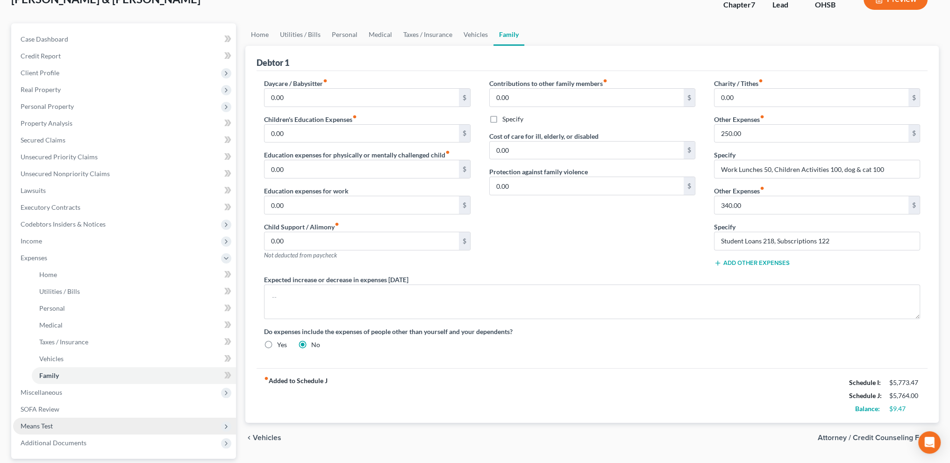
click at [36, 424] on span "Means Test" at bounding box center [37, 426] width 32 height 8
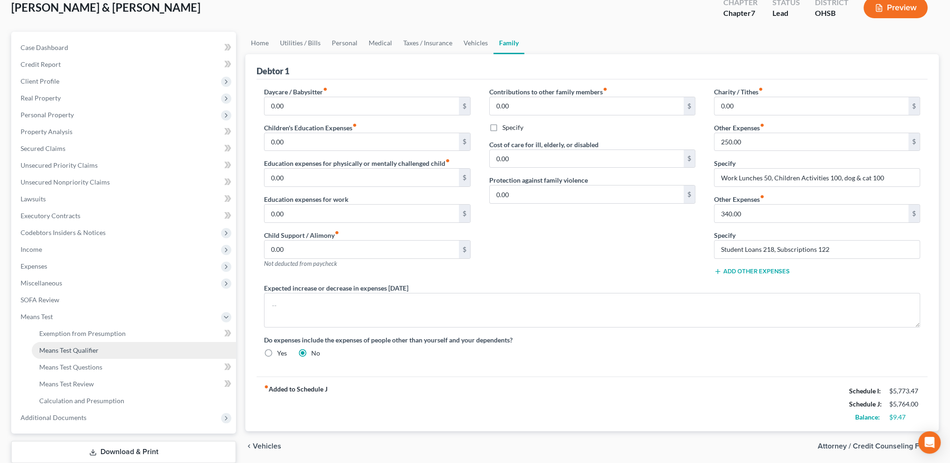
click at [51, 352] on span "Means Test Qualifier" at bounding box center [68, 350] width 59 height 8
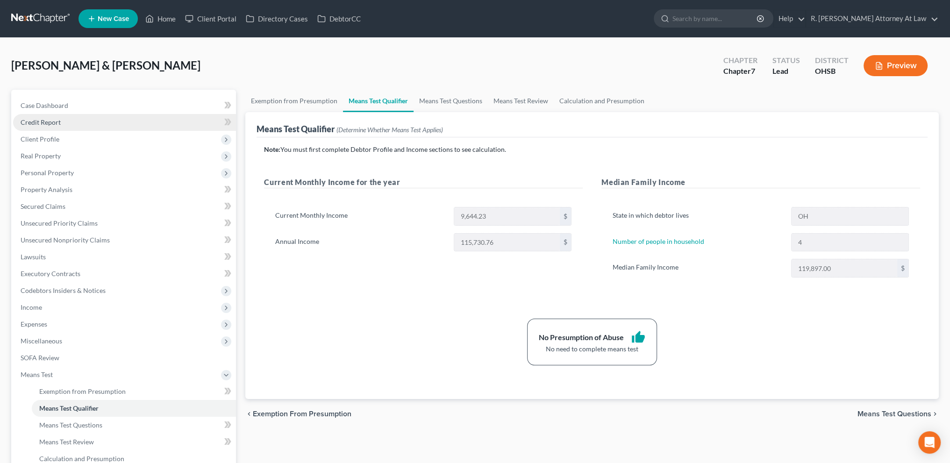
click at [52, 123] on span "Credit Report" at bounding box center [41, 122] width 40 height 8
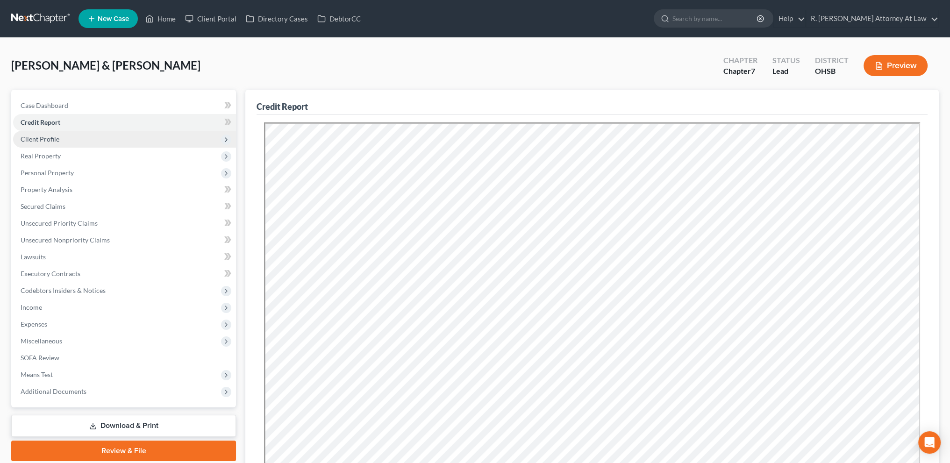
click at [48, 138] on span "Client Profile" at bounding box center [40, 139] width 39 height 8
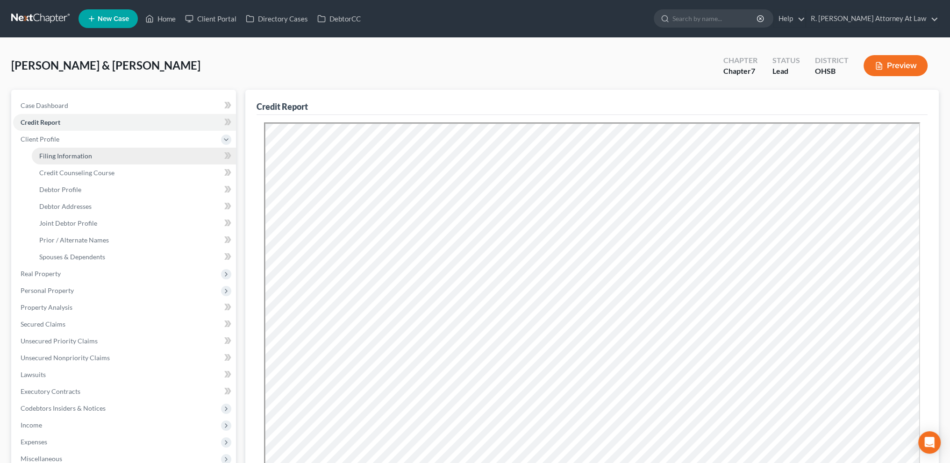
click at [52, 158] on span "Filing Information" at bounding box center [65, 156] width 53 height 8
select select "1"
select select "0"
select select "62"
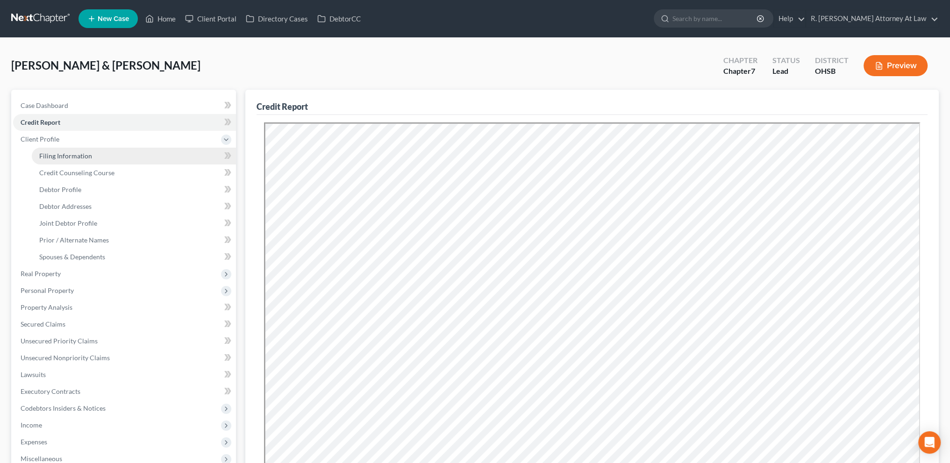
select select "0"
select select "36"
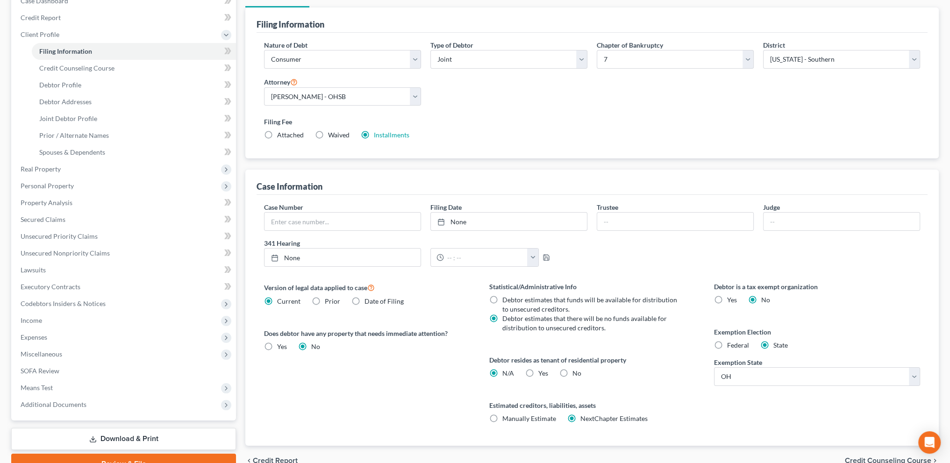
scroll to position [117, 0]
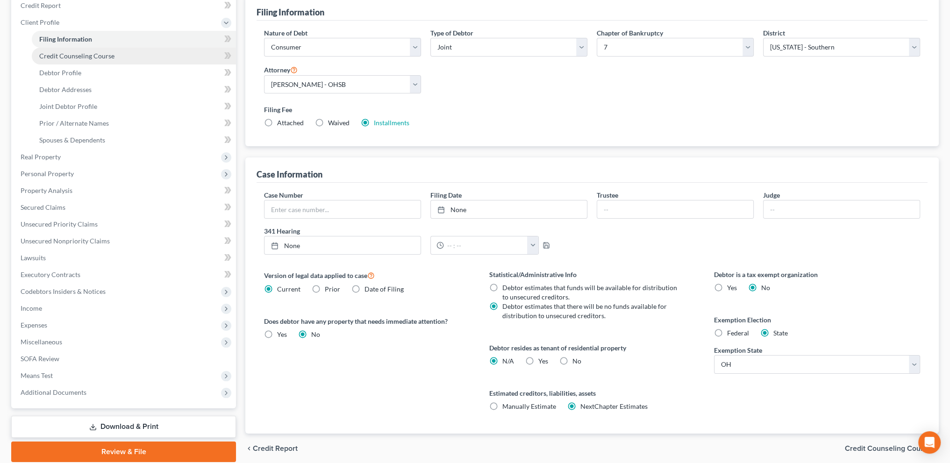
click at [56, 56] on span "Credit Counseling Course" at bounding box center [76, 56] width 75 height 8
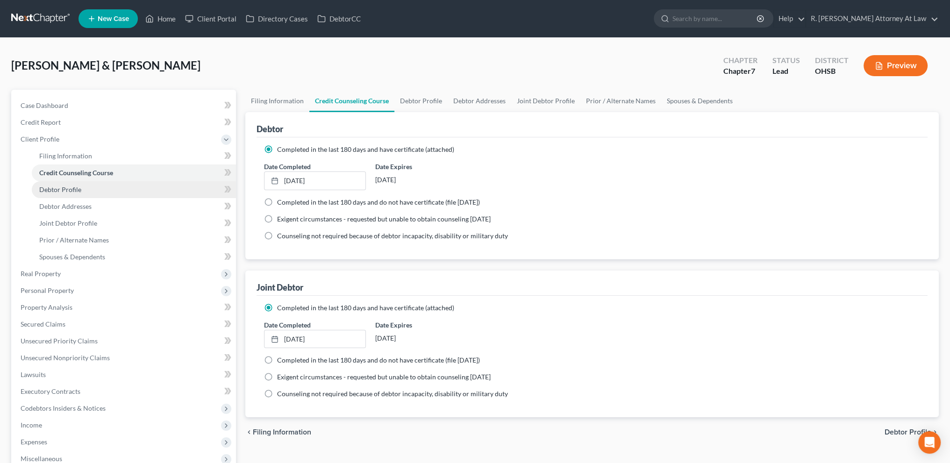
click at [59, 185] on link "Debtor Profile" at bounding box center [134, 189] width 204 height 17
select select "1"
select select "3"
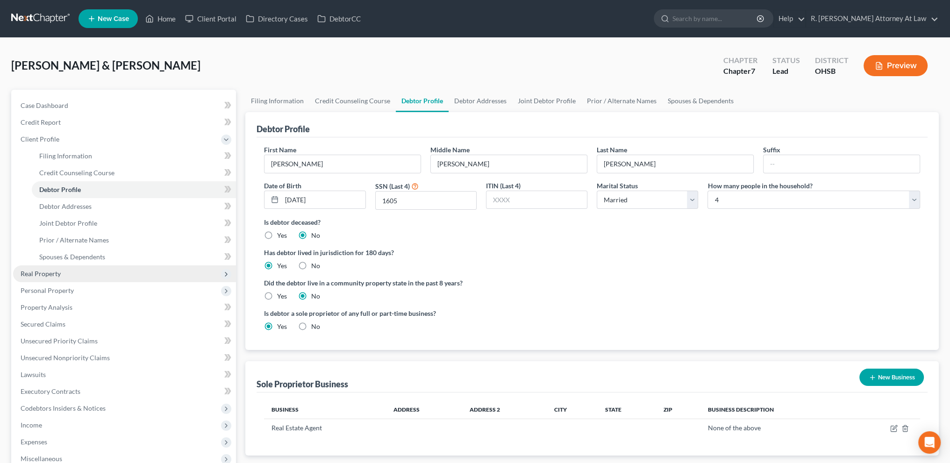
click at [46, 271] on span "Real Property" at bounding box center [41, 274] width 40 height 8
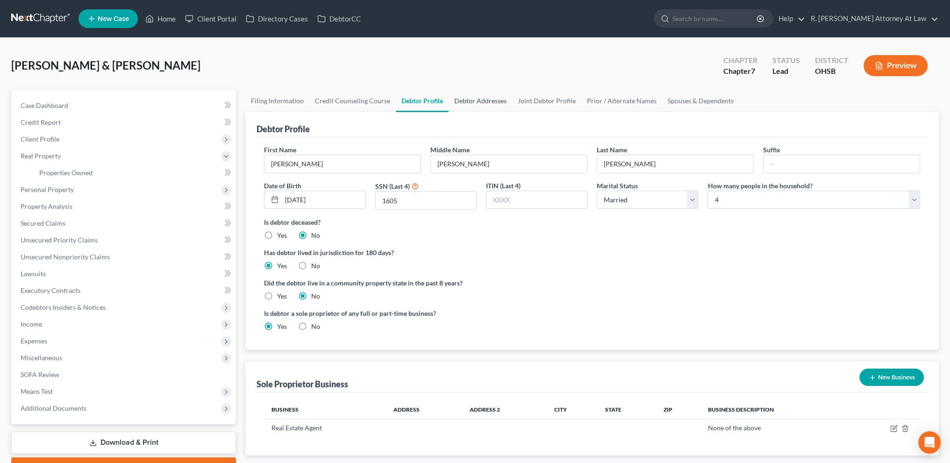
click at [479, 97] on link "Debtor Addresses" at bounding box center [480, 101] width 64 height 22
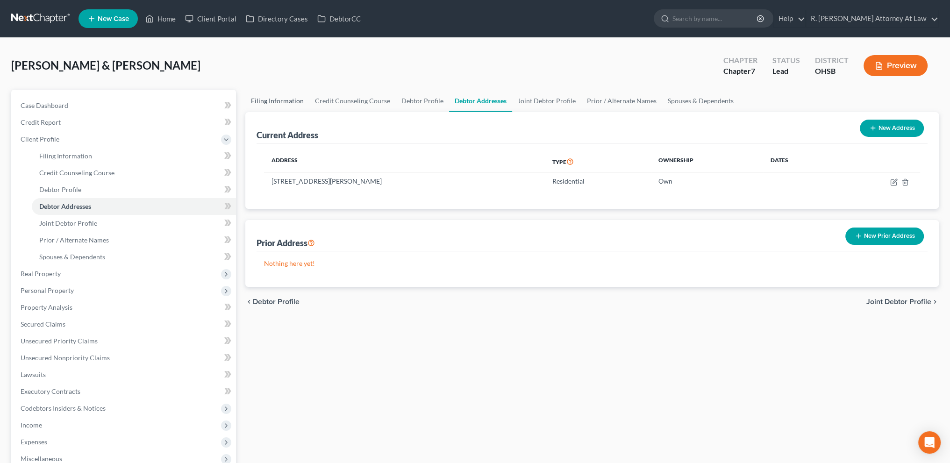
click at [290, 100] on link "Filing Information" at bounding box center [277, 101] width 64 height 22
select select "1"
select select "0"
select select "62"
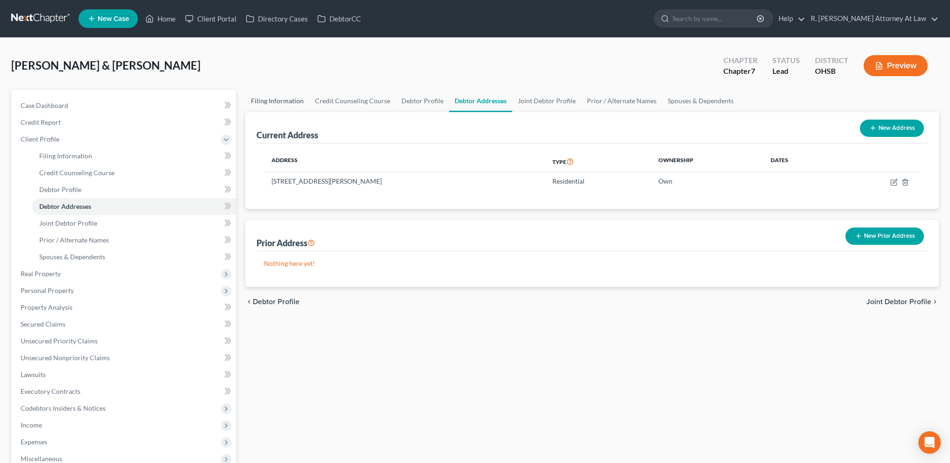
select select "0"
select select "36"
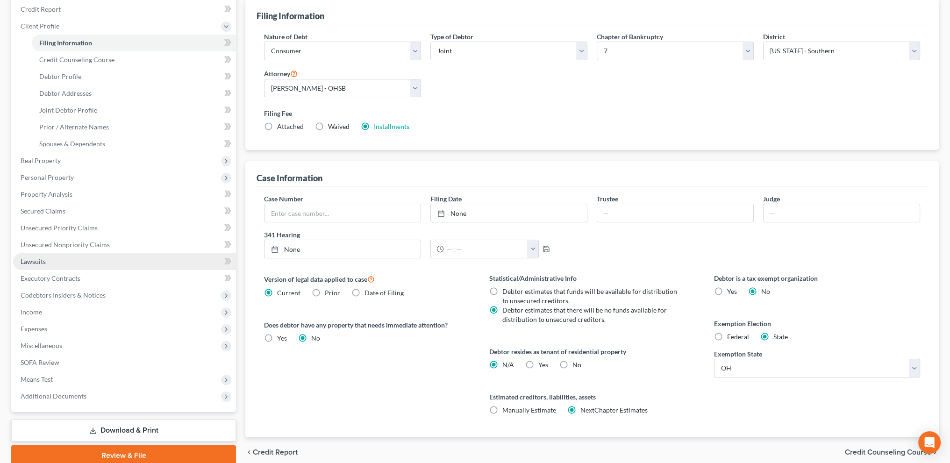
scroll to position [151, 0]
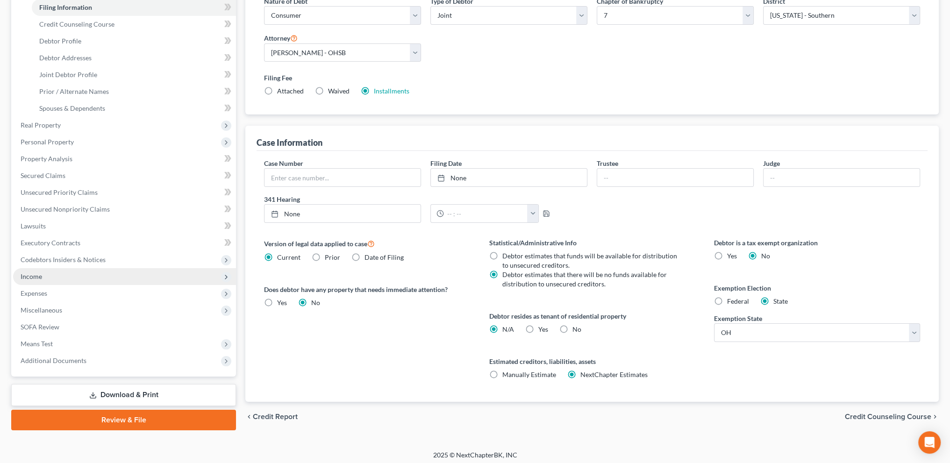
click at [40, 288] on span "Expenses" at bounding box center [124, 293] width 223 height 17
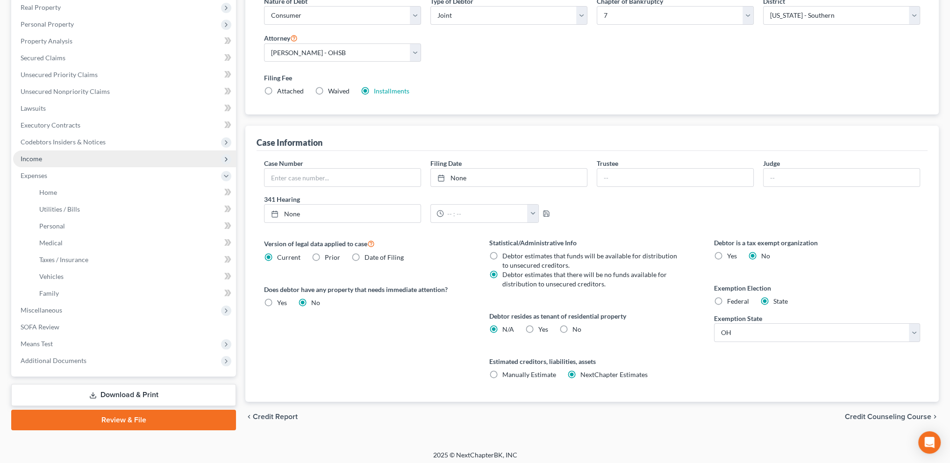
scroll to position [140, 0]
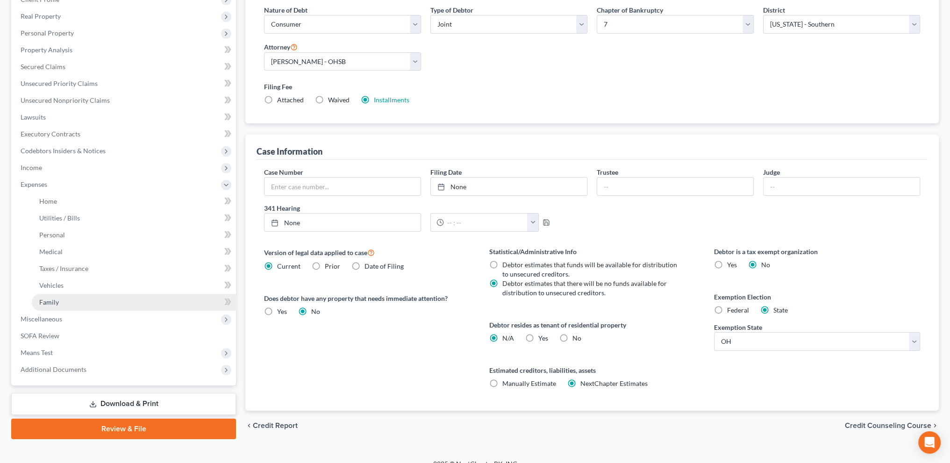
click at [48, 299] on span "Family" at bounding box center [49, 302] width 20 height 8
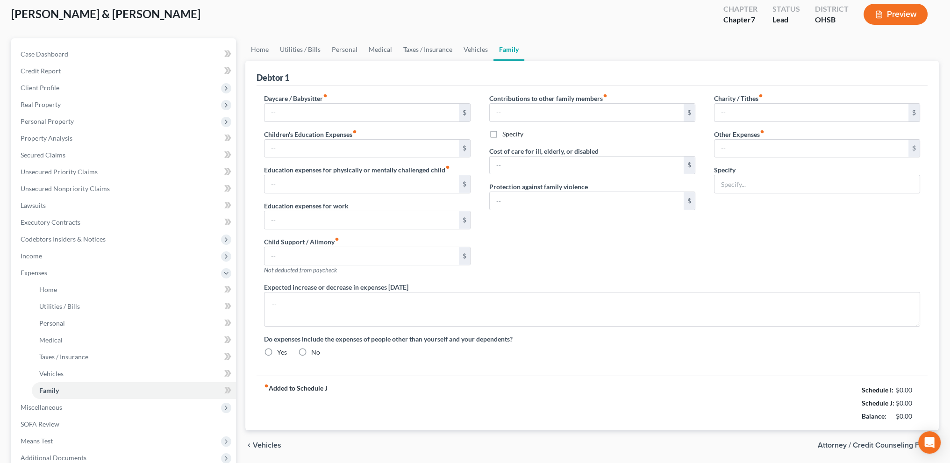
type input "0.00"
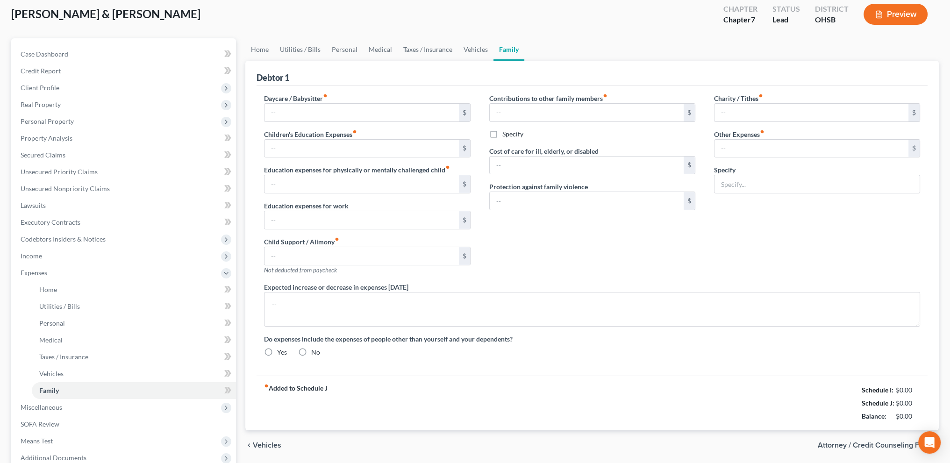
type input "0.00"
type input "250.00"
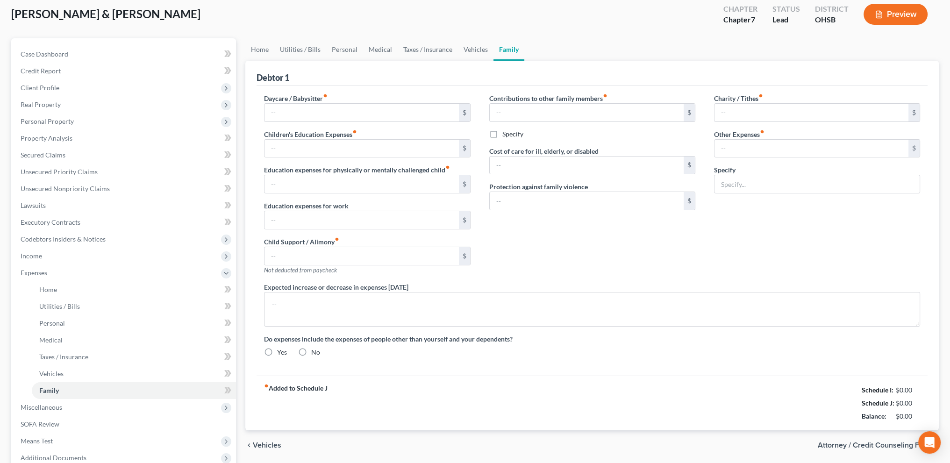
type input "Work Lunches 50, Children Activities 100, dog & cat 100"
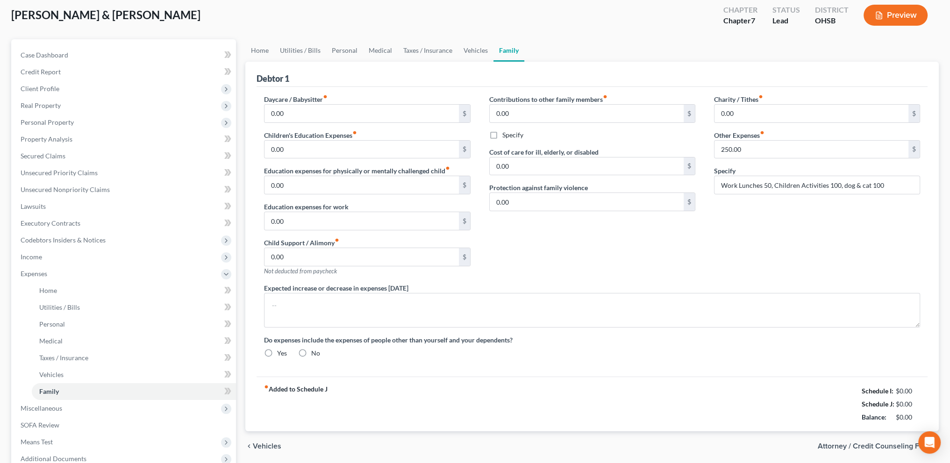
radio input "true"
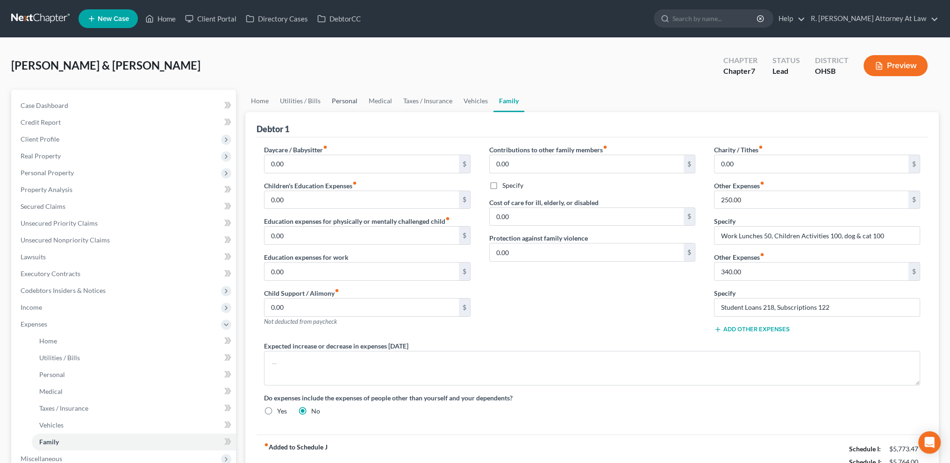
click at [346, 104] on link "Personal" at bounding box center [344, 101] width 37 height 22
click at [345, 103] on link "Personal" at bounding box center [344, 101] width 37 height 22
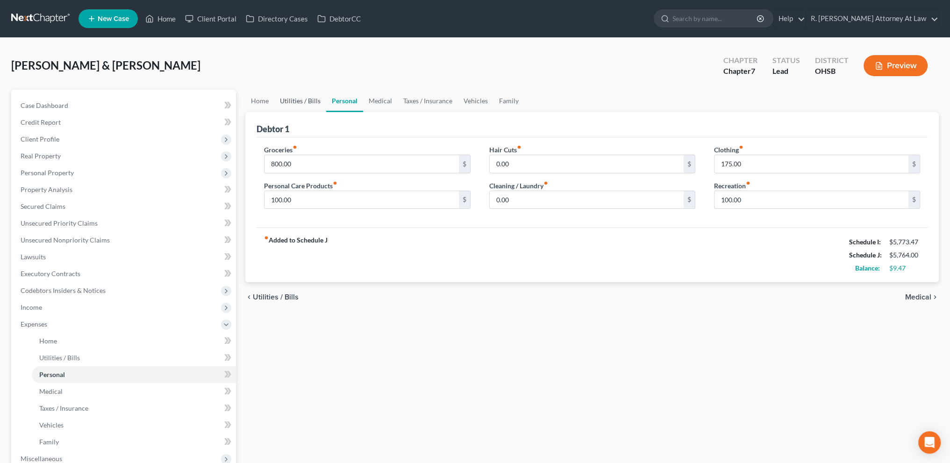
click at [306, 100] on link "Utilities / Bills" at bounding box center [300, 101] width 52 height 22
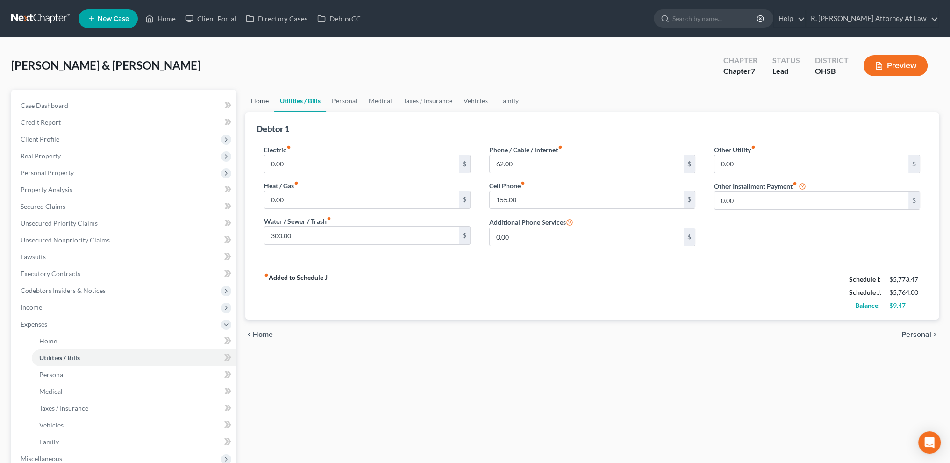
click at [261, 99] on link "Home" at bounding box center [259, 101] width 29 height 22
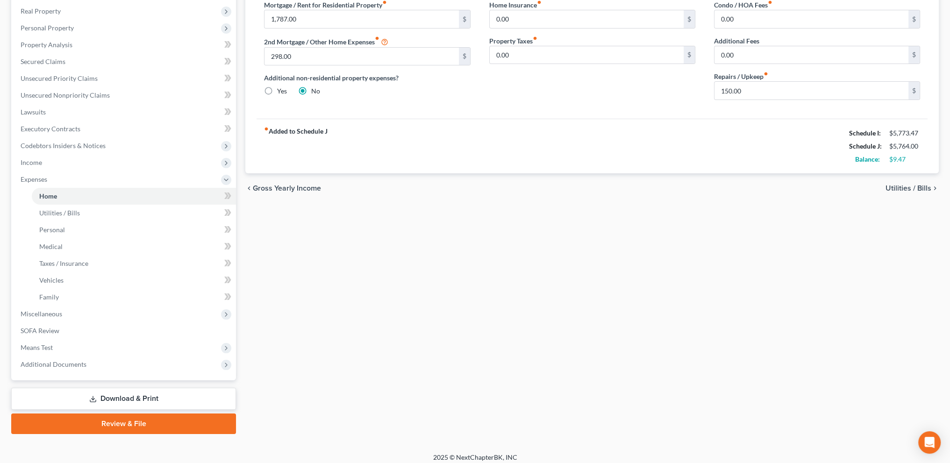
scroll to position [150, 0]
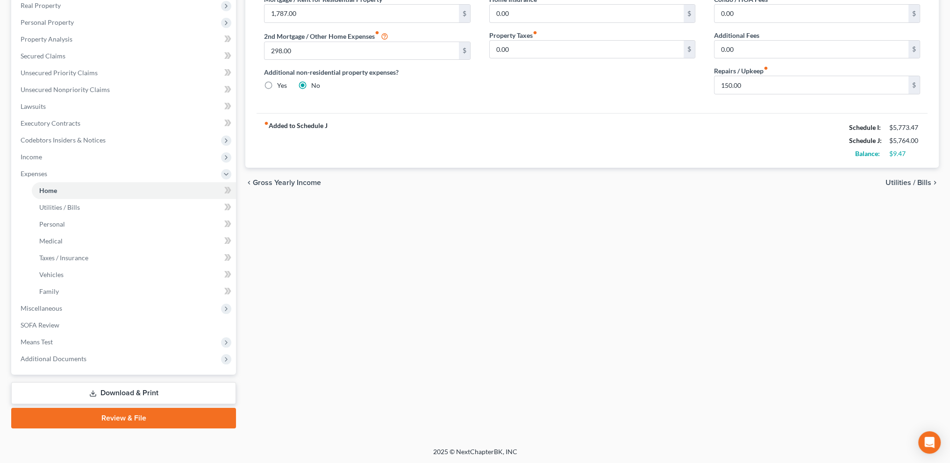
click at [110, 392] on link "Download & Print" at bounding box center [123, 393] width 225 height 22
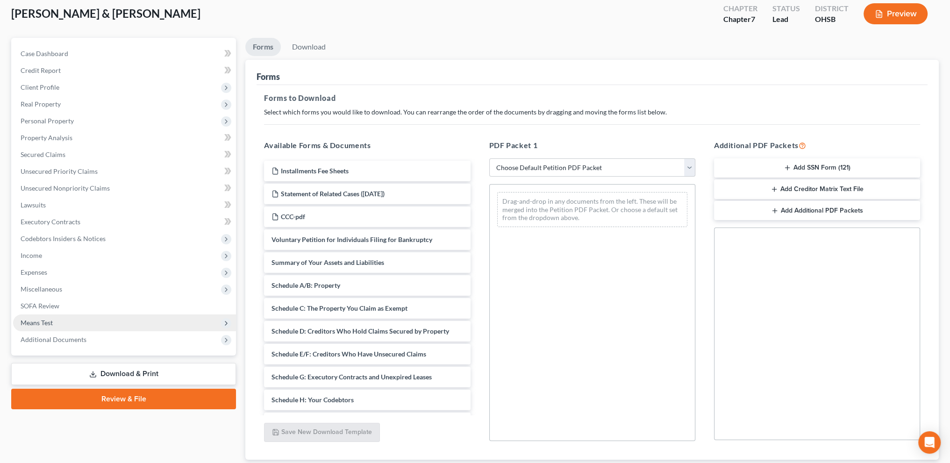
scroll to position [113, 0]
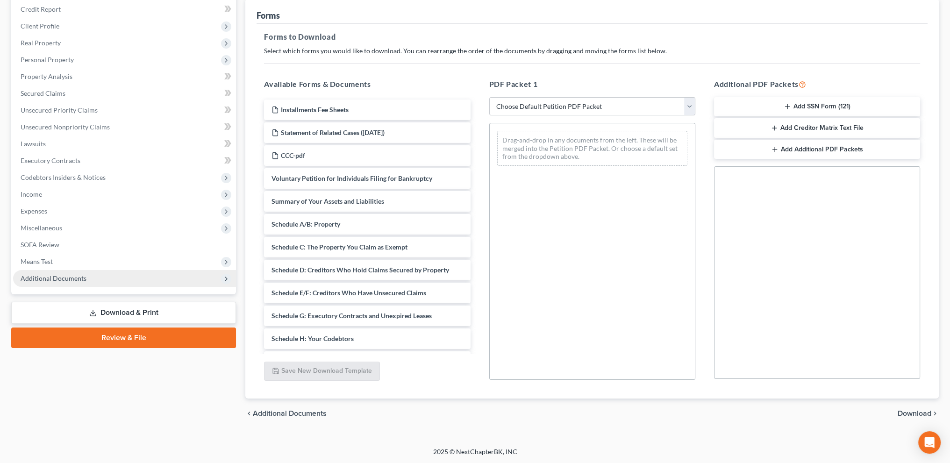
click at [64, 281] on span "Additional Documents" at bounding box center [54, 278] width 66 height 8
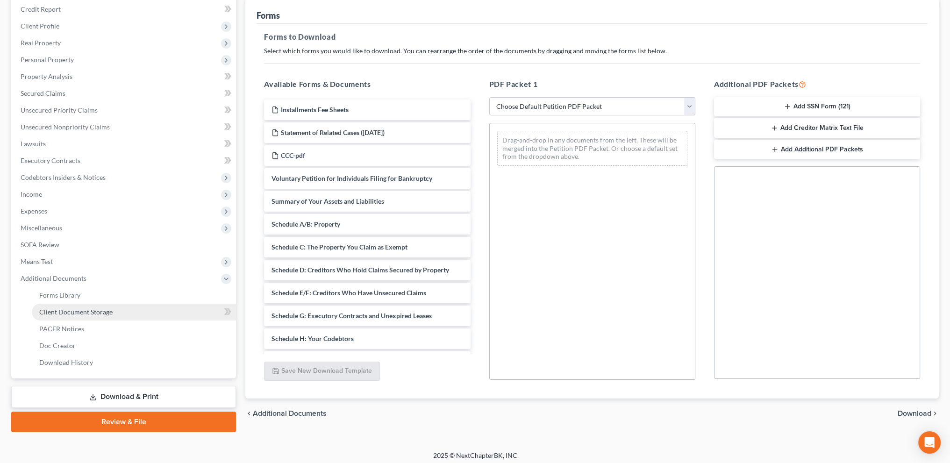
click at [65, 308] on span "Client Document Storage" at bounding box center [75, 312] width 73 height 8
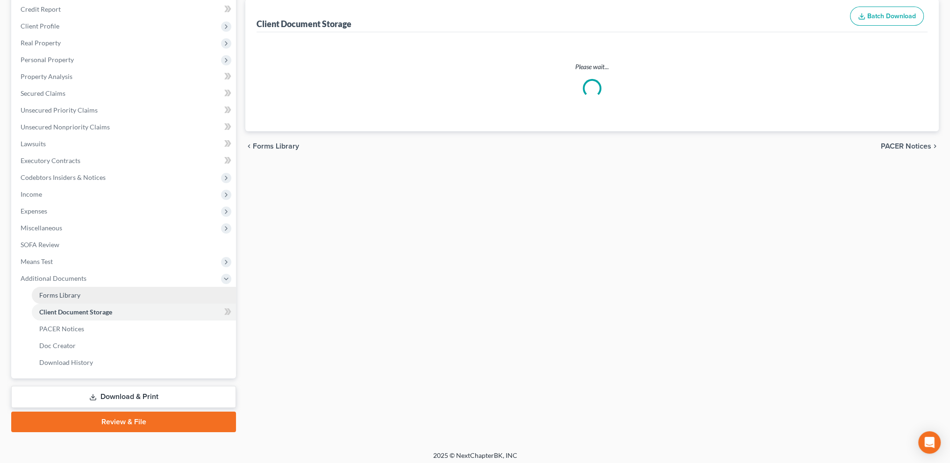
select select "7"
select select "52"
select select "37"
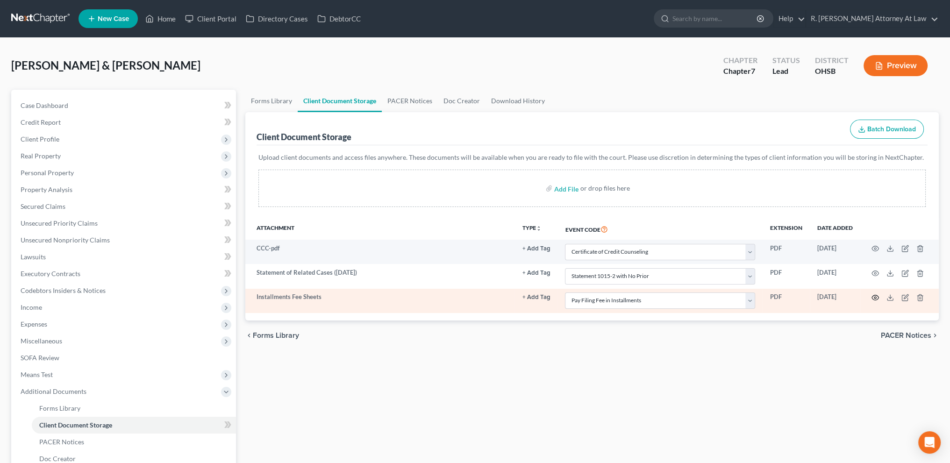
click at [874, 297] on circle "button" at bounding box center [875, 298] width 2 height 2
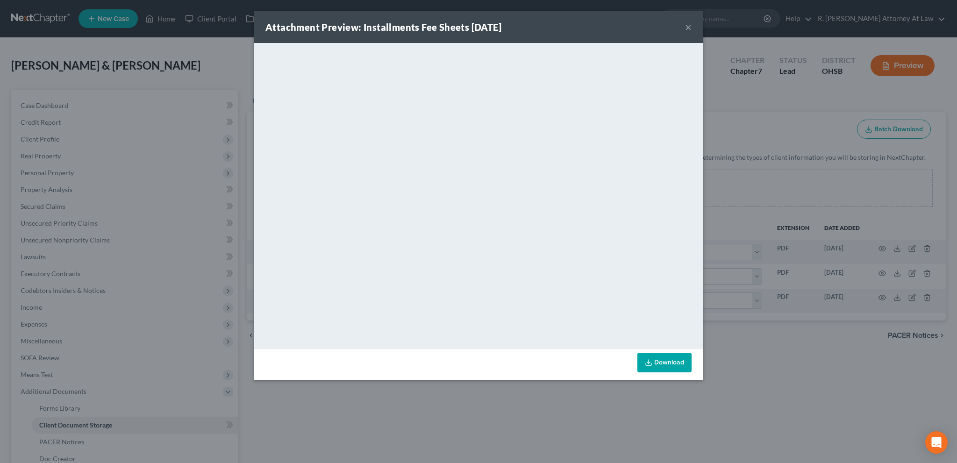
click at [689, 28] on button "×" at bounding box center [688, 26] width 7 height 11
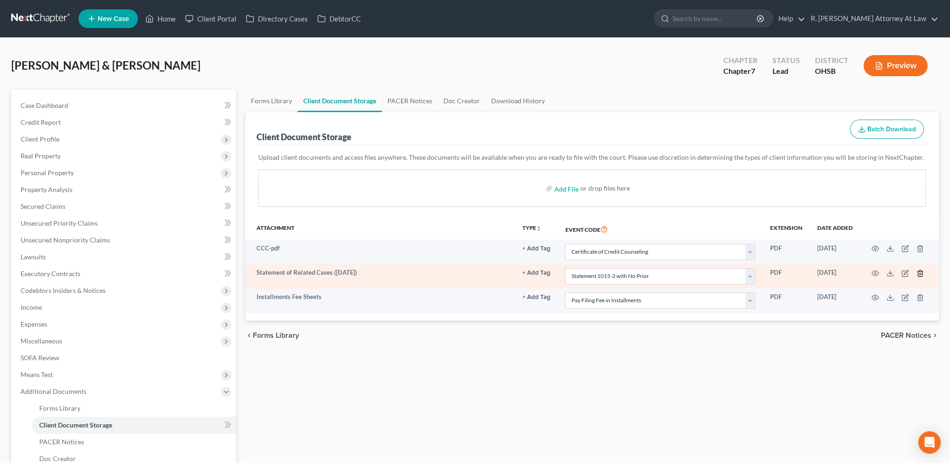
click at [920, 271] on polyline "button" at bounding box center [920, 271] width 6 height 0
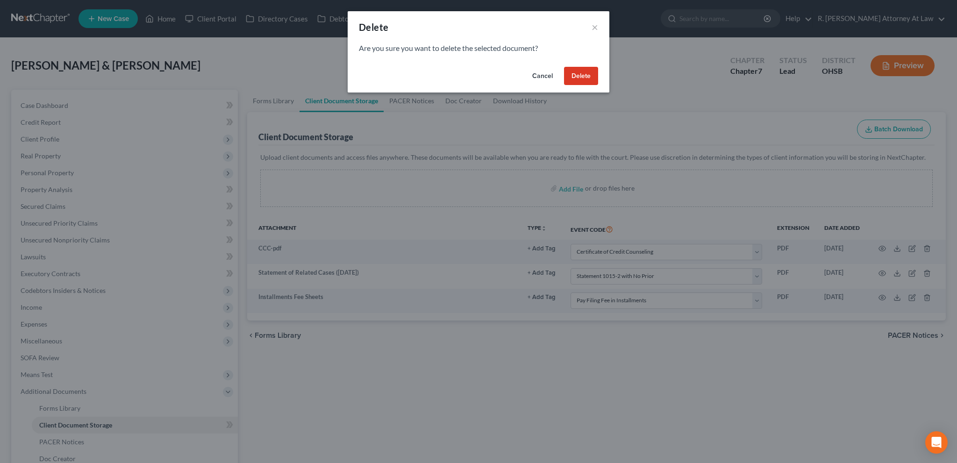
click at [574, 74] on button "Delete" at bounding box center [581, 76] width 34 height 19
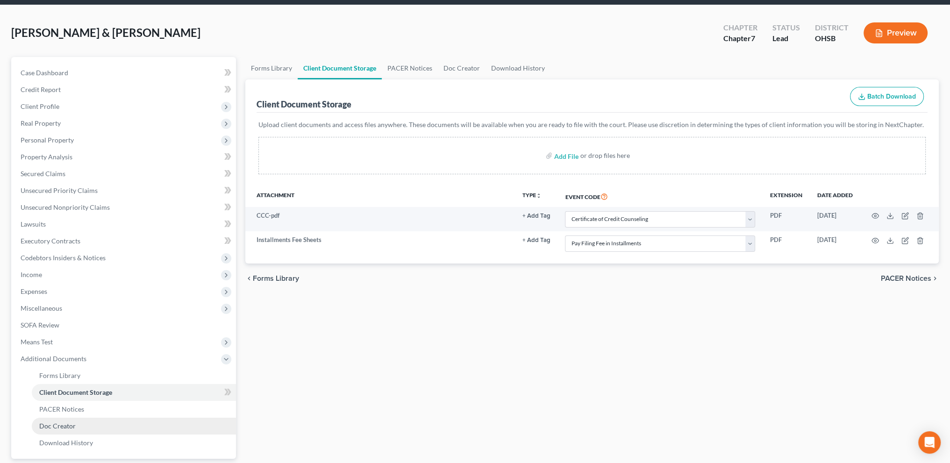
scroll to position [117, 0]
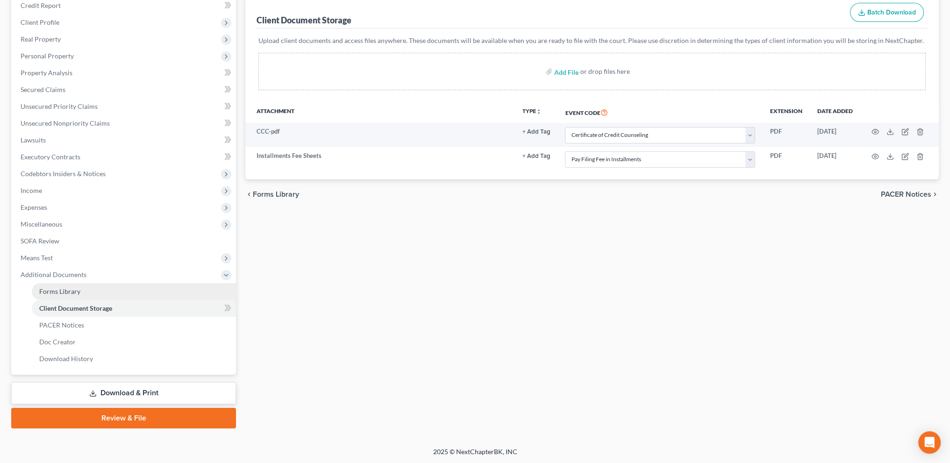
click at [46, 287] on span "Forms Library" at bounding box center [59, 291] width 41 height 8
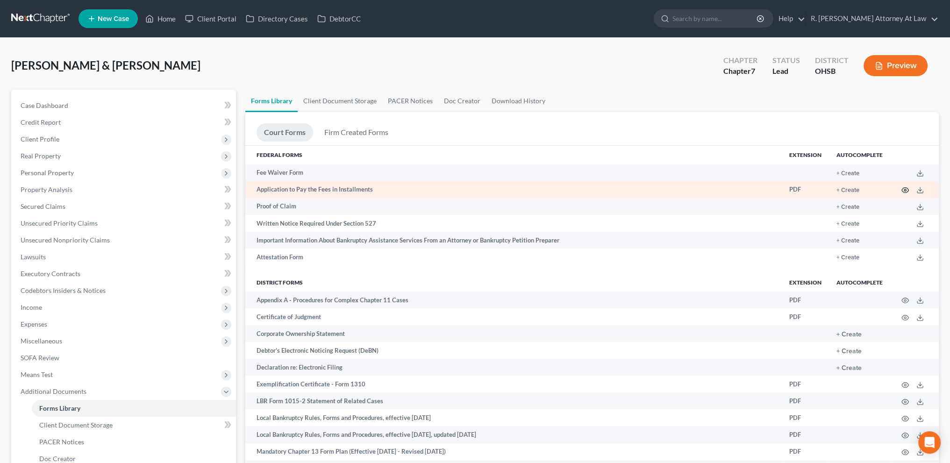
click at [904, 190] on circle "button" at bounding box center [905, 190] width 2 height 2
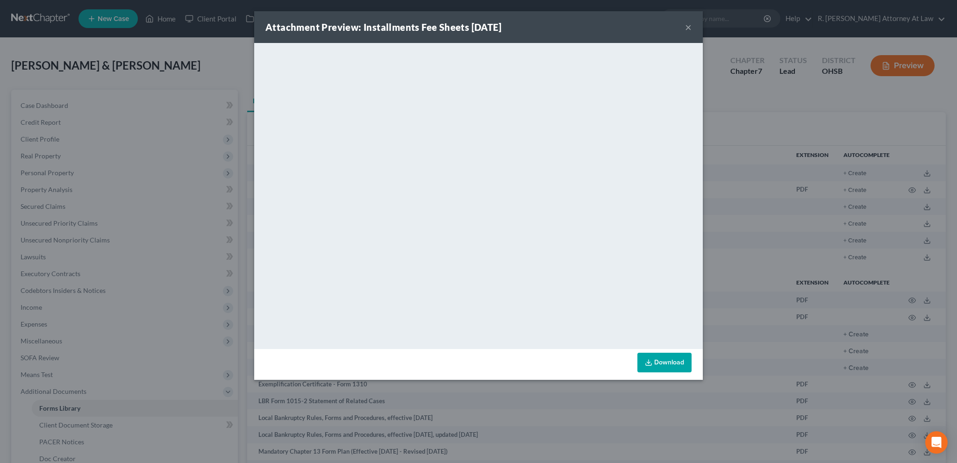
click at [686, 24] on button "×" at bounding box center [688, 26] width 7 height 11
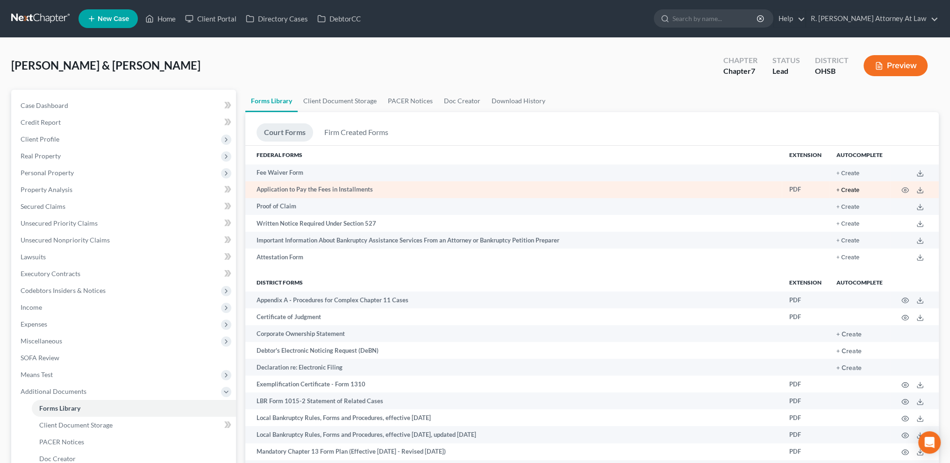
click at [848, 190] on button "+ Create" at bounding box center [847, 190] width 23 height 6
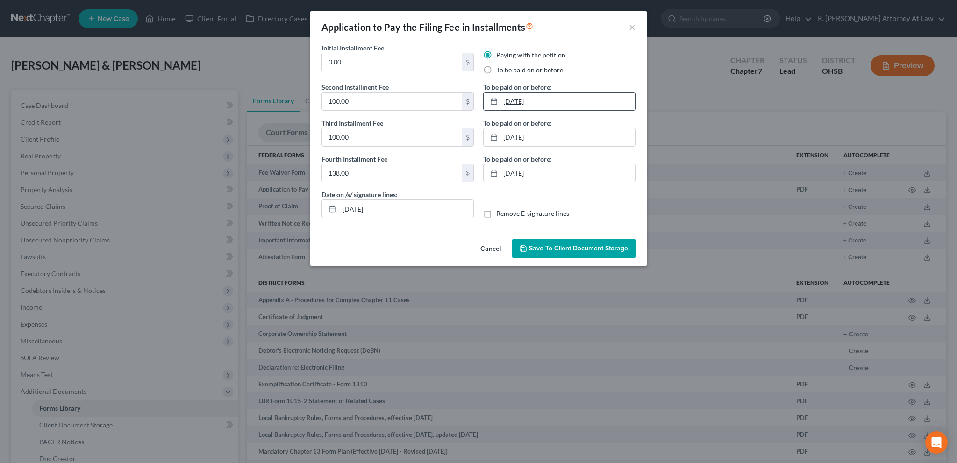
click at [518, 99] on link "9/30/2025" at bounding box center [558, 101] width 151 height 18
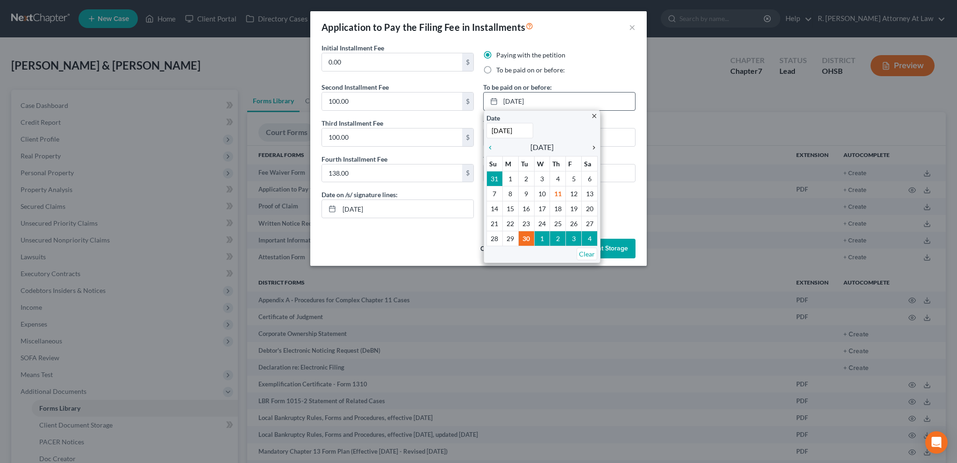
click at [594, 149] on icon "chevron_right" at bounding box center [591, 147] width 12 height 7
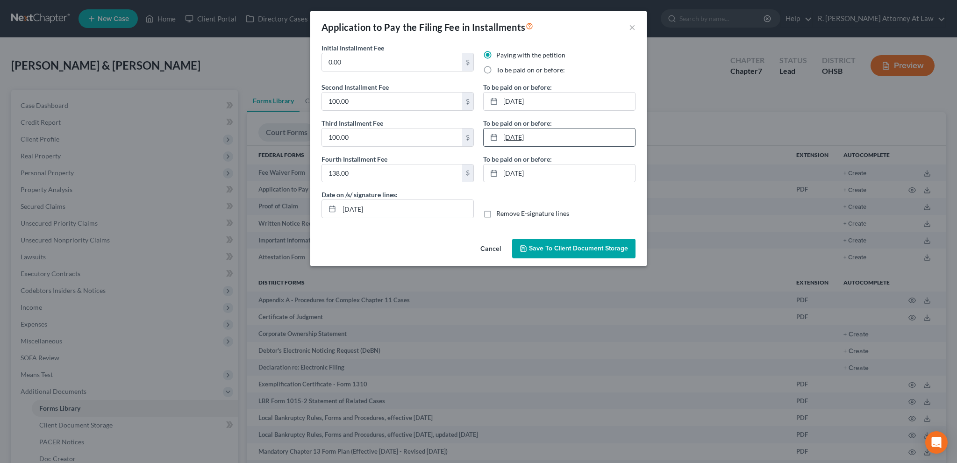
click at [513, 134] on link "10/31/2025" at bounding box center [558, 137] width 151 height 18
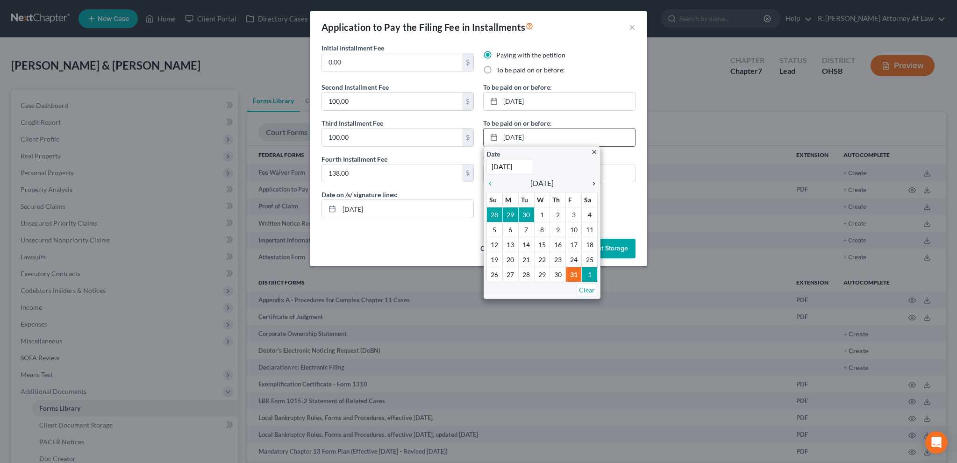
click at [593, 184] on icon "chevron_right" at bounding box center [591, 183] width 12 height 7
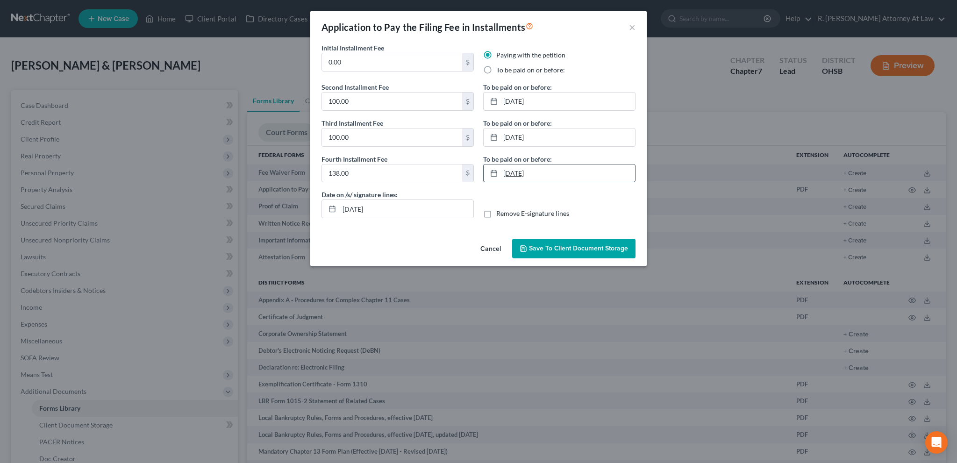
click at [510, 173] on link "11/30/2025" at bounding box center [558, 173] width 151 height 18
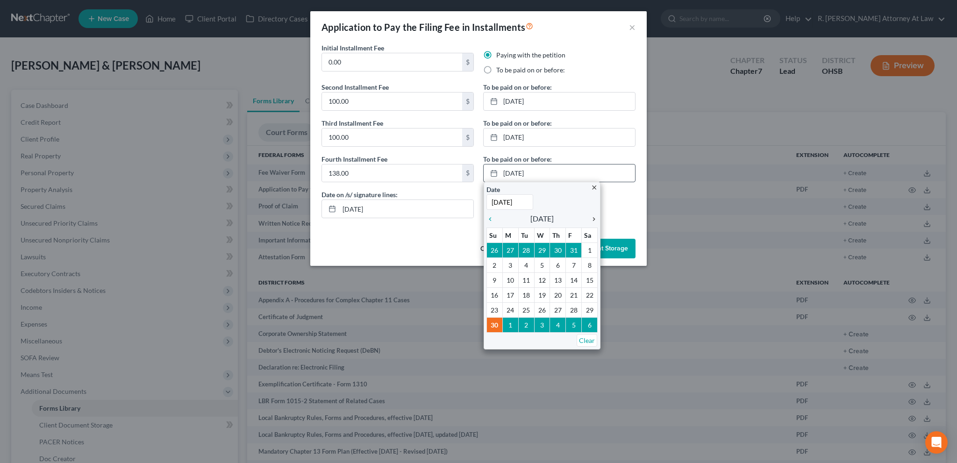
click at [594, 218] on icon "chevron_right" at bounding box center [591, 218] width 12 height 7
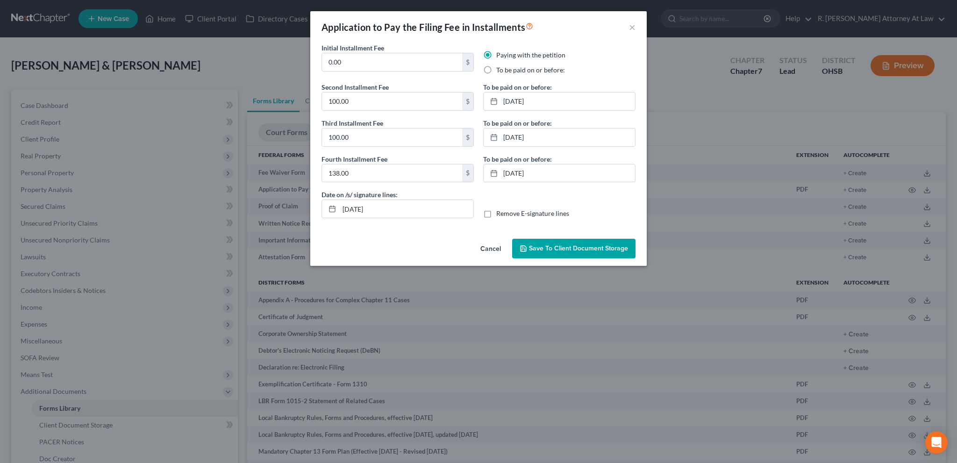
click at [424, 241] on div "Cancel Save to Client Document Storage" at bounding box center [478, 250] width 336 height 31
click at [546, 246] on span "Save to Client Document Storage" at bounding box center [578, 248] width 99 height 8
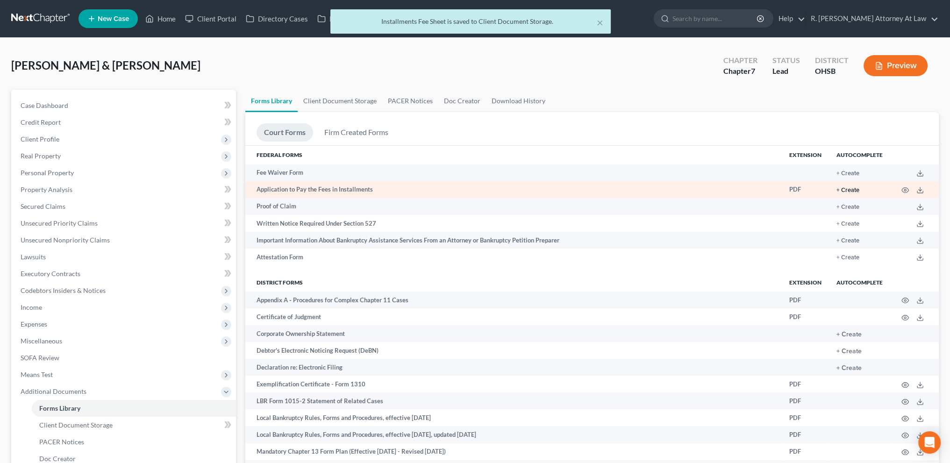
click at [855, 190] on button "+ Create" at bounding box center [847, 190] width 23 height 6
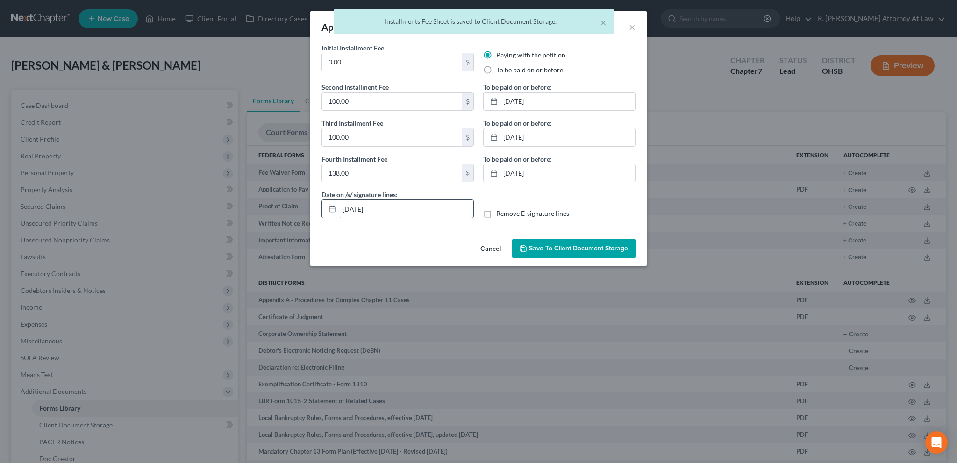
click at [359, 207] on input "09/11/2025" at bounding box center [406, 209] width 134 height 18
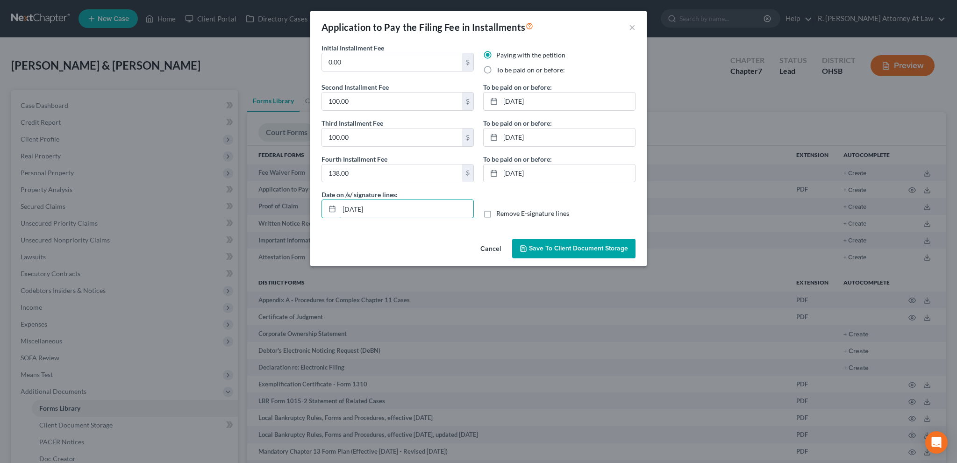
type input "09/04/2025"
click at [544, 246] on span "Save to Client Document Storage" at bounding box center [578, 248] width 99 height 8
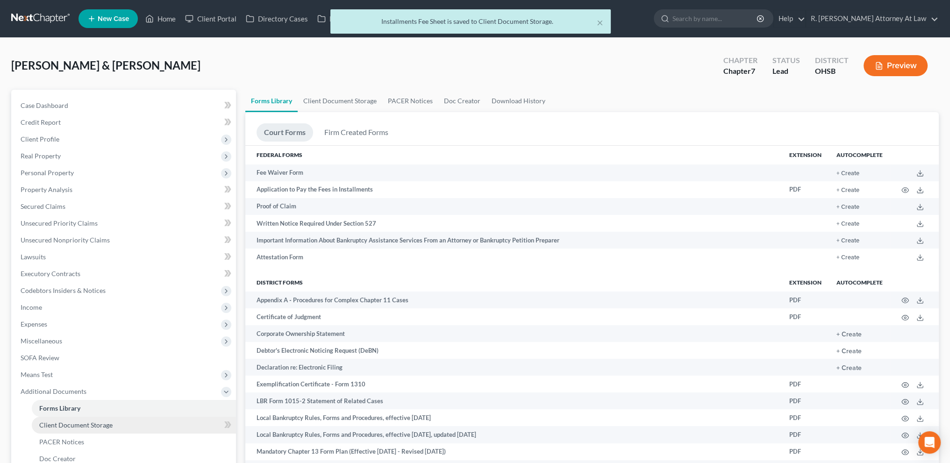
click at [79, 425] on span "Client Document Storage" at bounding box center [75, 425] width 73 height 8
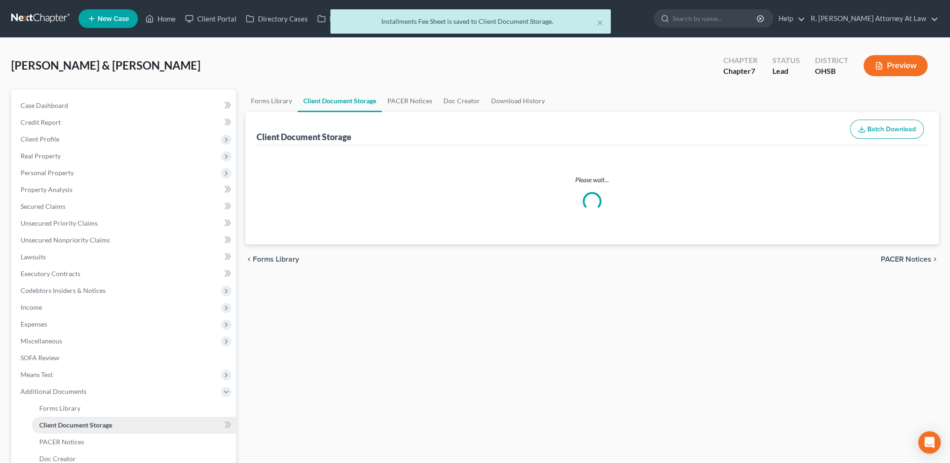
select select "7"
select select "37"
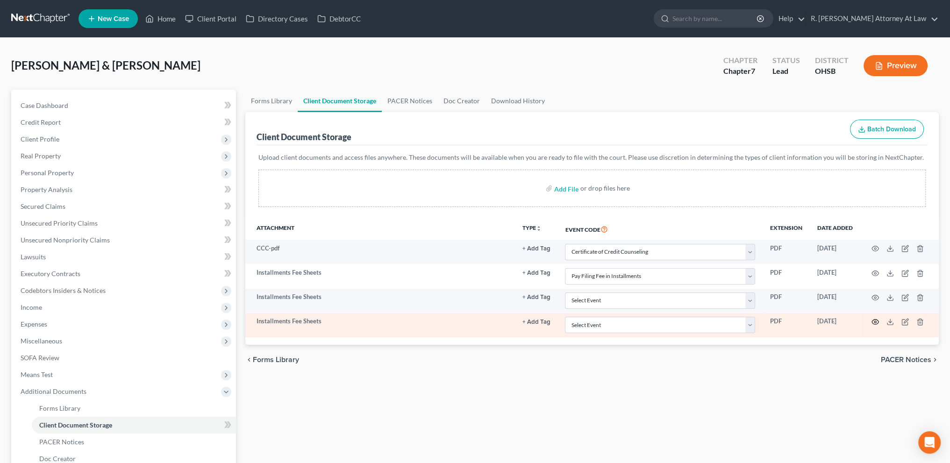
click at [874, 321] on icon "button" at bounding box center [874, 321] width 7 height 7
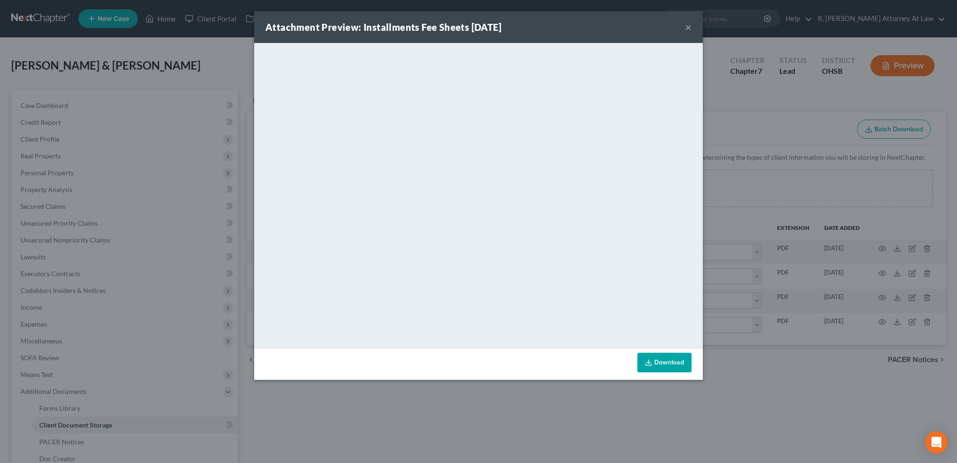
click at [686, 27] on button "×" at bounding box center [688, 26] width 7 height 11
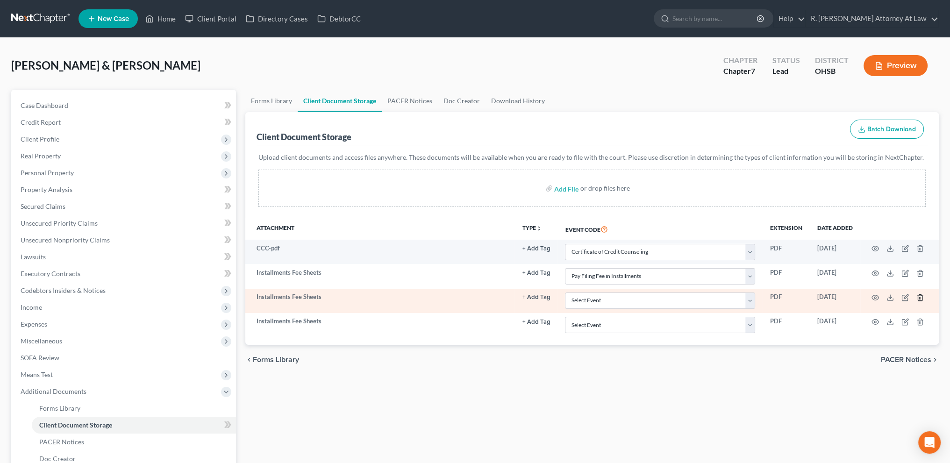
click at [920, 297] on line "button" at bounding box center [920, 298] width 0 height 2
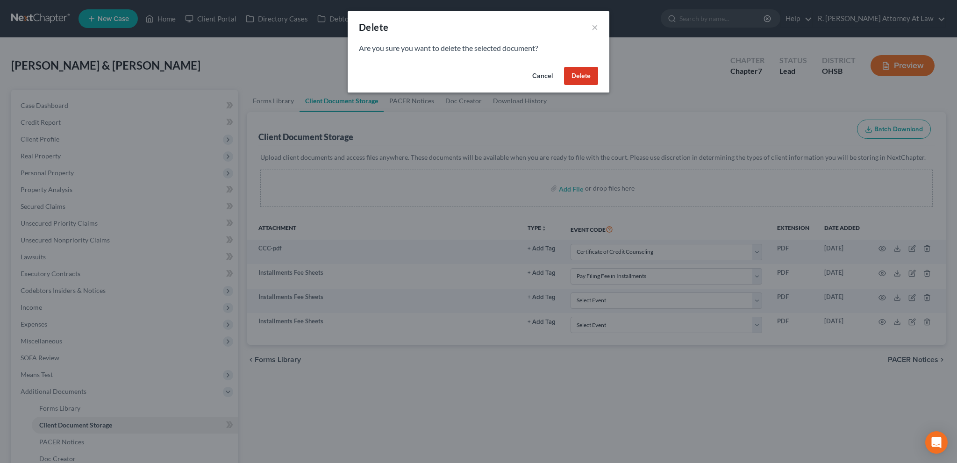
click at [581, 70] on button "Delete" at bounding box center [581, 76] width 34 height 19
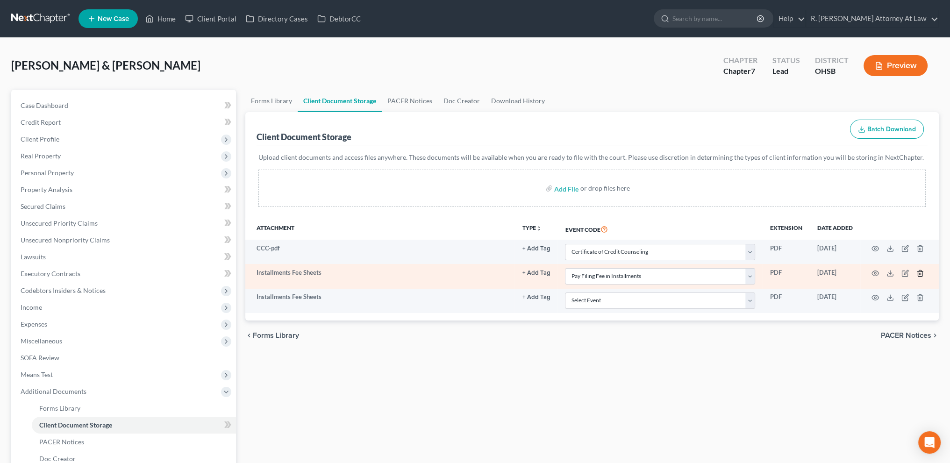
click at [922, 272] on icon "button" at bounding box center [919, 273] width 4 height 6
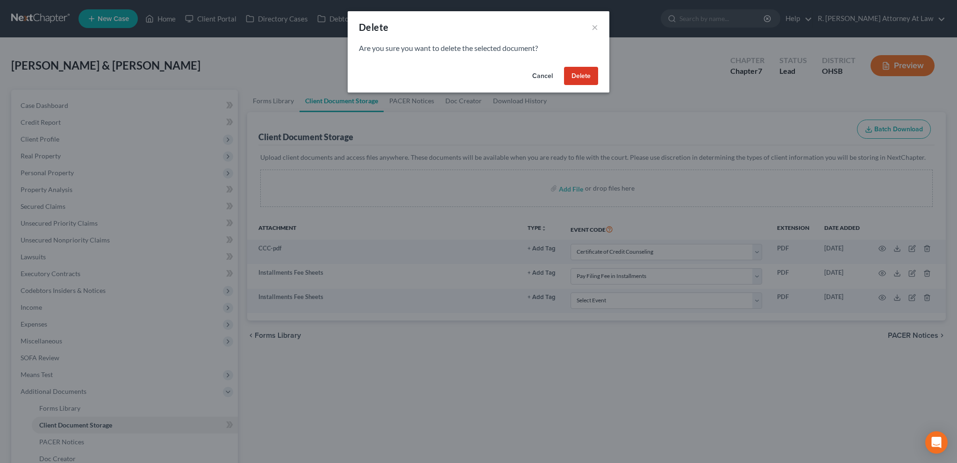
click at [575, 72] on button "Delete" at bounding box center [581, 76] width 34 height 19
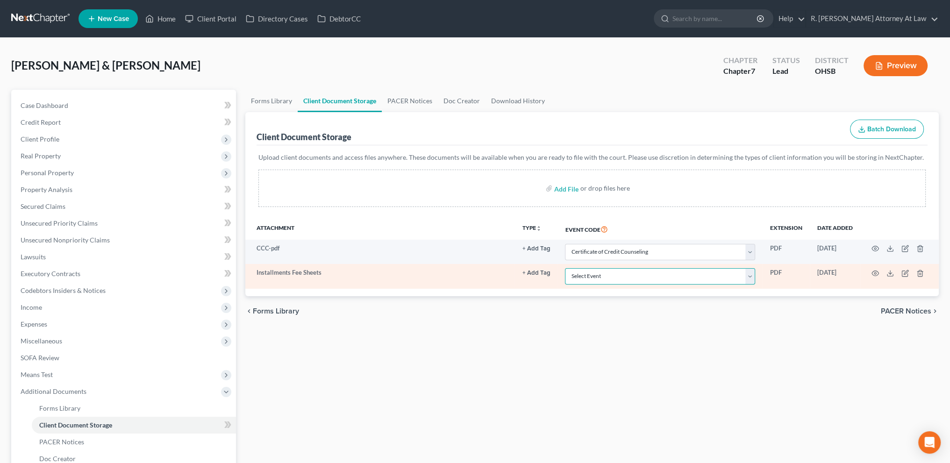
click at [697, 274] on select "Select Event 20 Largest Unsecured Creditors Amended Document Amended List of Cr…" at bounding box center [660, 276] width 190 height 16
select select "37"
click at [565, 268] on select "Select Event 20 Largest Unsecured Creditors Amended Document Amended List of Cr…" at bounding box center [660, 276] width 190 height 16
click at [874, 272] on circle "button" at bounding box center [875, 273] width 2 height 2
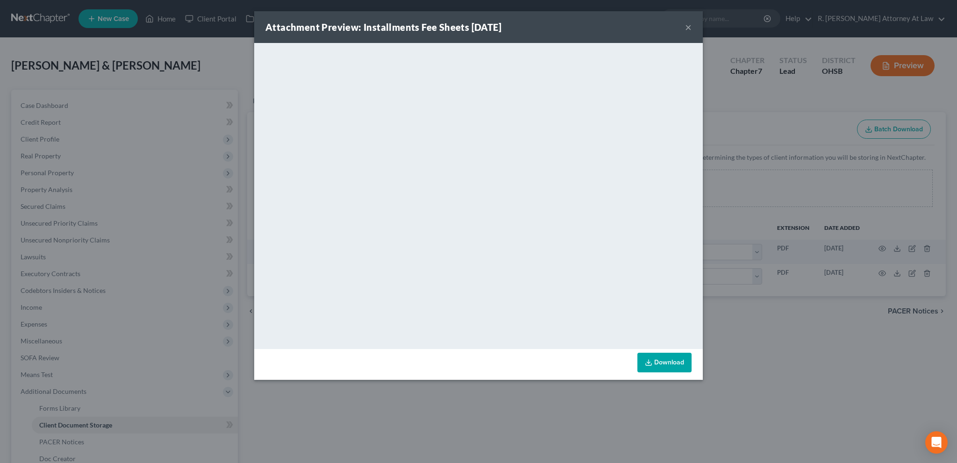
click at [686, 27] on button "×" at bounding box center [688, 26] width 7 height 11
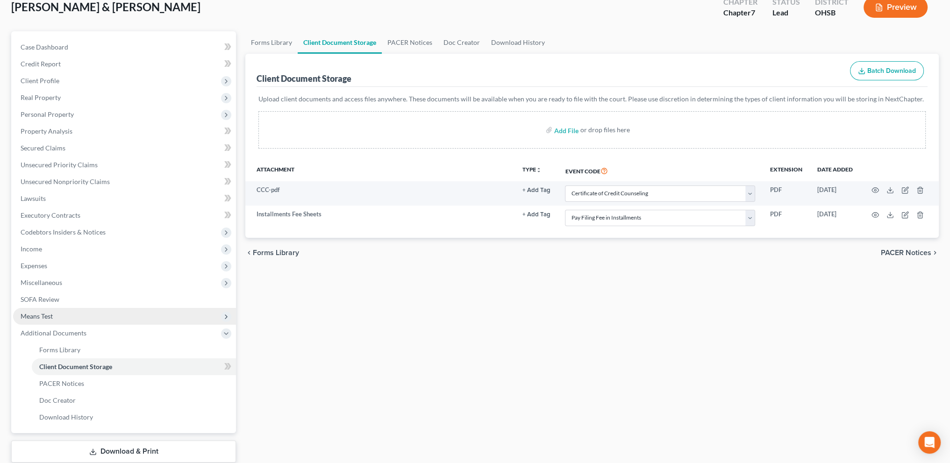
scroll to position [117, 0]
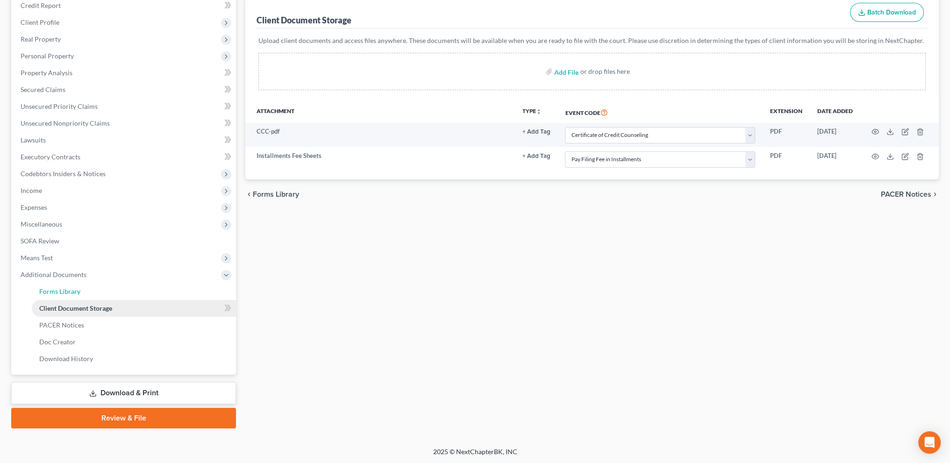
click at [56, 291] on span "Forms Library" at bounding box center [59, 291] width 41 height 8
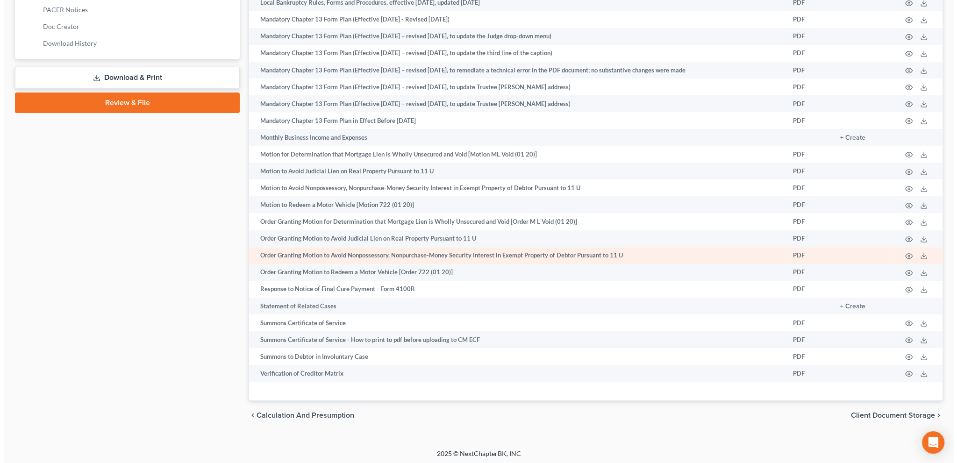
scroll to position [440, 0]
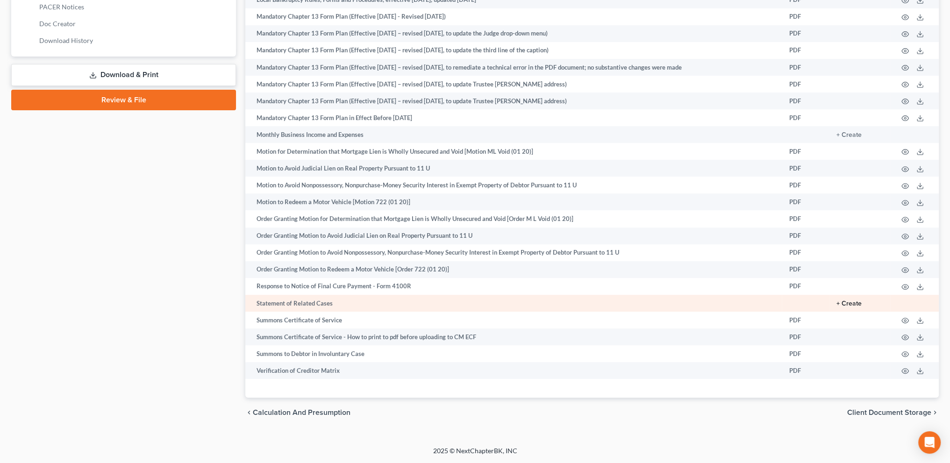
click at [846, 304] on button "+ Create" at bounding box center [848, 303] width 25 height 7
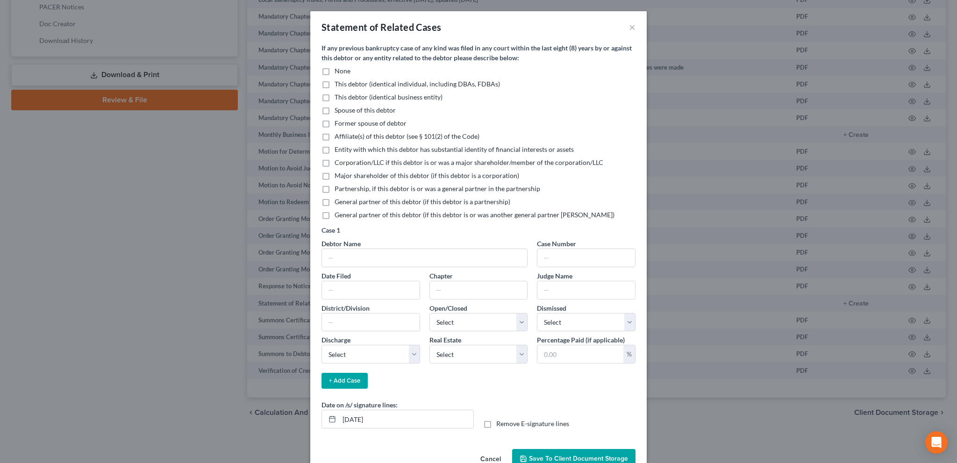
click at [334, 70] on label "None" at bounding box center [342, 70] width 16 height 9
click at [338, 70] on input "None" at bounding box center [341, 69] width 6 height 6
checkbox input "true"
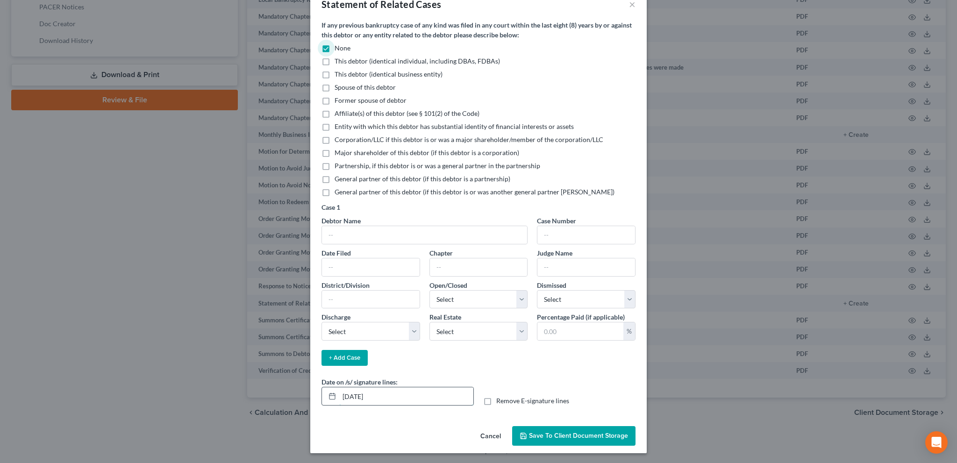
click at [356, 396] on input "09/11/2025" at bounding box center [406, 396] width 134 height 18
type input "09/04/2025"
click at [564, 439] on button "Save to Client Document Storage" at bounding box center [573, 436] width 123 height 20
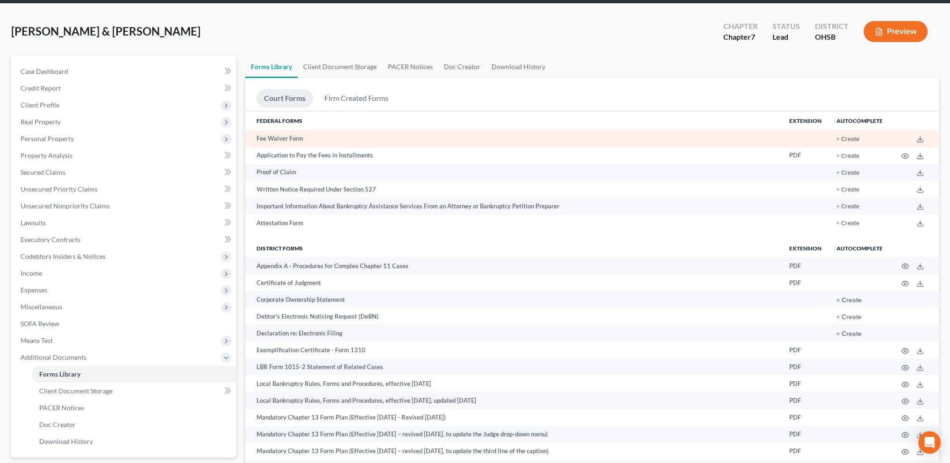
scroll to position [0, 0]
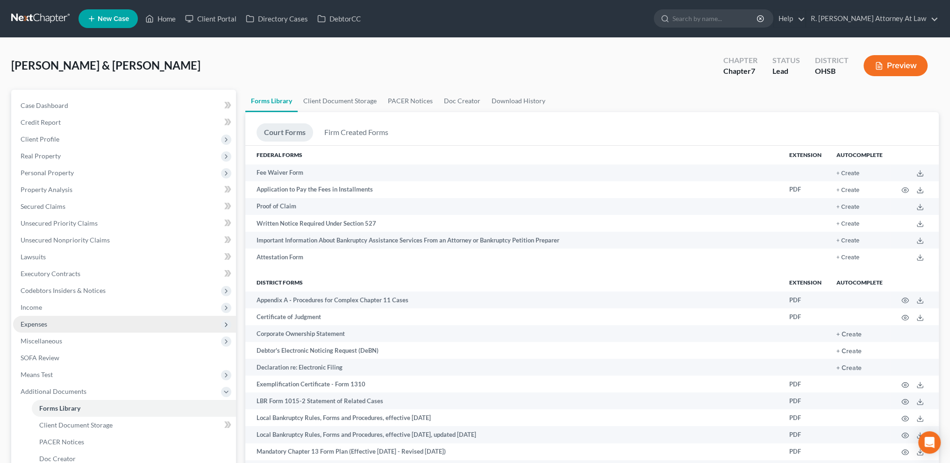
click at [28, 324] on span "Expenses" at bounding box center [34, 324] width 27 height 8
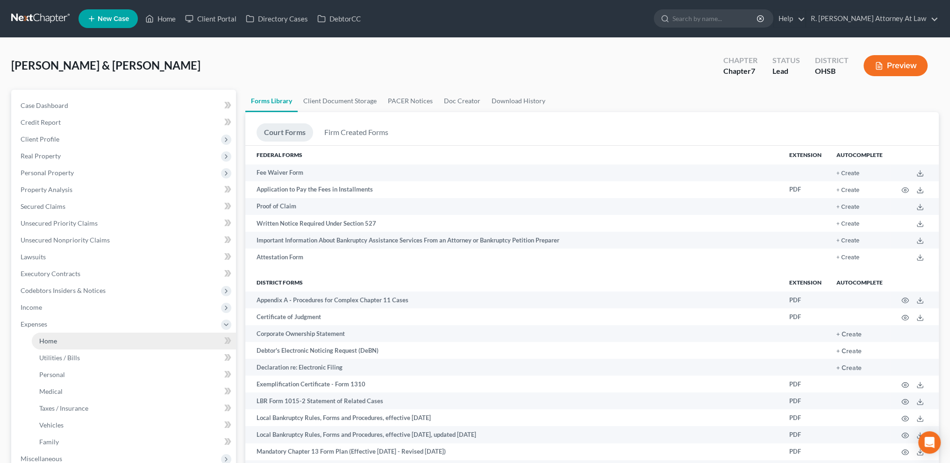
click at [45, 337] on span "Home" at bounding box center [48, 341] width 18 height 8
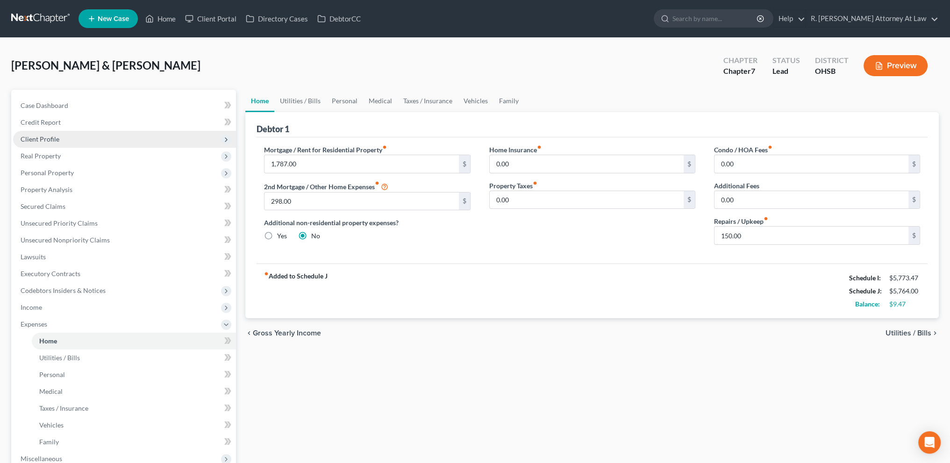
click at [50, 140] on span "Client Profile" at bounding box center [40, 139] width 39 height 8
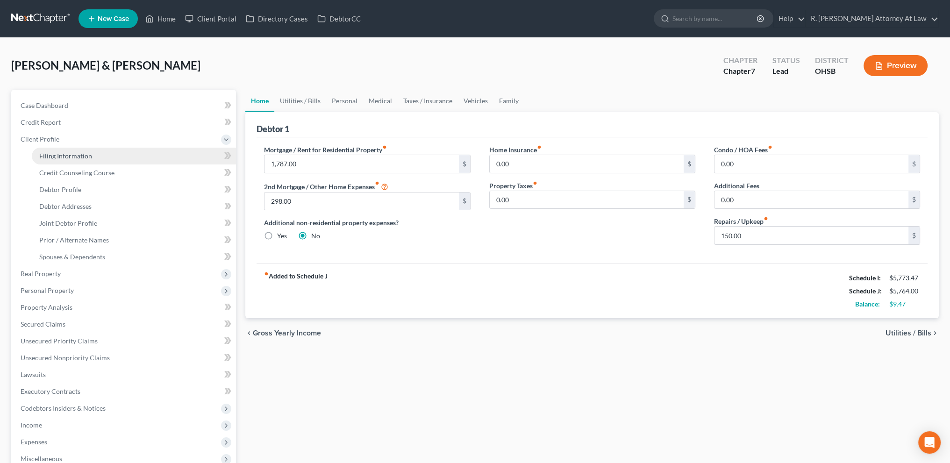
scroll to position [9, 0]
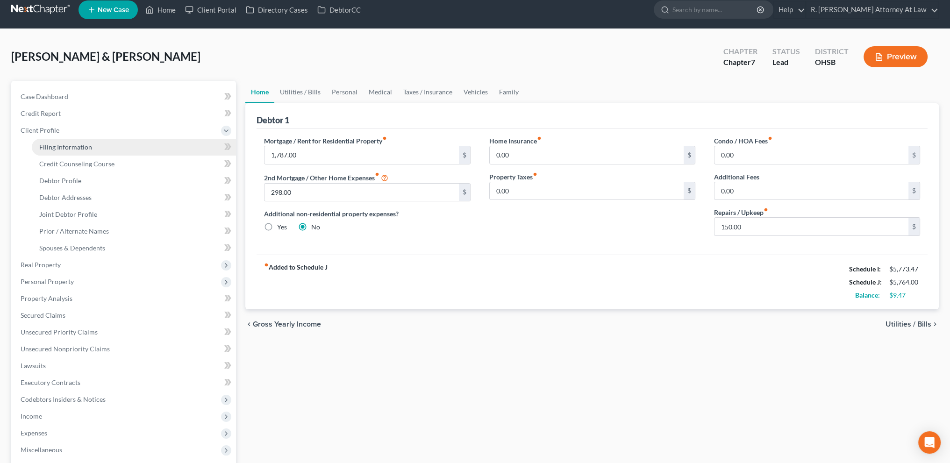
click at [54, 150] on link "Filing Information" at bounding box center [134, 147] width 204 height 17
select select "1"
select select "0"
select select "62"
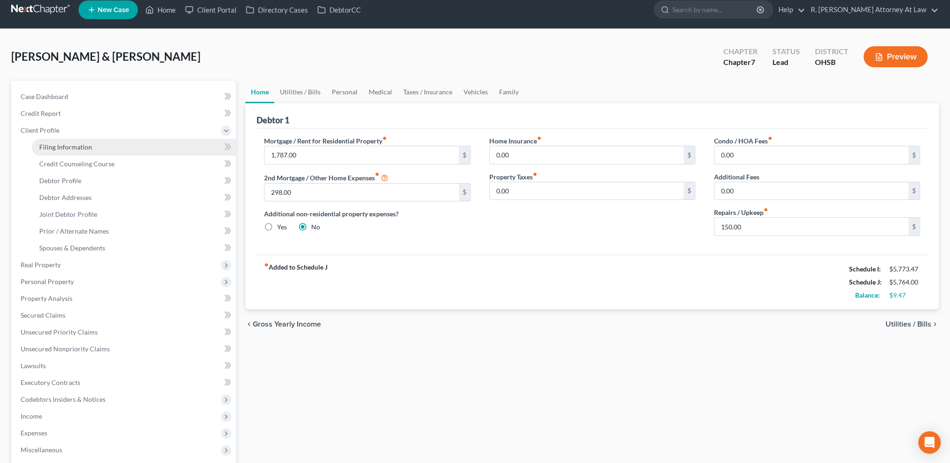
select select "0"
select select "36"
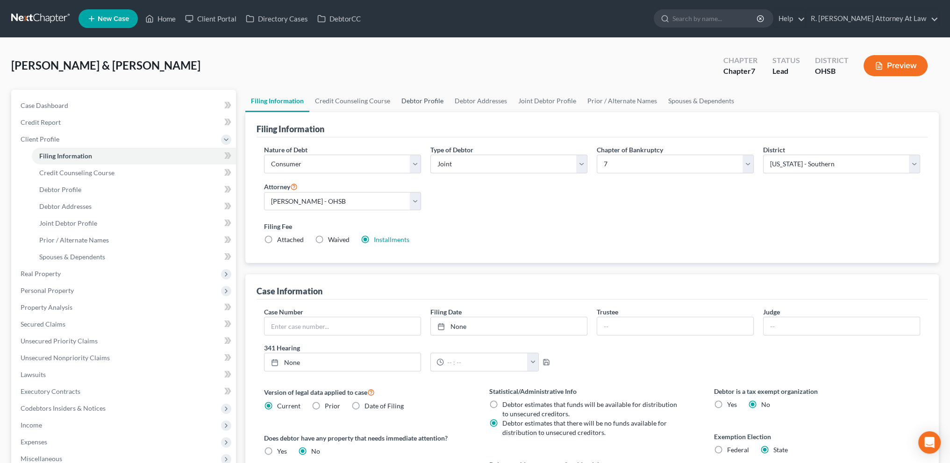
click at [425, 99] on link "Debtor Profile" at bounding box center [422, 101] width 53 height 22
select select "1"
select select "3"
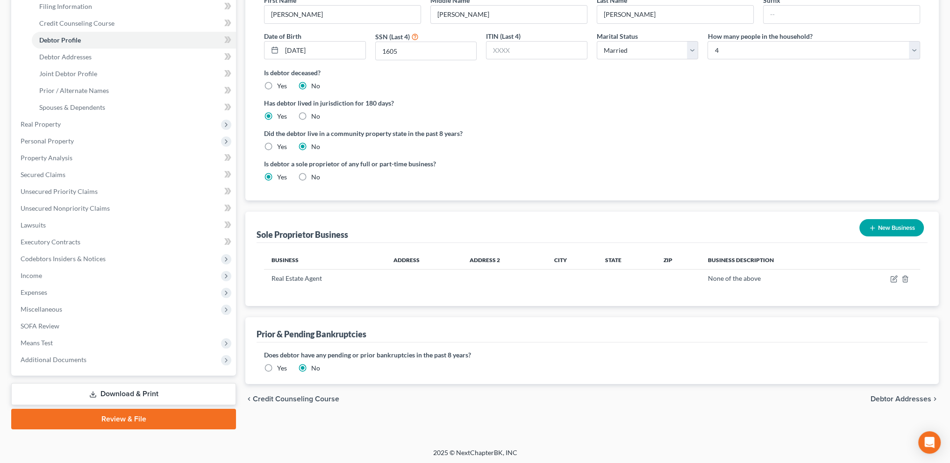
scroll to position [150, 0]
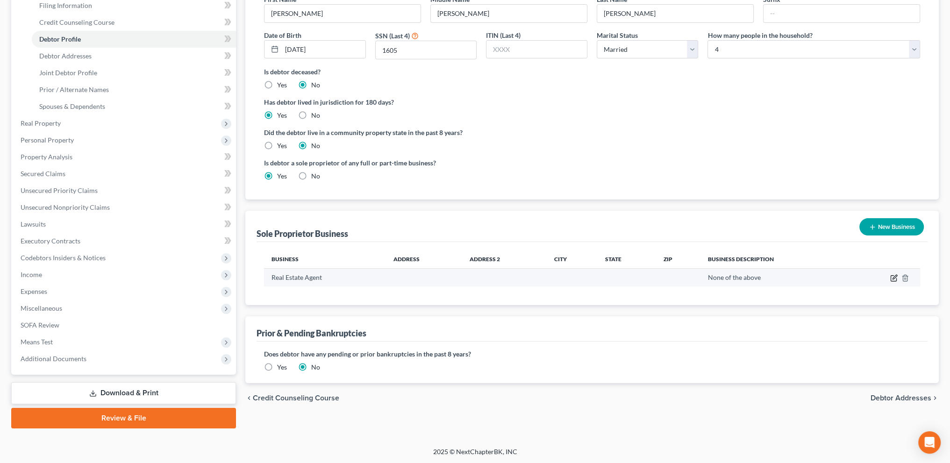
click at [892, 278] on icon "button" at bounding box center [894, 277] width 4 height 4
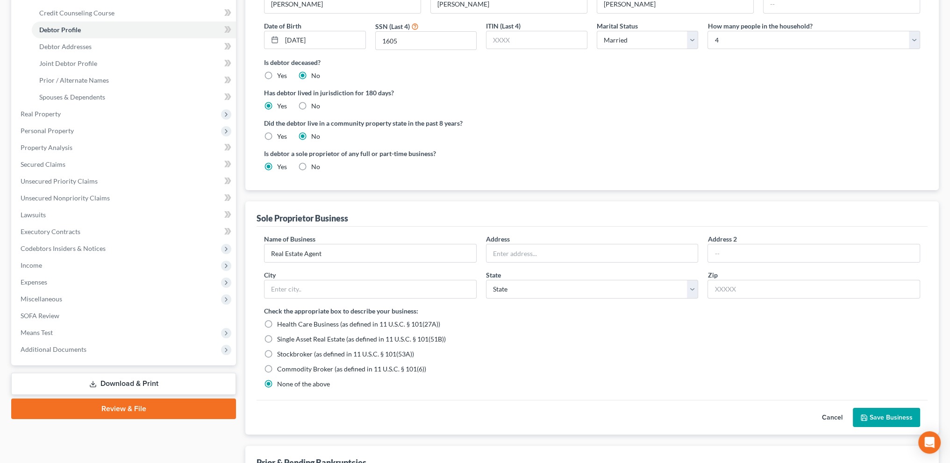
scroll to position [162, 0]
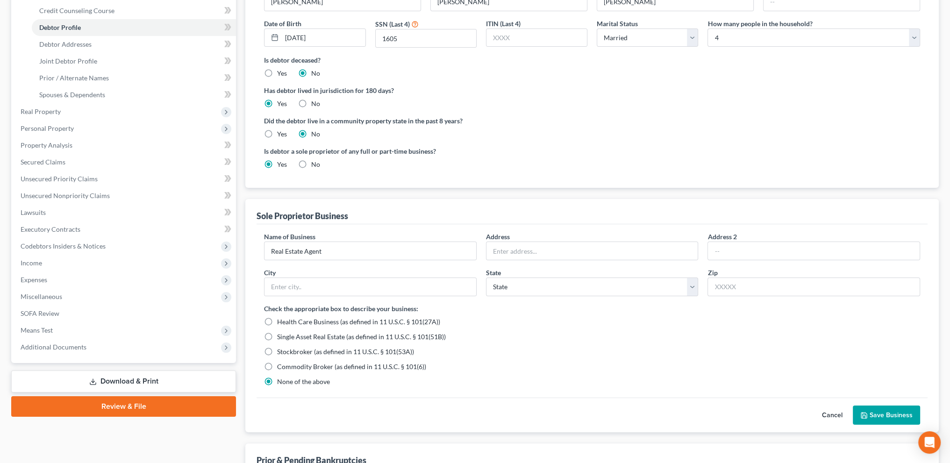
click at [882, 411] on button "Save Business" at bounding box center [885, 415] width 67 height 20
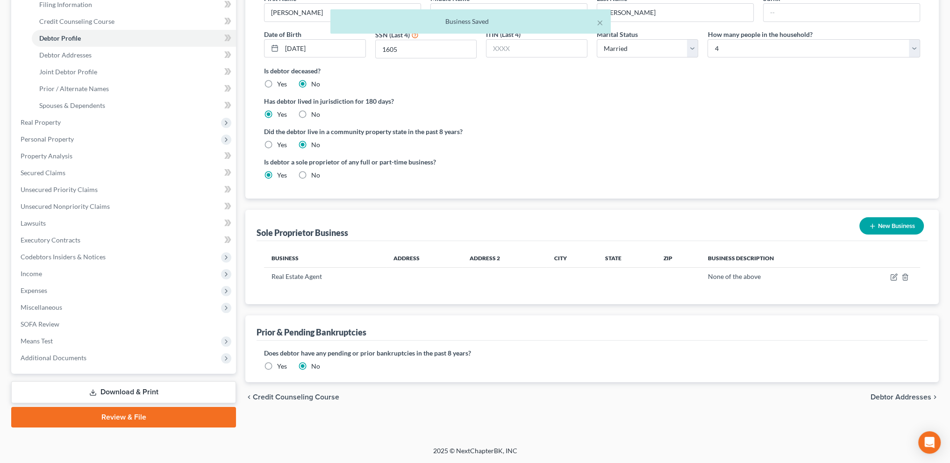
scroll to position [150, 0]
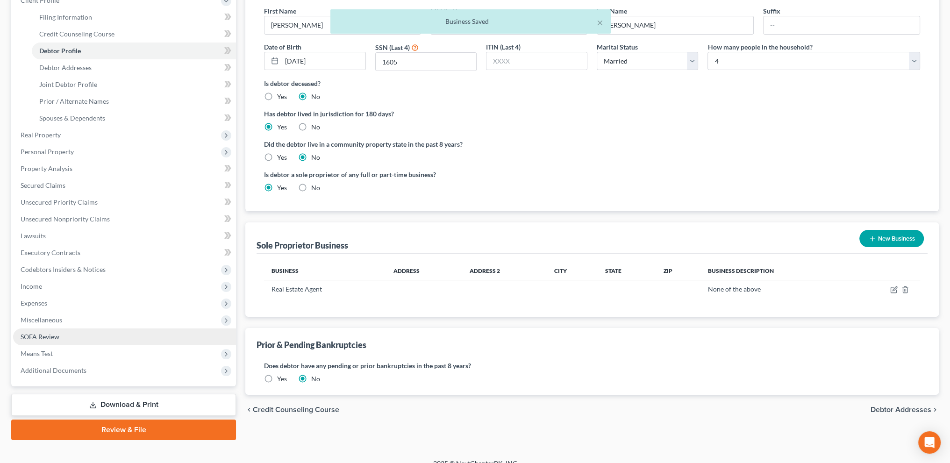
click at [36, 334] on span "SOFA Review" at bounding box center [40, 337] width 39 height 8
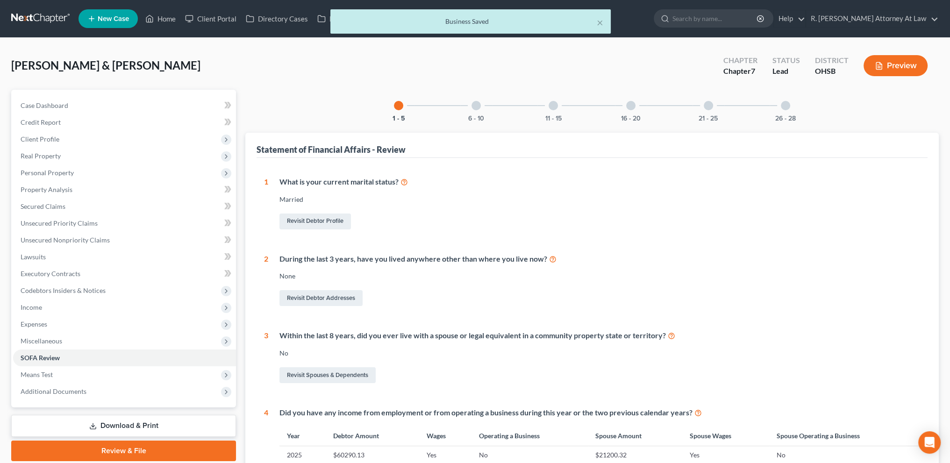
click at [787, 104] on div at bounding box center [785, 105] width 9 height 9
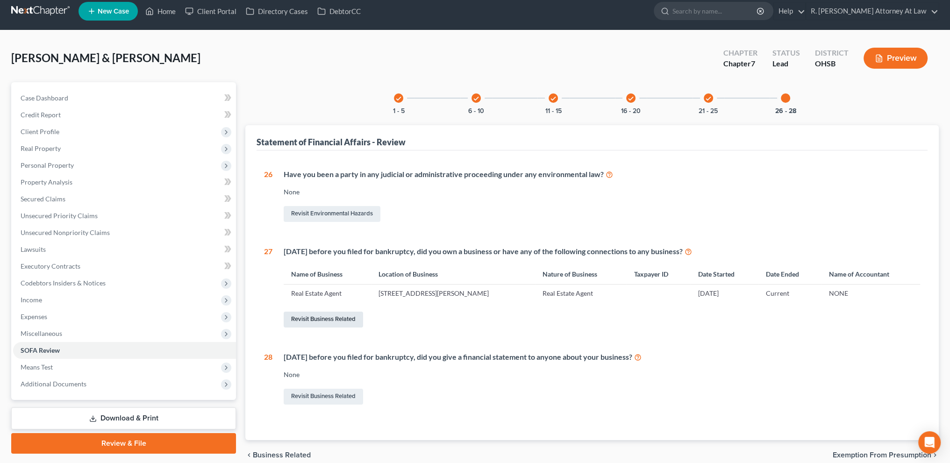
scroll to position [11, 0]
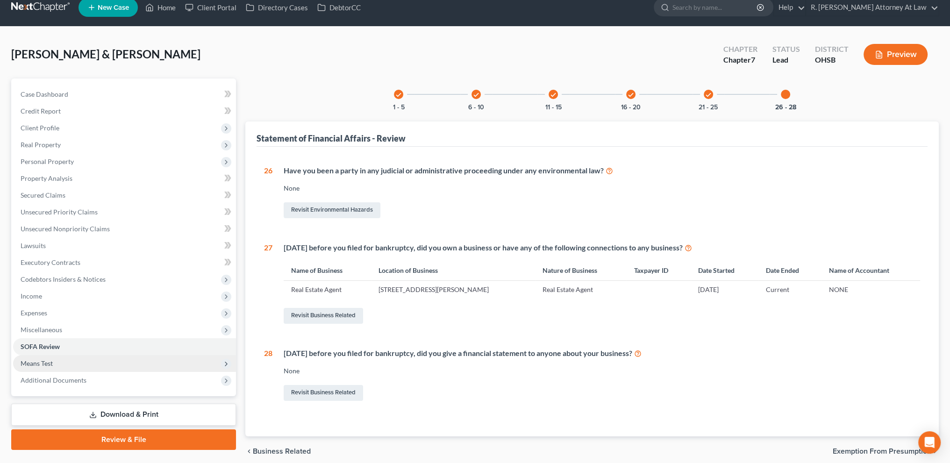
click at [36, 359] on span "Means Test" at bounding box center [37, 363] width 32 height 8
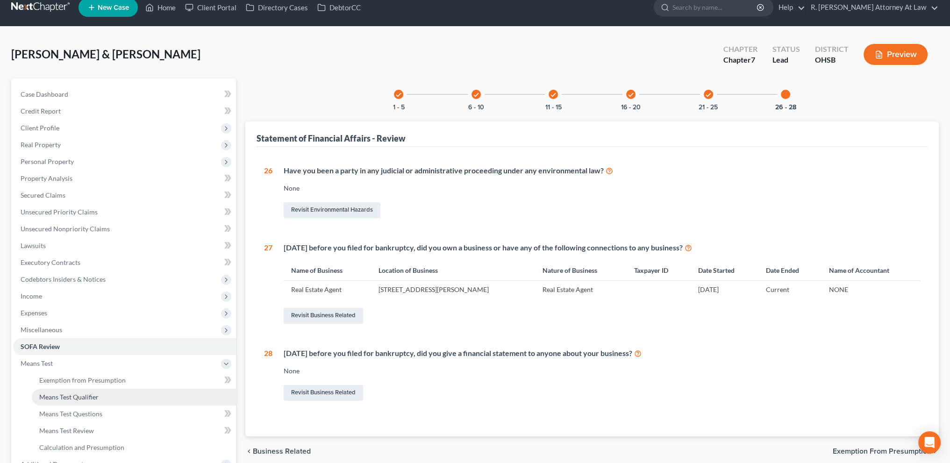
scroll to position [11, 0]
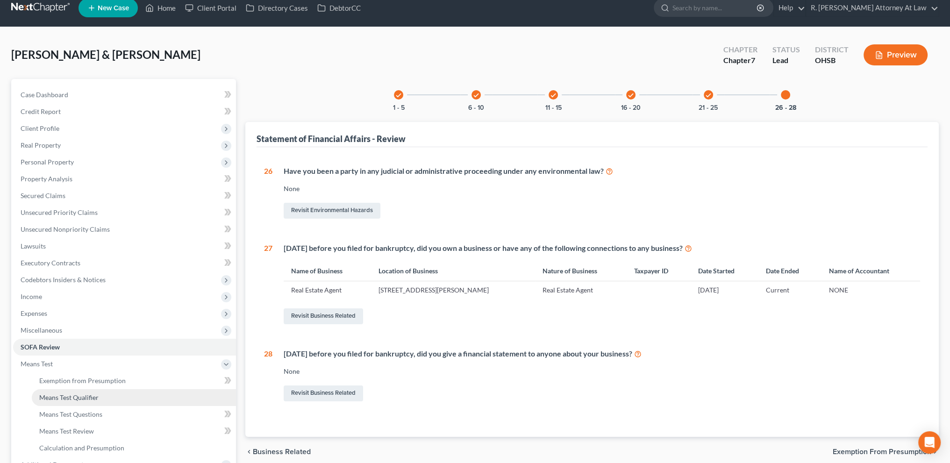
click at [49, 395] on span "Means Test Qualifier" at bounding box center [68, 397] width 59 height 8
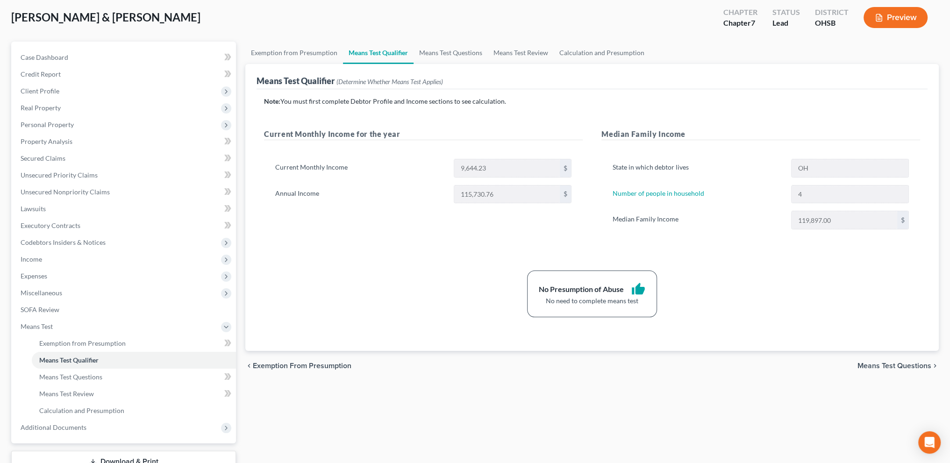
scroll to position [105, 0]
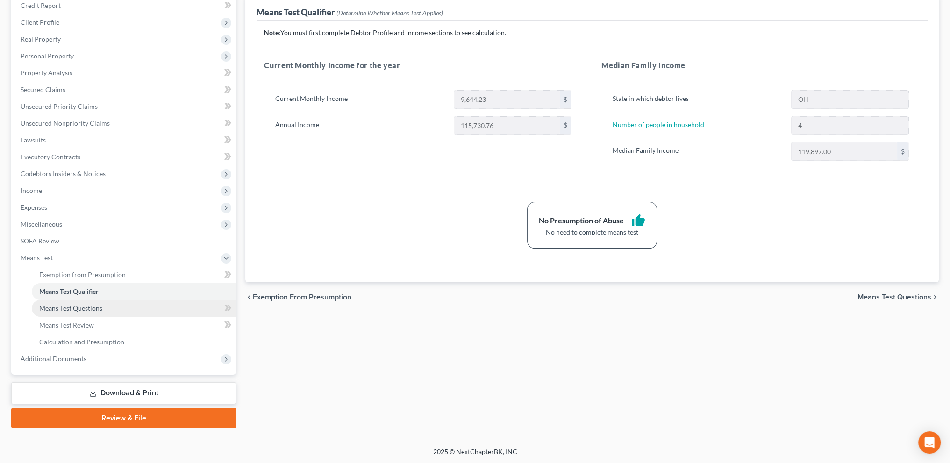
click at [57, 305] on span "Means Test Questions" at bounding box center [70, 308] width 63 height 8
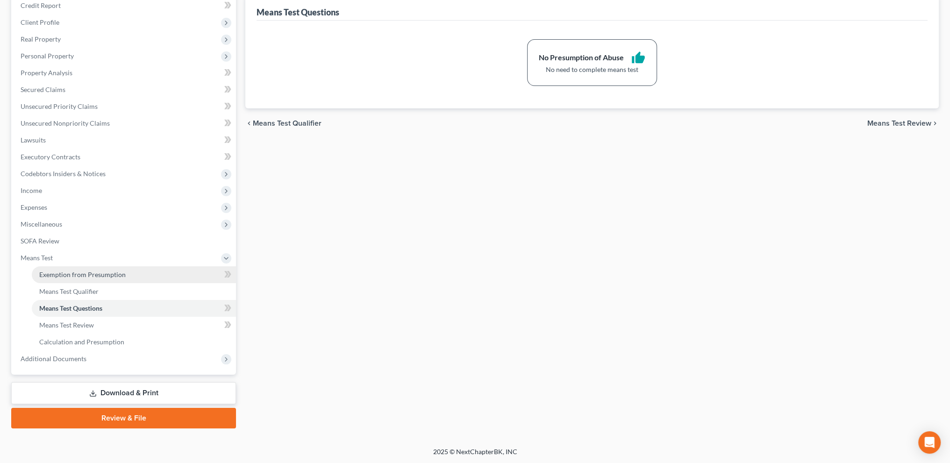
click at [60, 274] on span "Exemption from Presumption" at bounding box center [82, 274] width 86 height 8
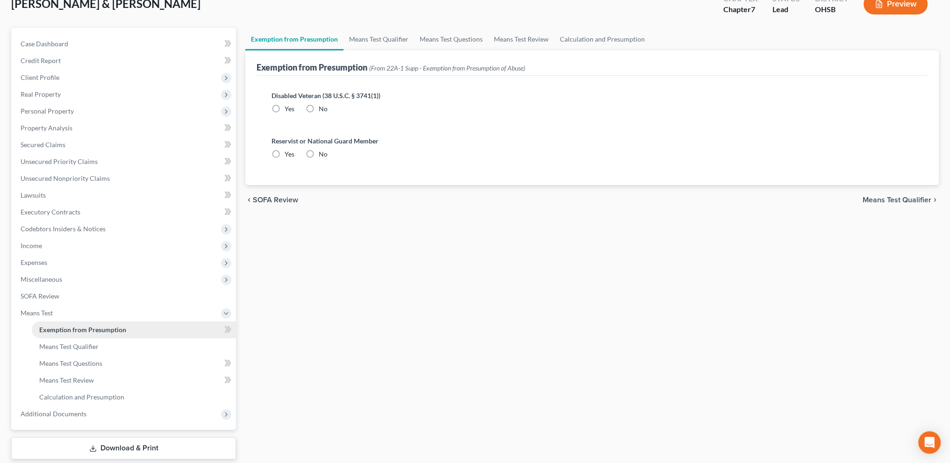
scroll to position [117, 0]
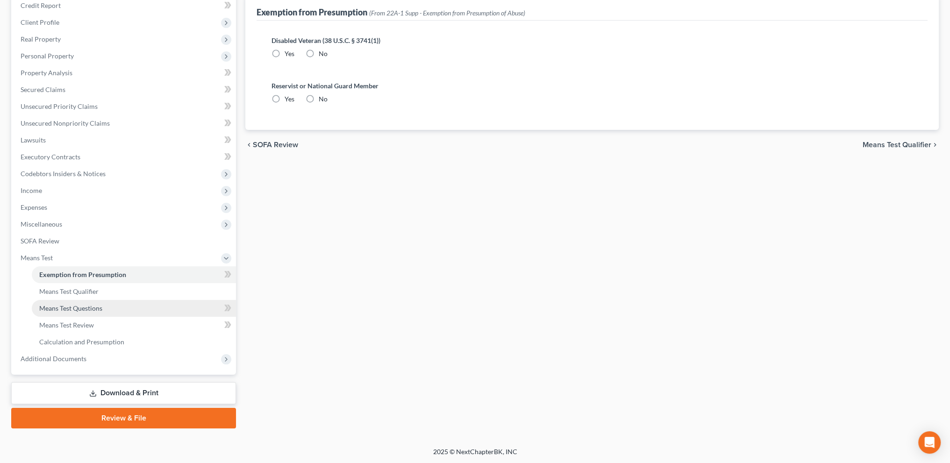
click at [65, 303] on link "Means Test Questions" at bounding box center [134, 308] width 204 height 17
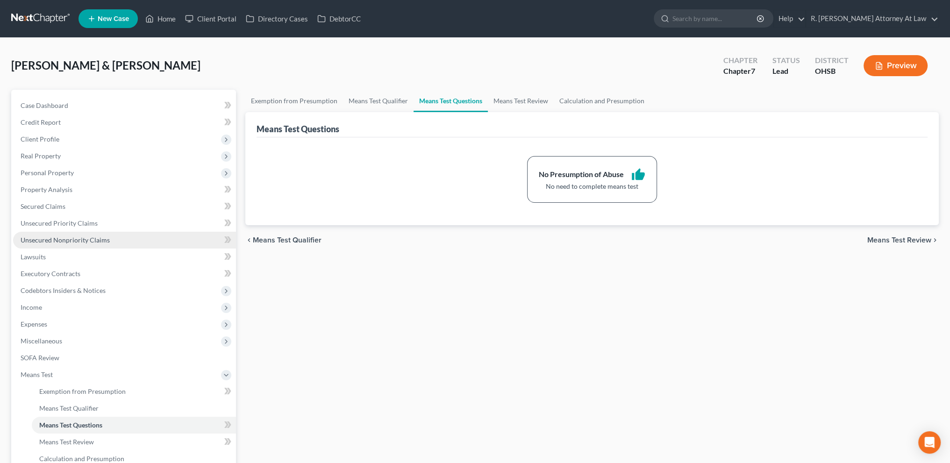
click at [54, 235] on link "Unsecured Nonpriority Claims" at bounding box center [124, 240] width 223 height 17
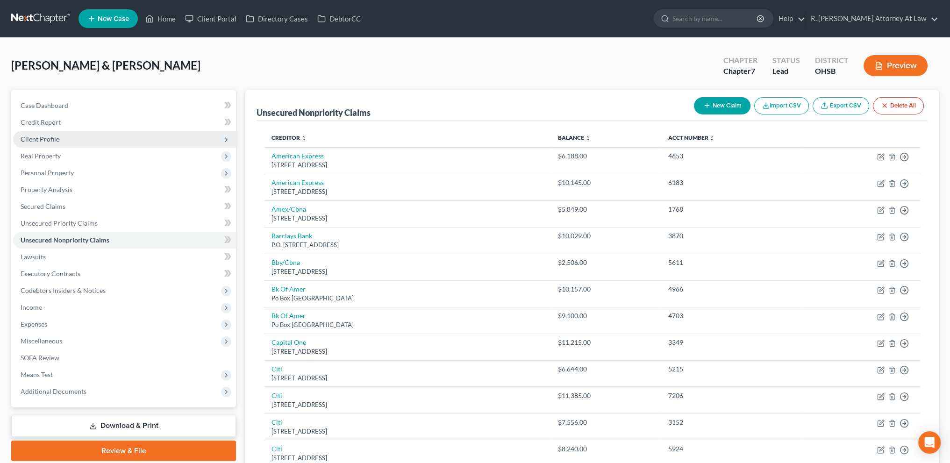
click at [37, 138] on span "Client Profile" at bounding box center [40, 139] width 39 height 8
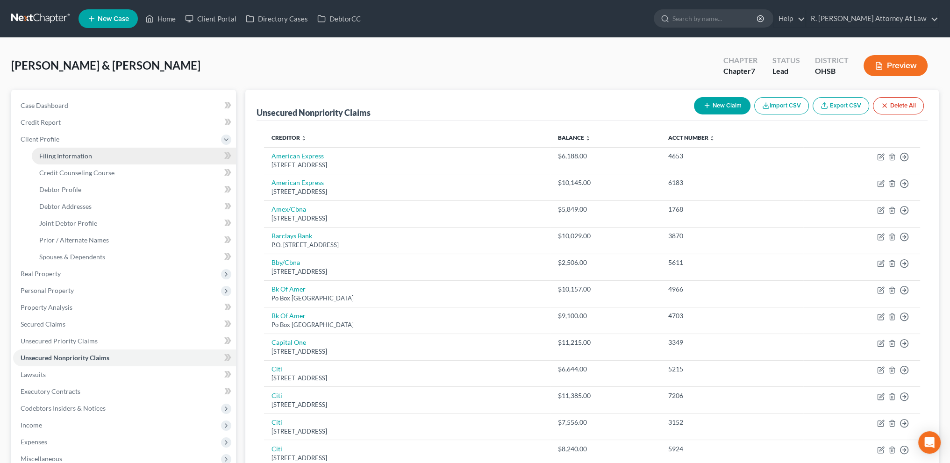
click at [60, 155] on span "Filing Information" at bounding box center [65, 156] width 53 height 8
select select "1"
select select "0"
select select "62"
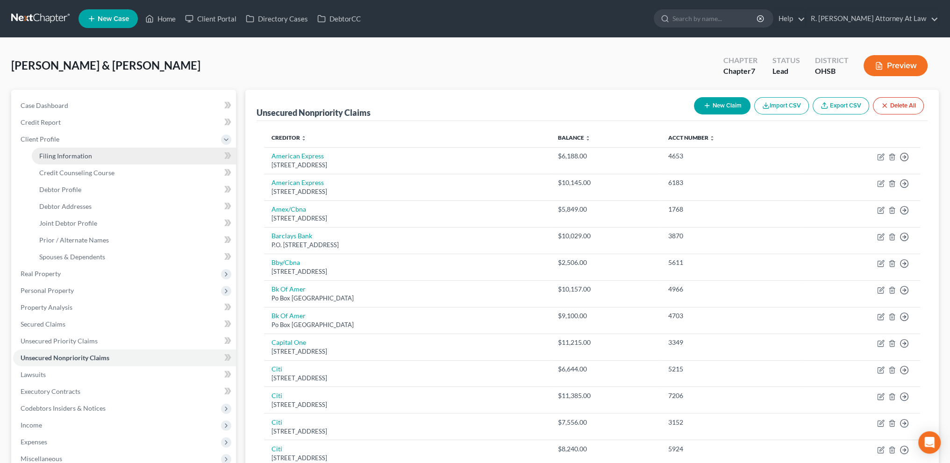
select select "0"
select select "36"
